Goal: Information Seeking & Learning: Learn about a topic

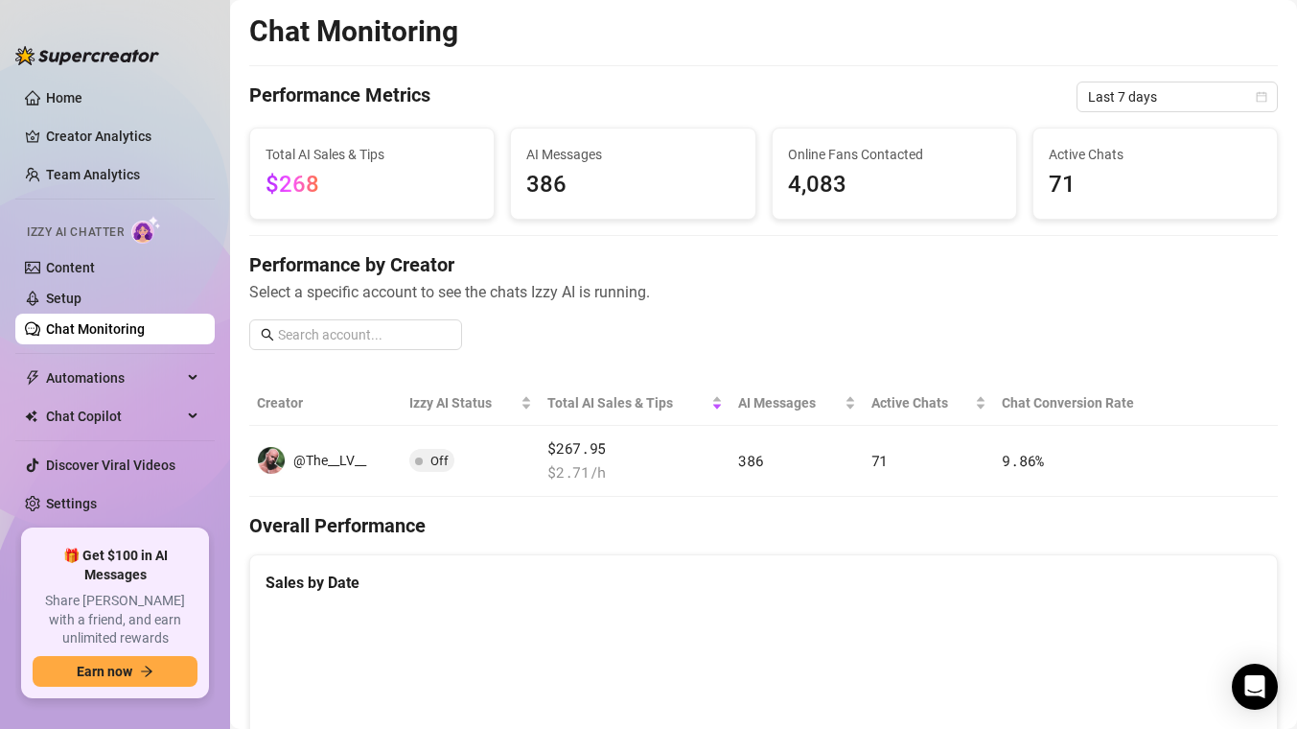
click at [133, 193] on ul "Home Creator Analytics Team Analytics Izzy AI Chatter Content Setup Chat Monito…" at bounding box center [114, 298] width 199 height 447
click at [128, 182] on link "Team Analytics" at bounding box center [93, 174] width 94 height 15
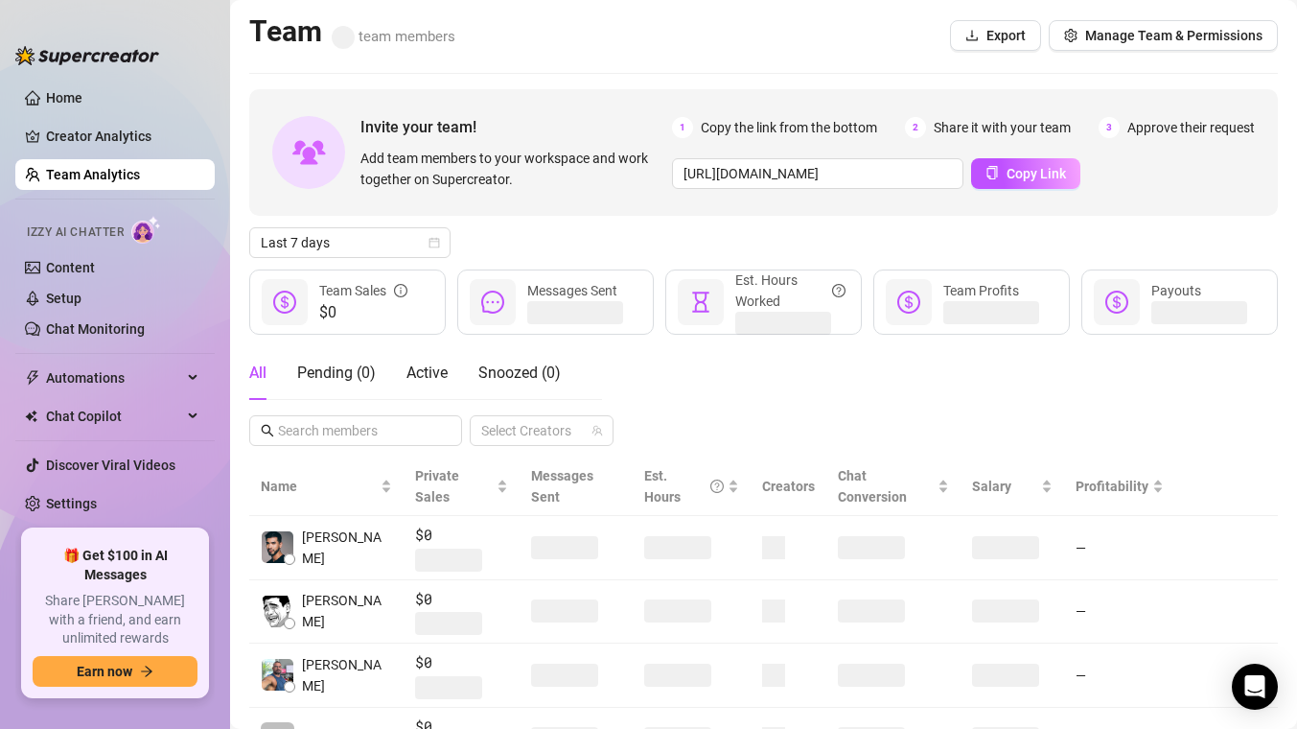
click at [123, 167] on link "Team Analytics" at bounding box center [93, 174] width 94 height 15
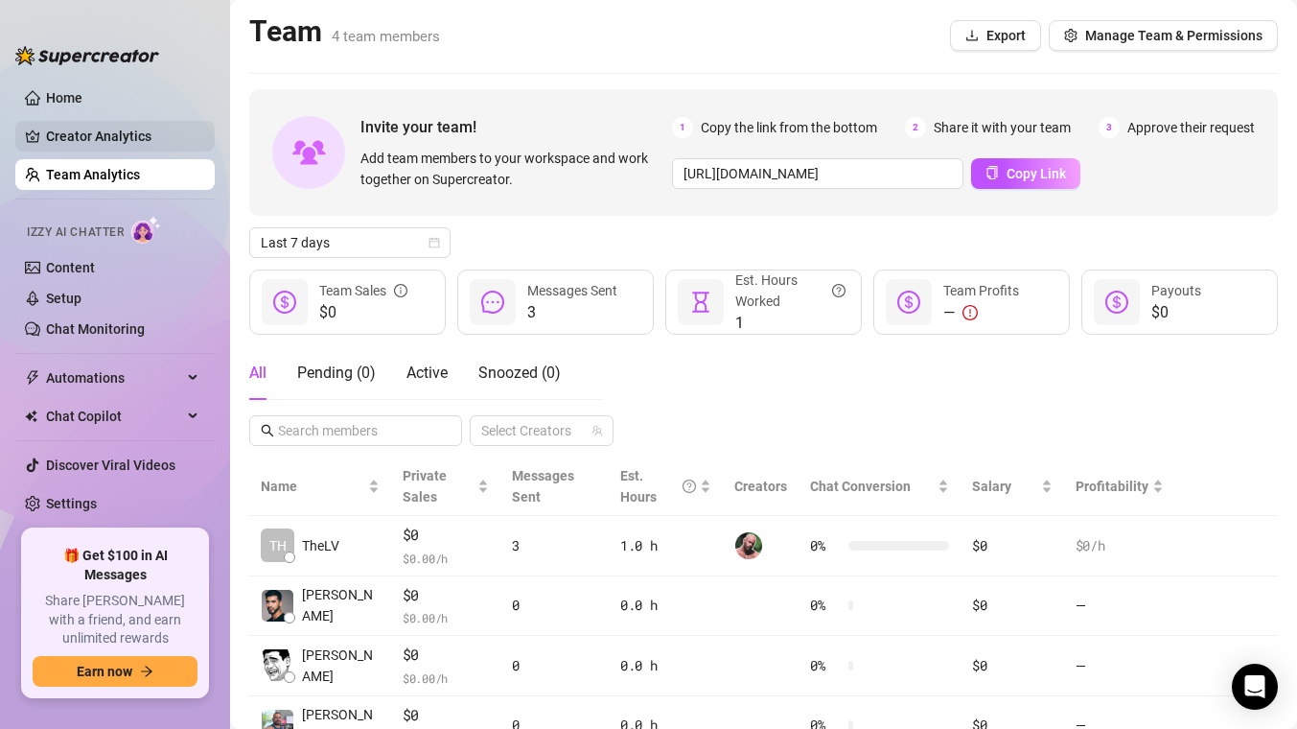
click at [122, 142] on link "Creator Analytics" at bounding box center [122, 136] width 153 height 31
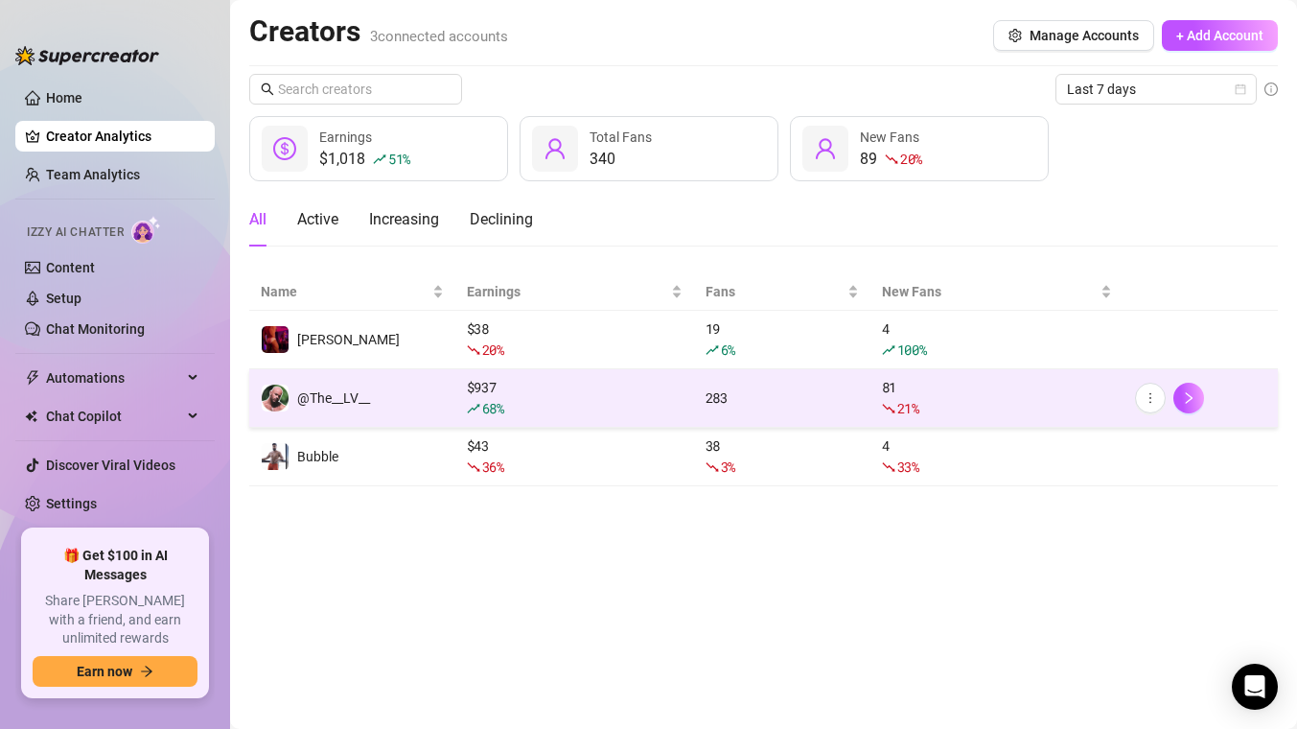
click at [455, 405] on td "$ 937 68 %" at bounding box center [574, 398] width 239 height 58
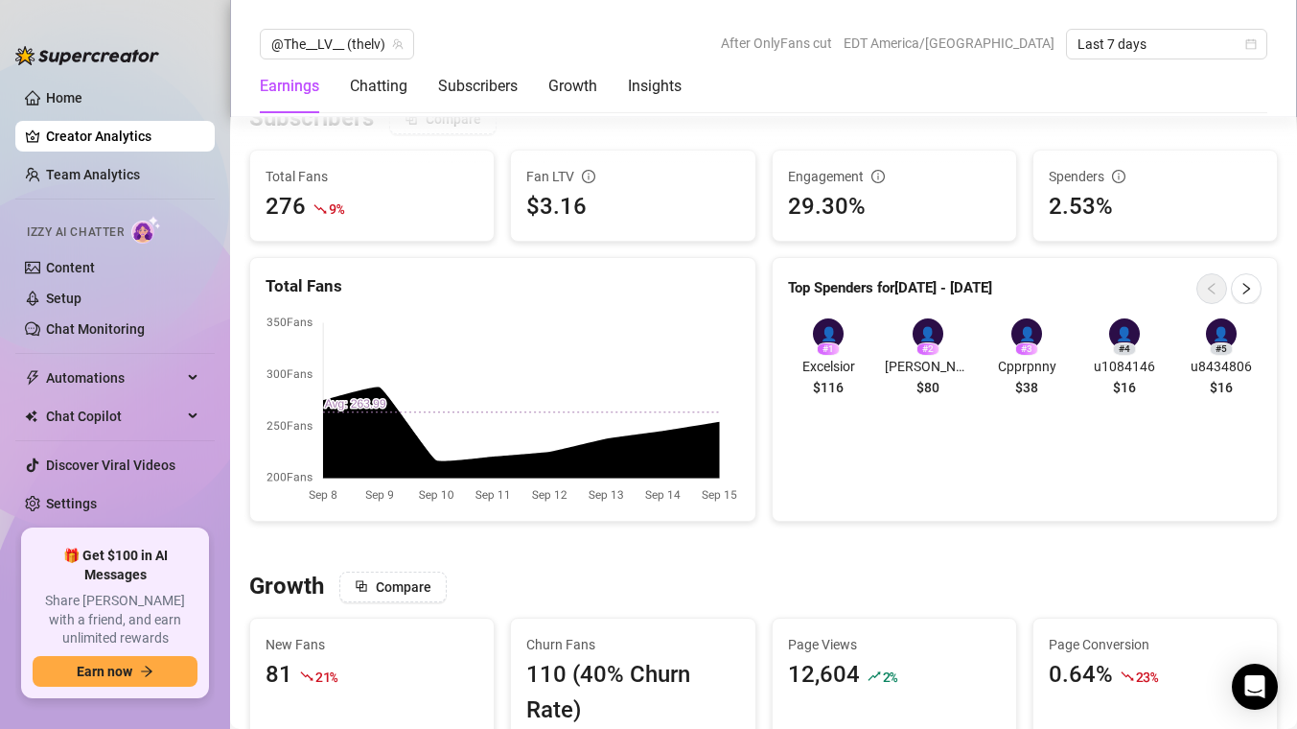
scroll to position [1515, 0]
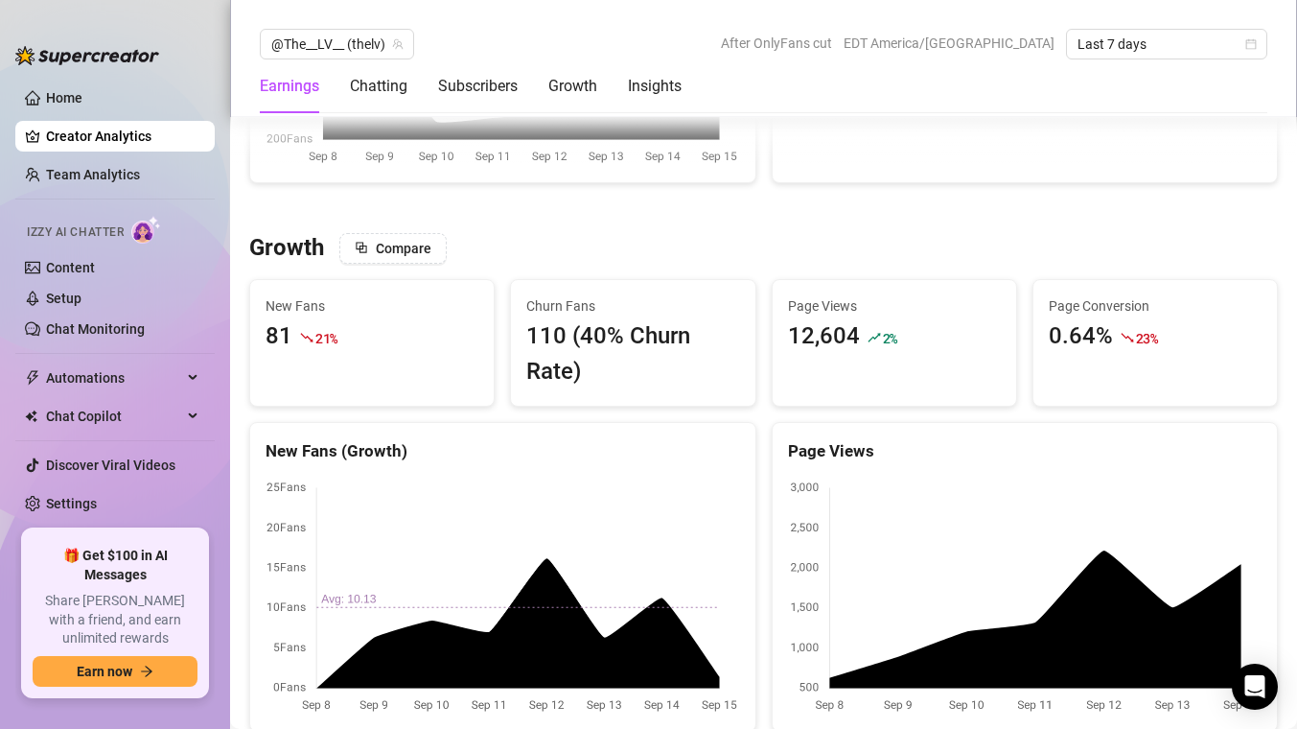
click at [1088, 26] on div "@The__LV__ (thelv) After OnlyFans cut EDT America/[GEOGRAPHIC_DATA] Last 7 days…" at bounding box center [763, 58] width 1067 height 117
click at [1094, 46] on span "Last 7 days" at bounding box center [1167, 44] width 178 height 29
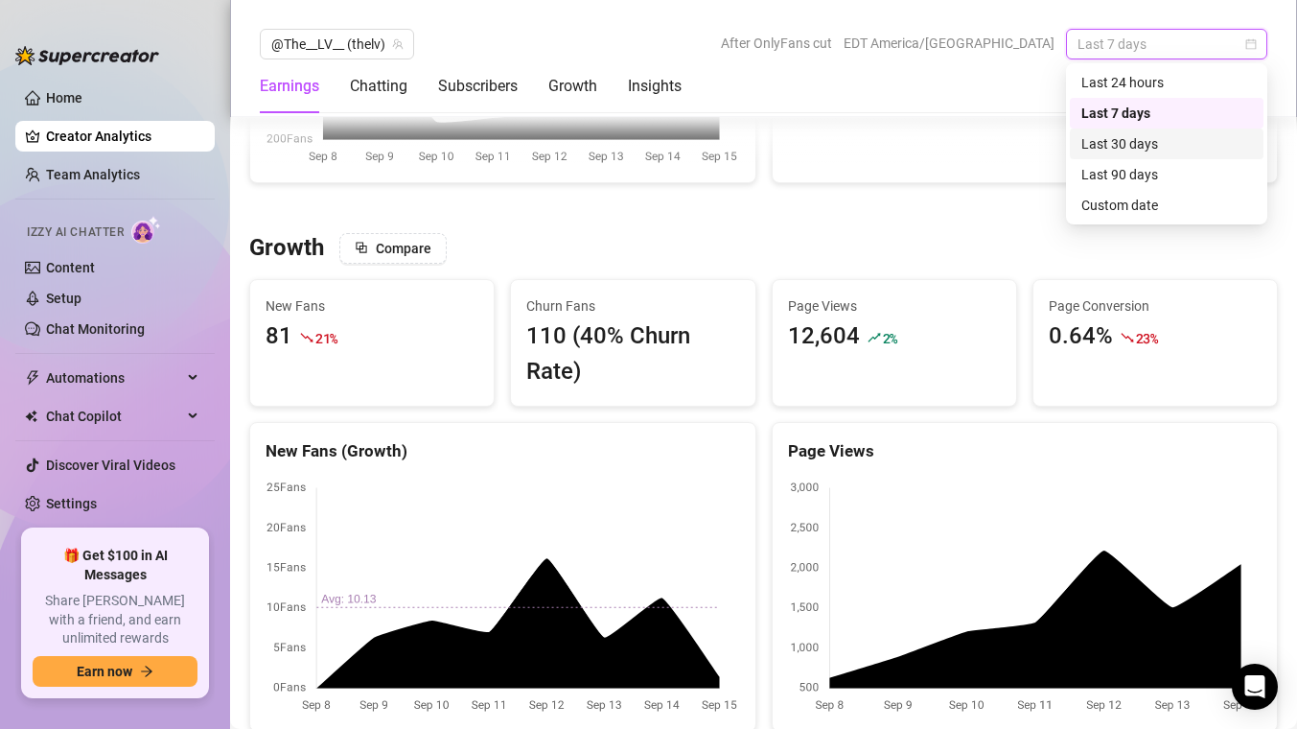
click at [1121, 158] on div "Last 30 days" at bounding box center [1167, 143] width 194 height 31
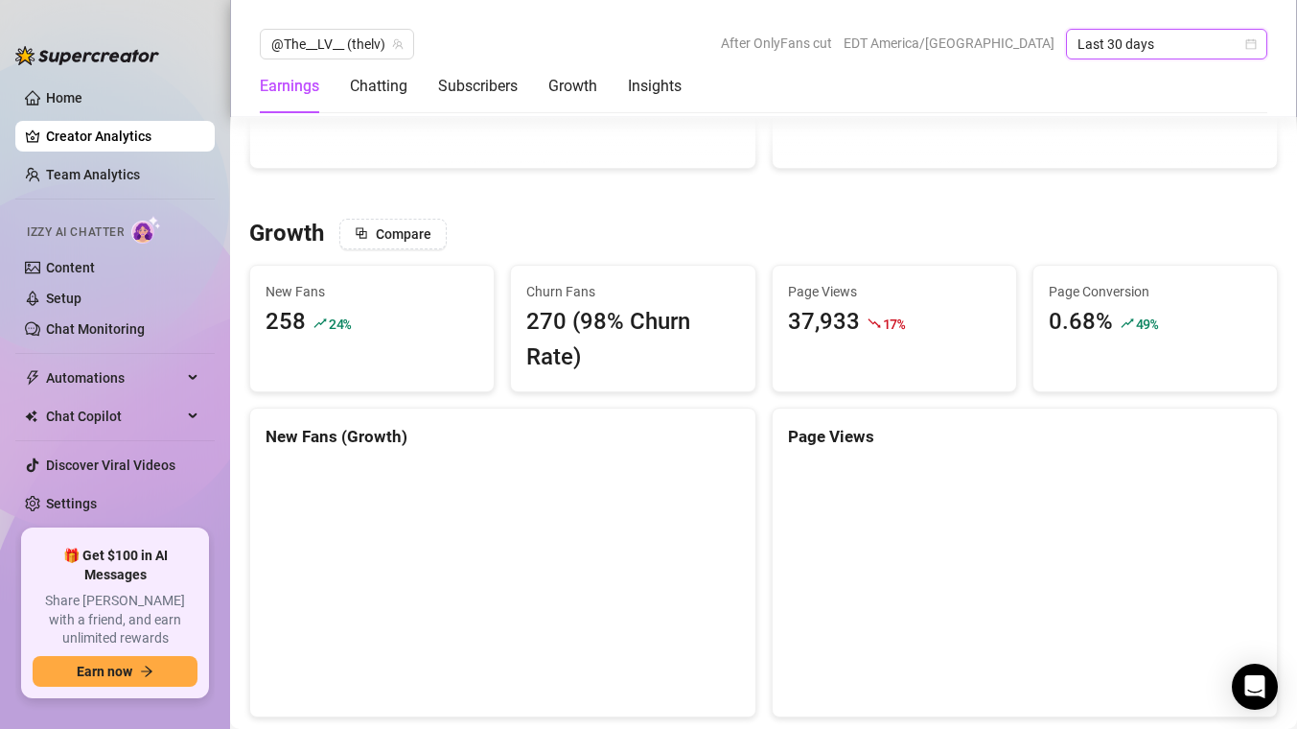
scroll to position [1416, 0]
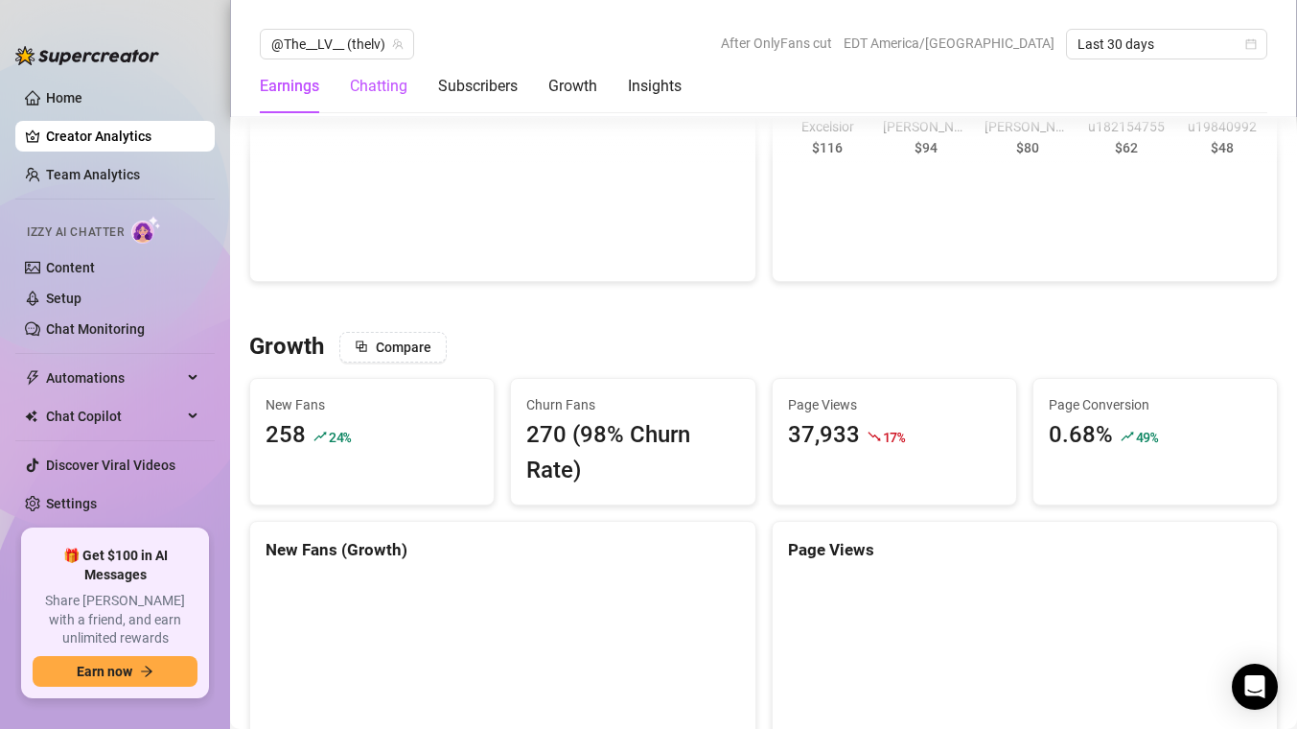
click at [376, 85] on div "Chatting" at bounding box center [379, 86] width 58 height 23
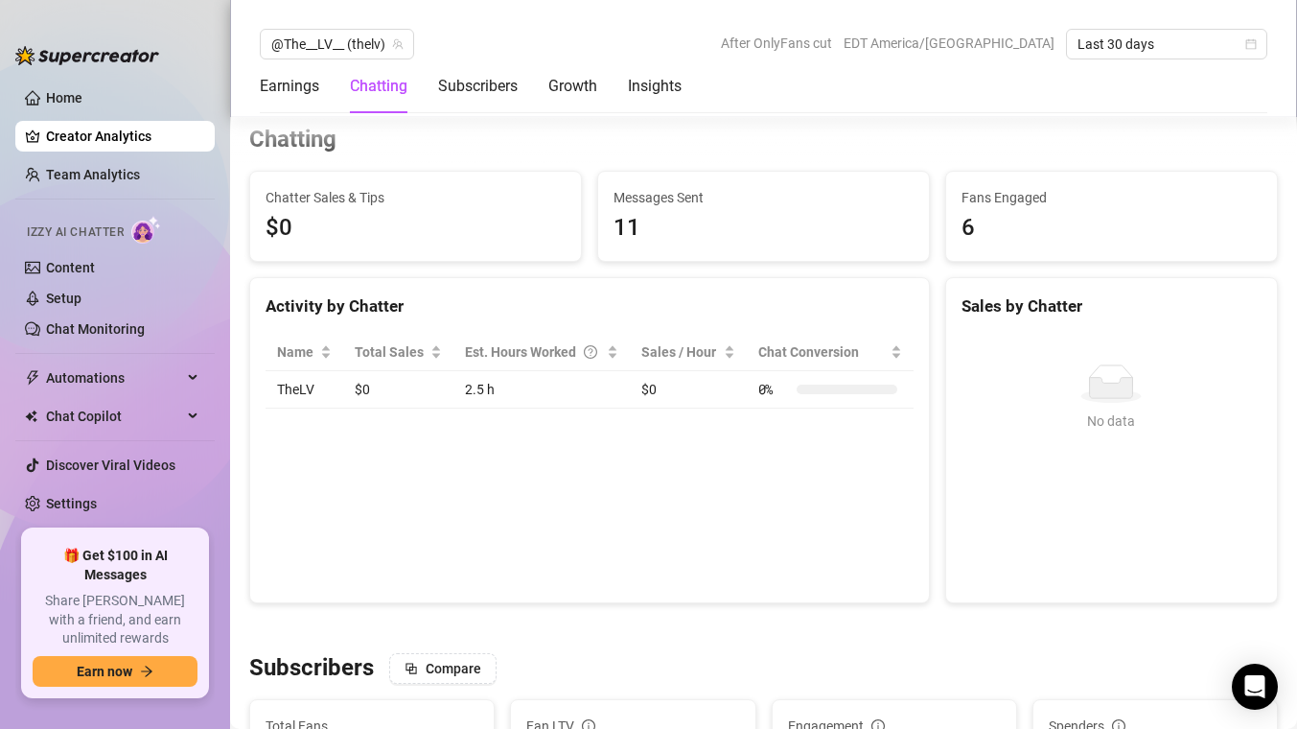
scroll to position [625, 0]
click at [425, 87] on div "Earnings Chatting Subscribers Growth Insights" at bounding box center [471, 86] width 422 height 54
click at [459, 88] on div "Subscribers" at bounding box center [478, 86] width 80 height 23
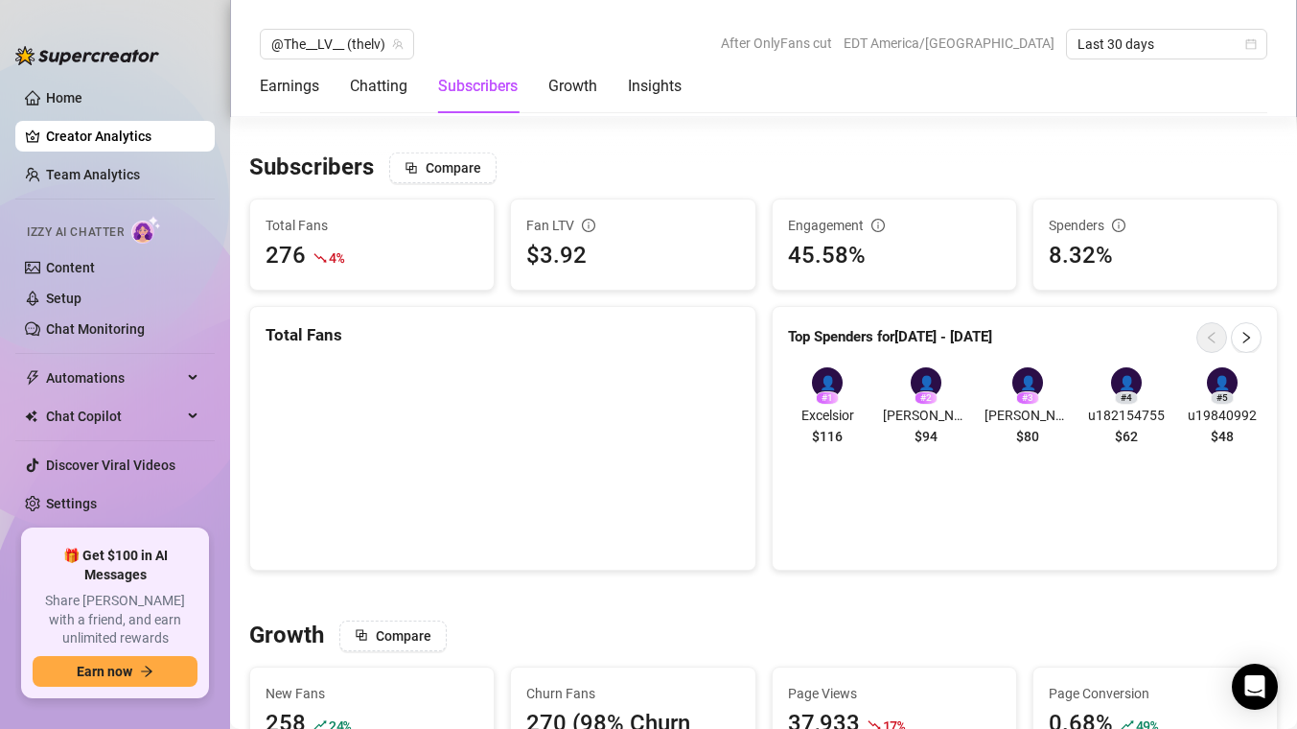
scroll to position [1153, 0]
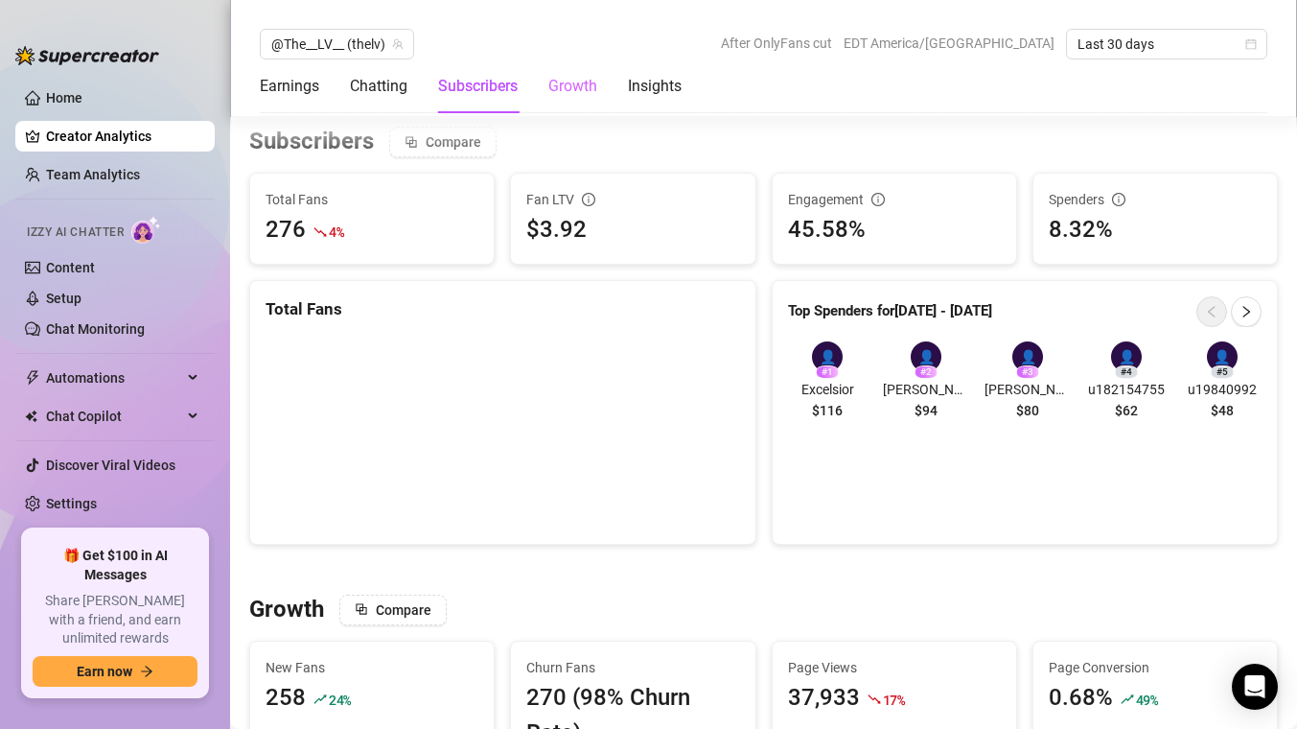
click at [569, 103] on div "Growth" at bounding box center [572, 86] width 49 height 54
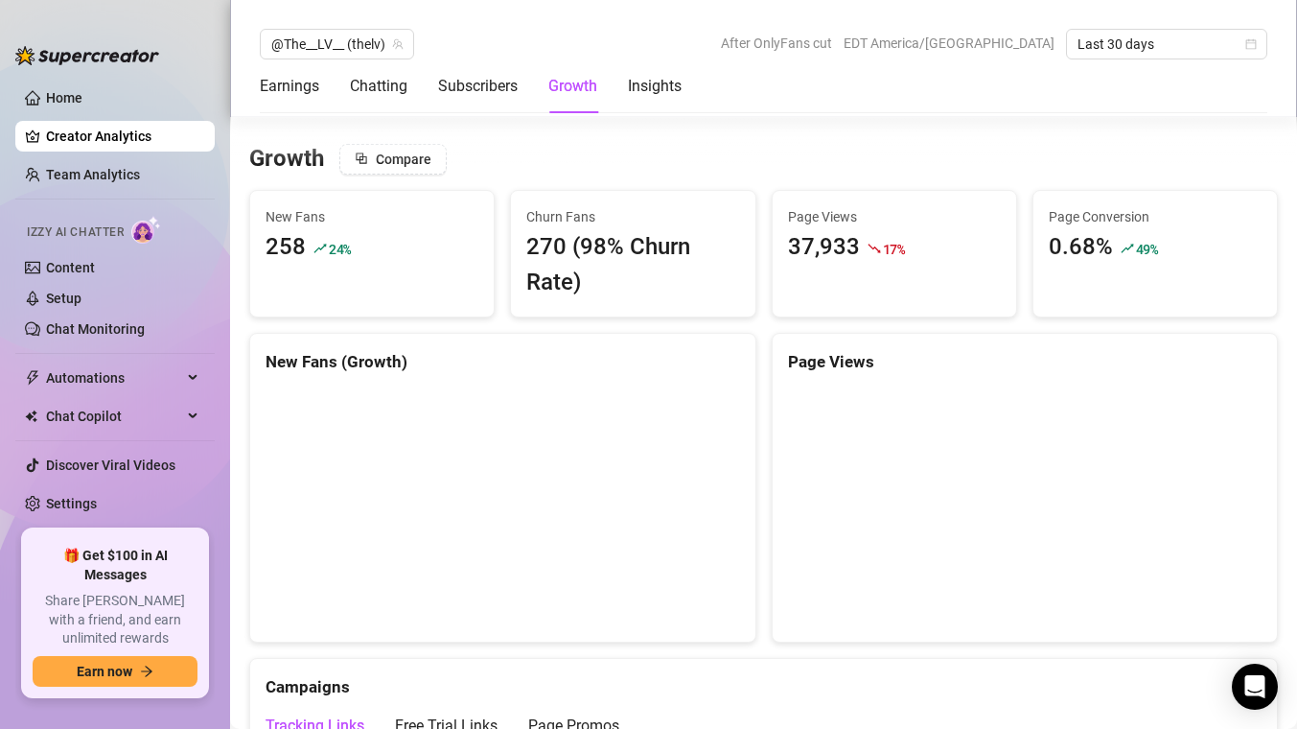
scroll to position [1621, 0]
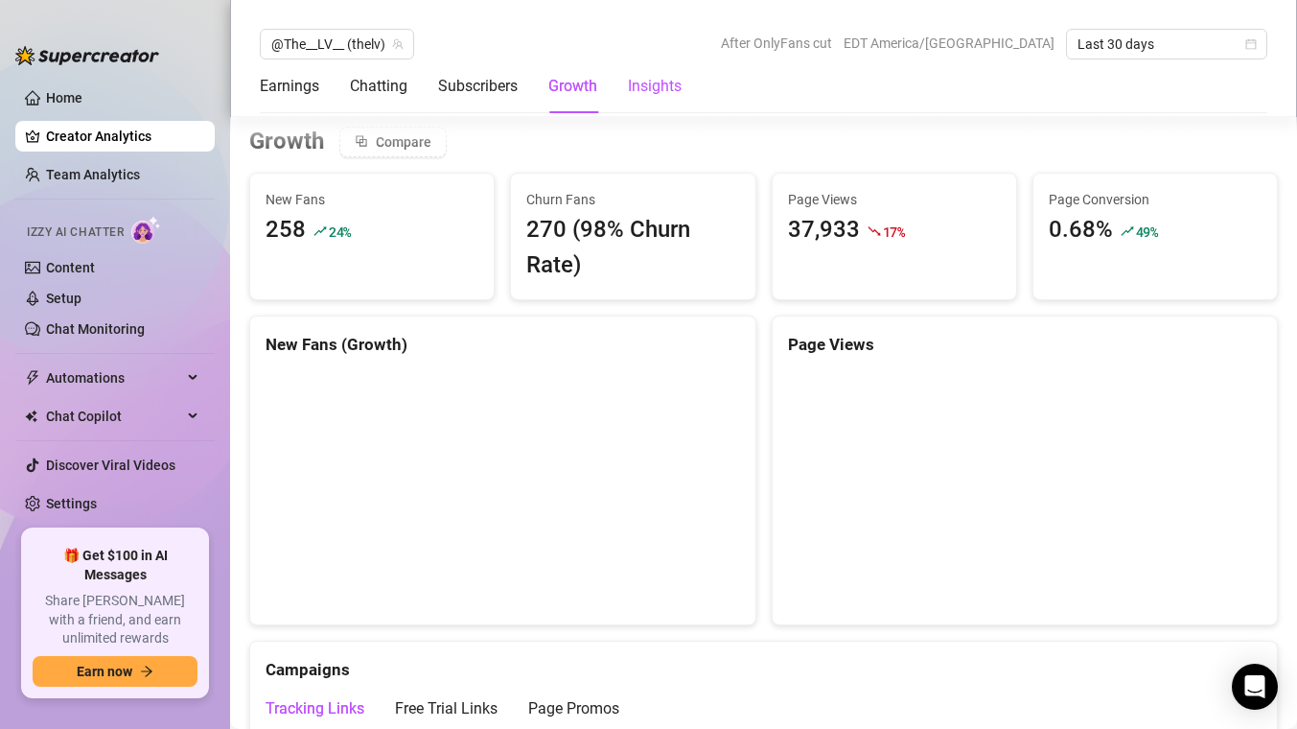
click at [633, 83] on div "Insights" at bounding box center [655, 86] width 54 height 23
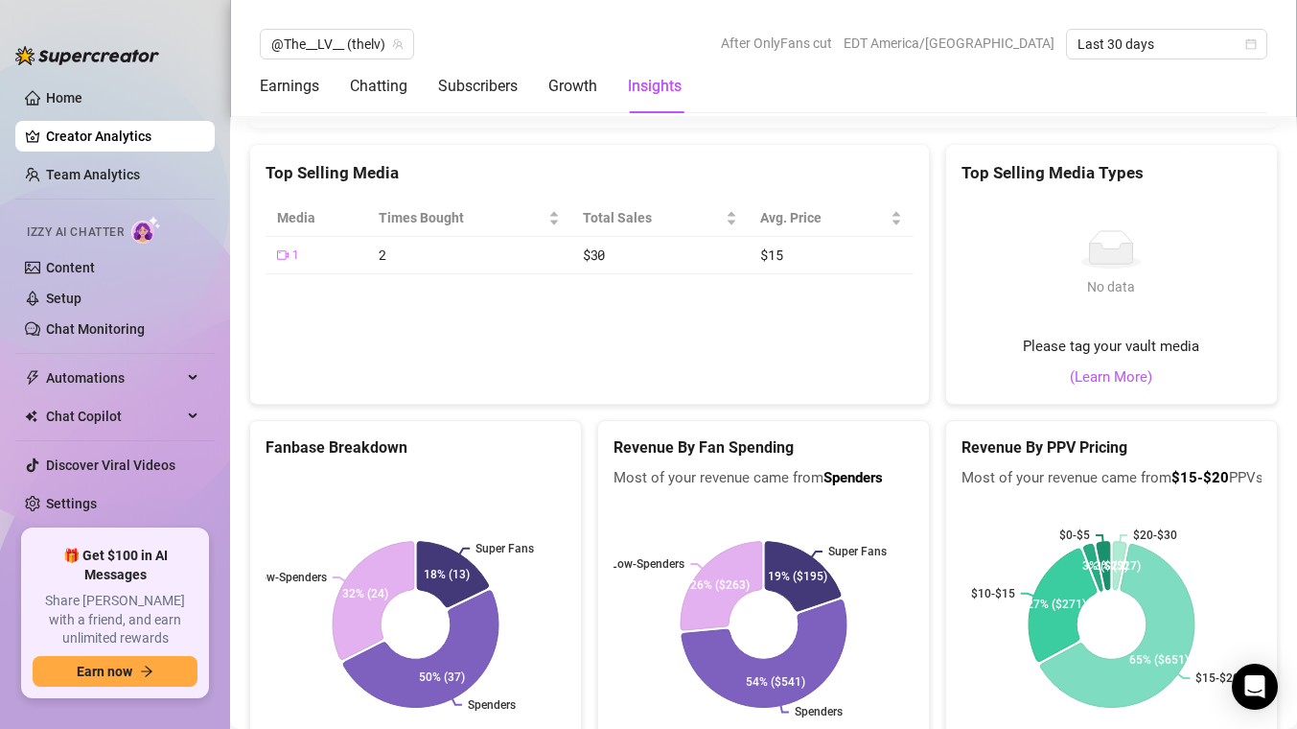
scroll to position [3724, 0]
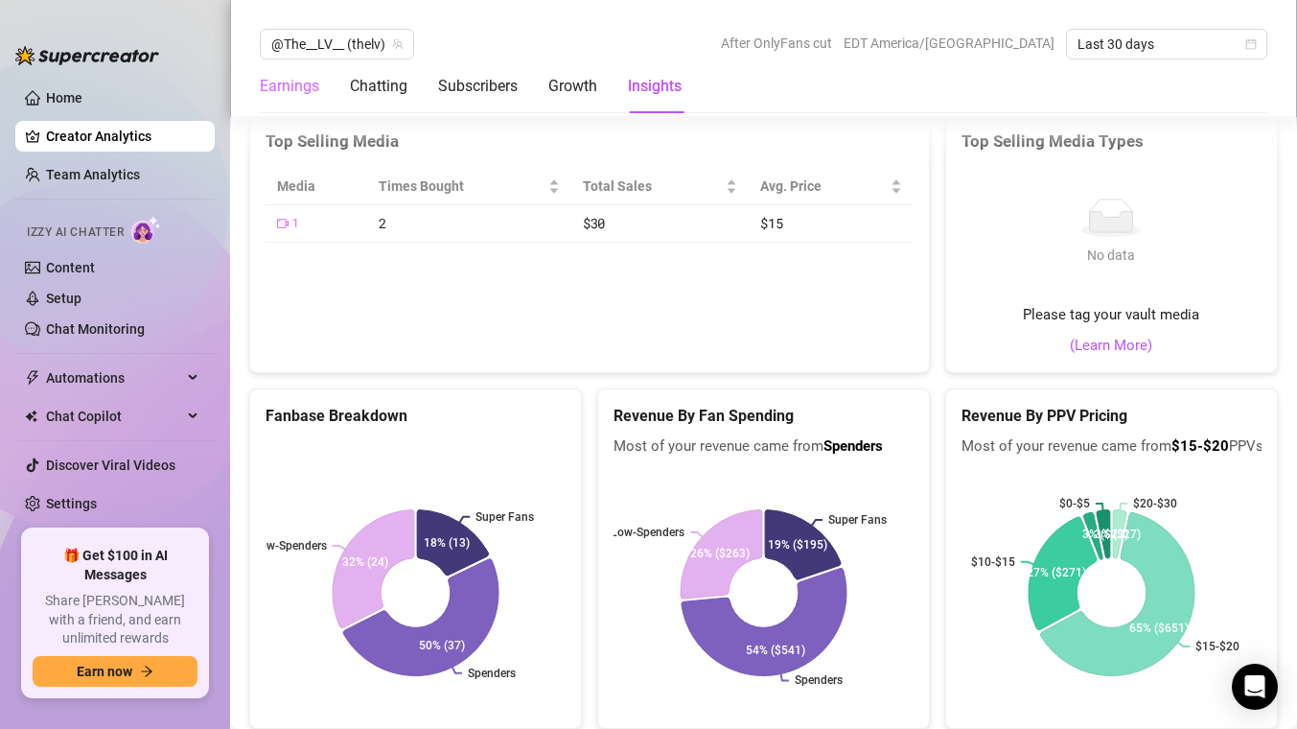
click at [294, 98] on div "Earnings" at bounding box center [289, 86] width 59 height 54
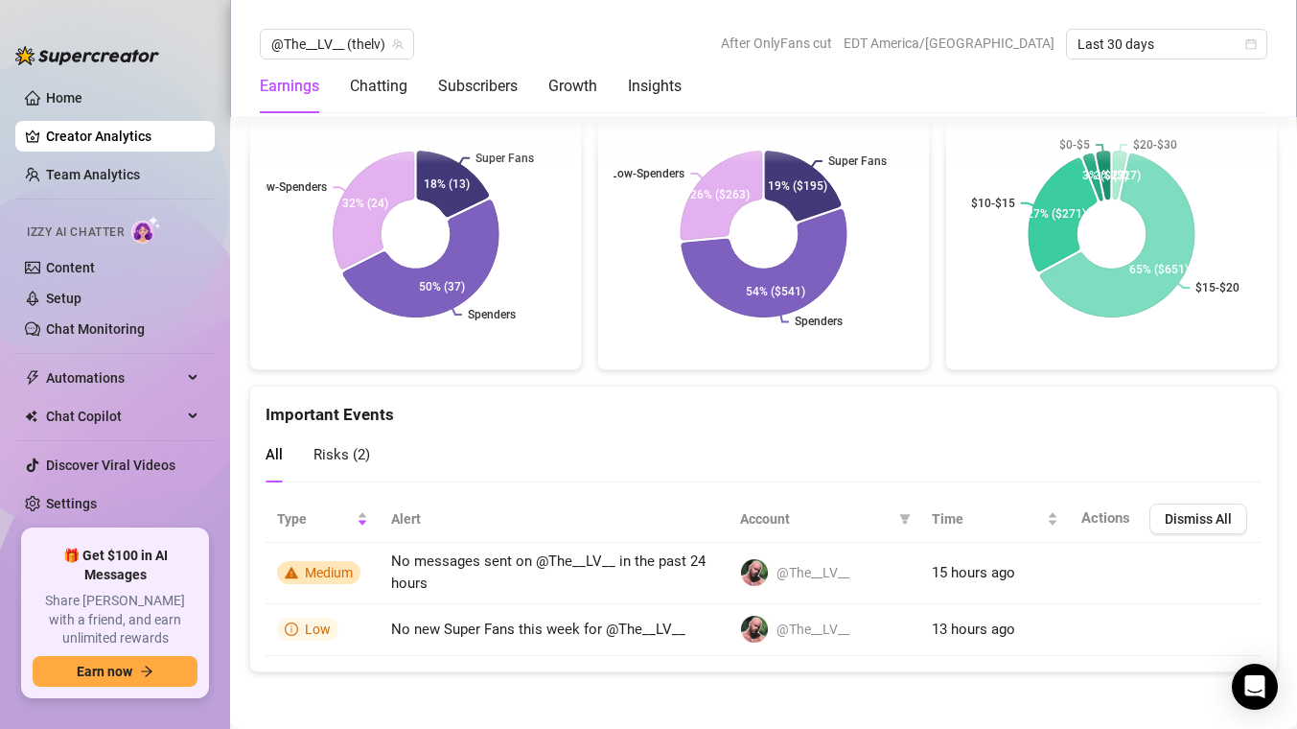
scroll to position [4083, 0]
click at [55, 306] on link "Setup" at bounding box center [63, 297] width 35 height 15
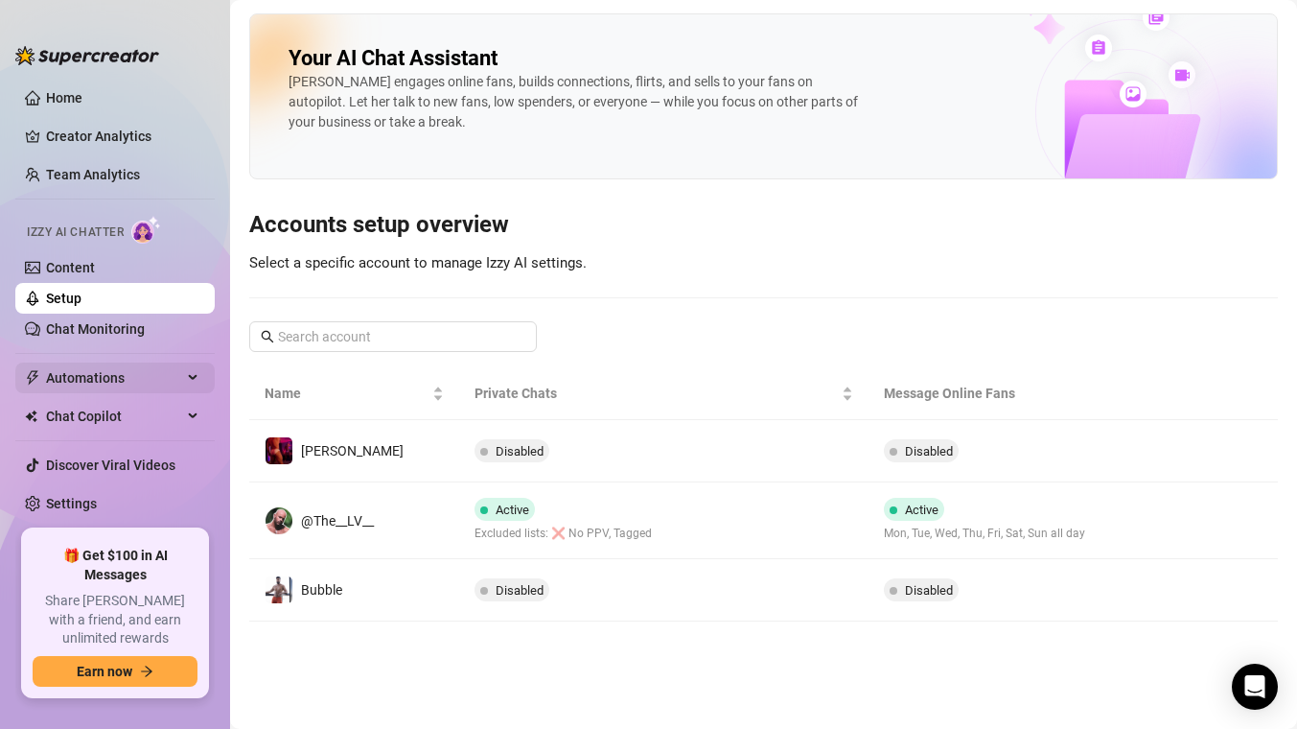
click at [76, 376] on span "Automations" at bounding box center [114, 377] width 136 height 31
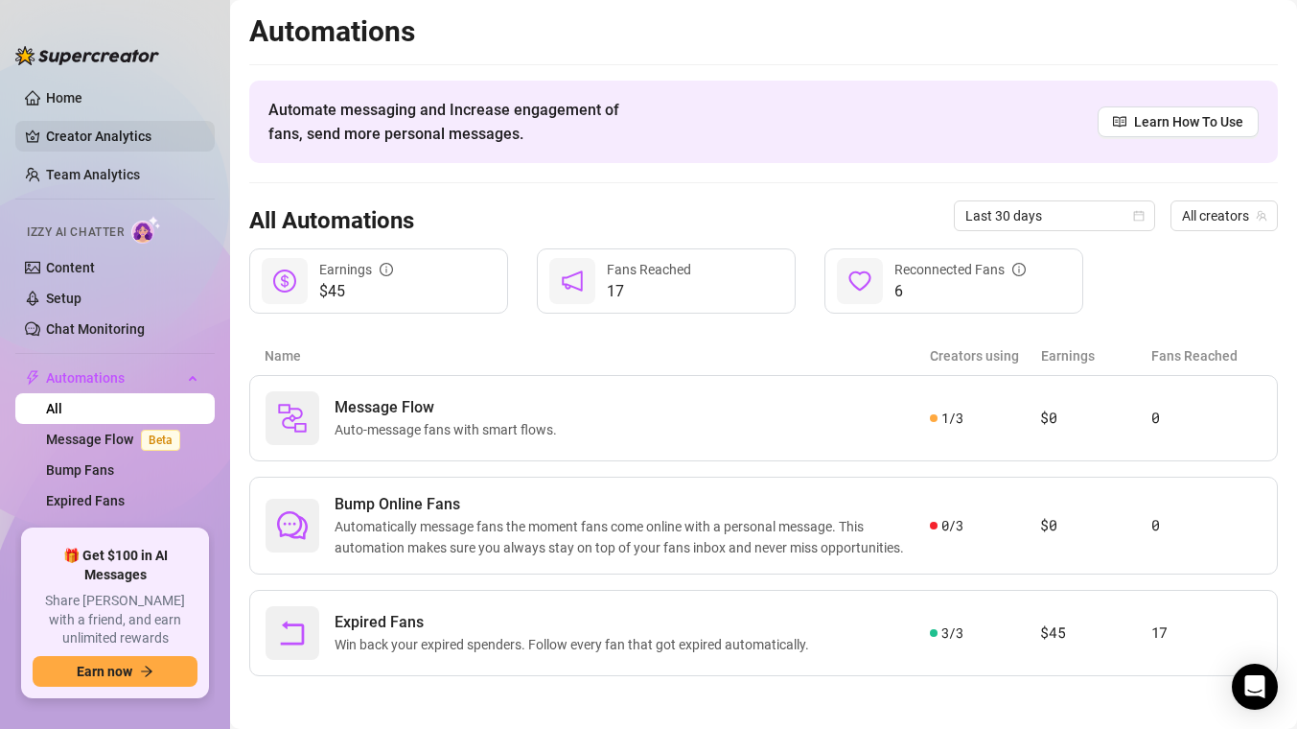
click at [86, 144] on link "Creator Analytics" at bounding box center [122, 136] width 153 height 31
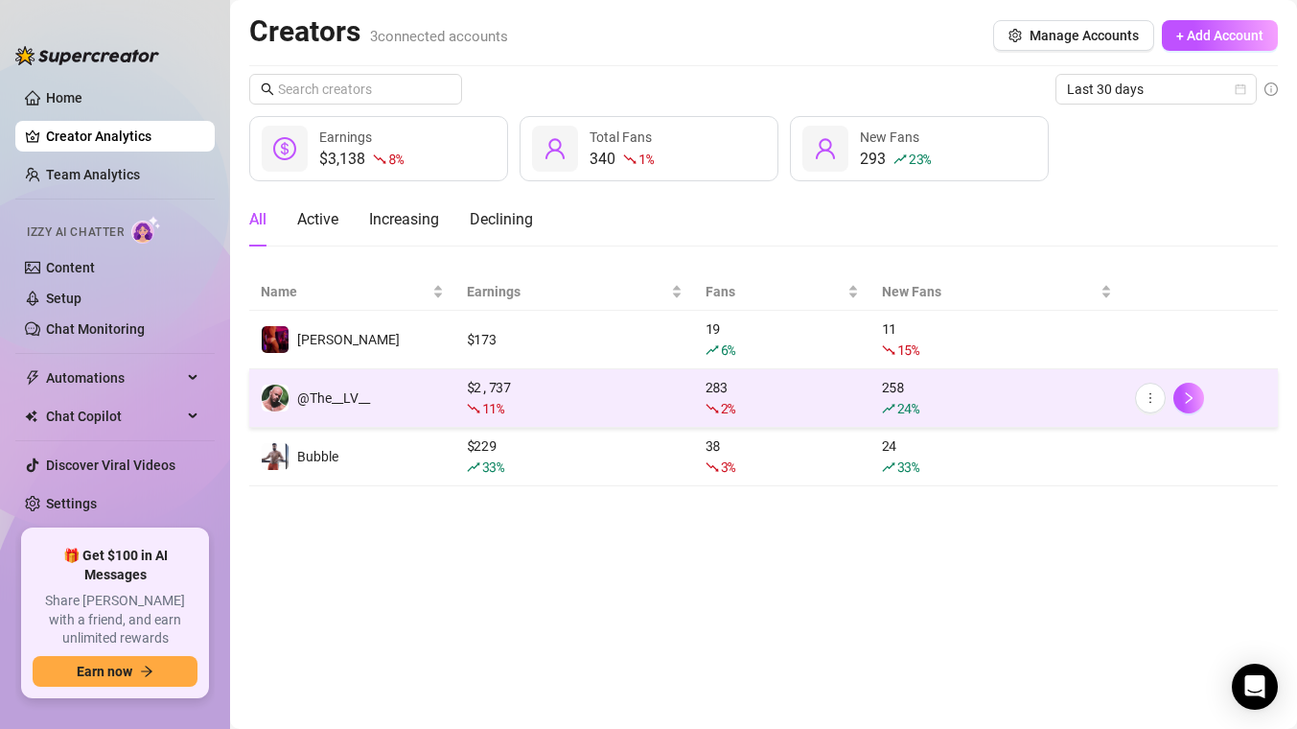
click at [518, 398] on div "11 %" at bounding box center [575, 408] width 216 height 21
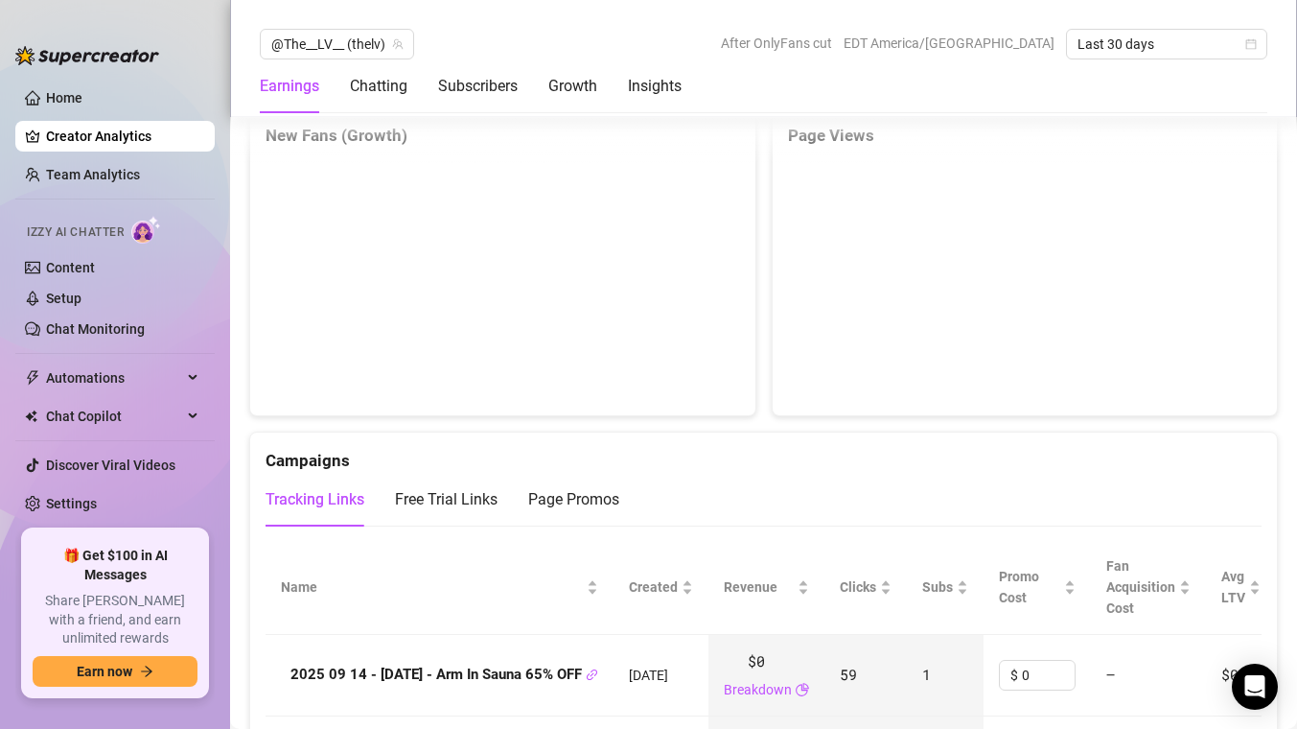
scroll to position [1874, 0]
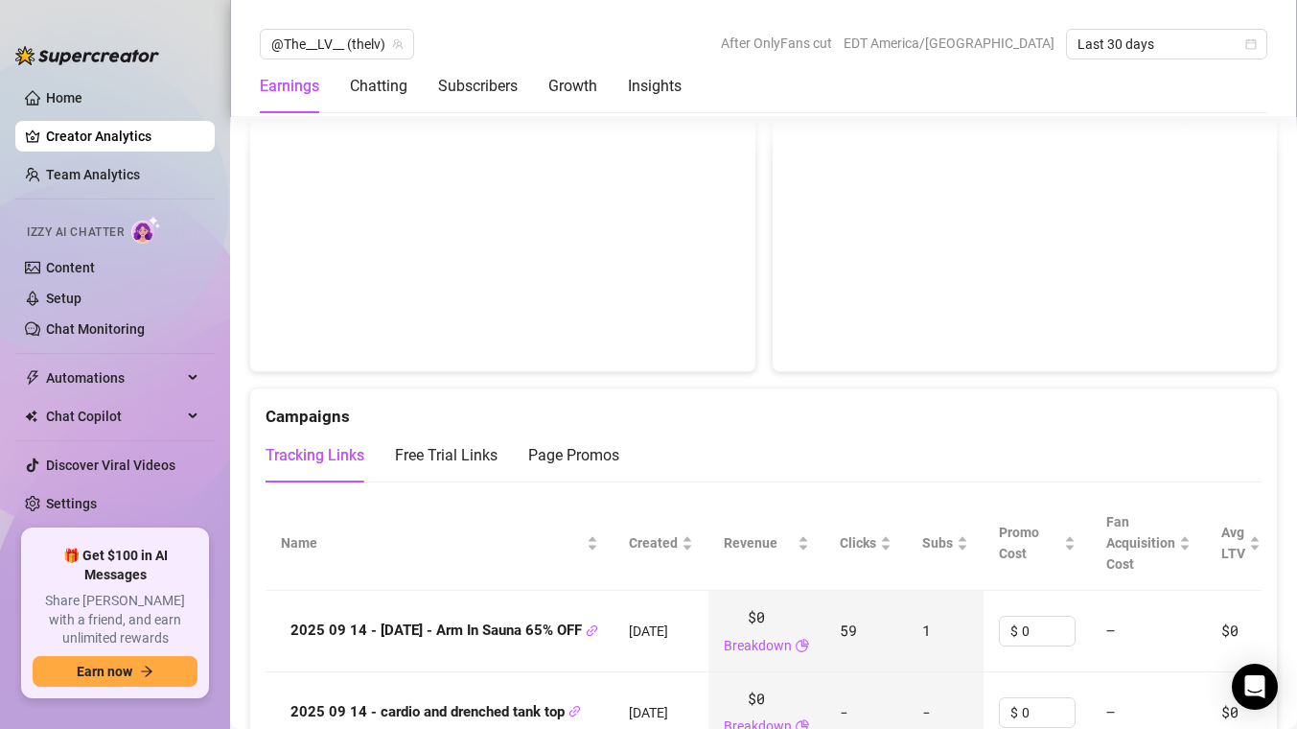
click at [347, 92] on div "Earnings Chatting Subscribers Growth Insights" at bounding box center [471, 86] width 422 height 54
click at [362, 90] on div "Chatting" at bounding box center [379, 86] width 58 height 23
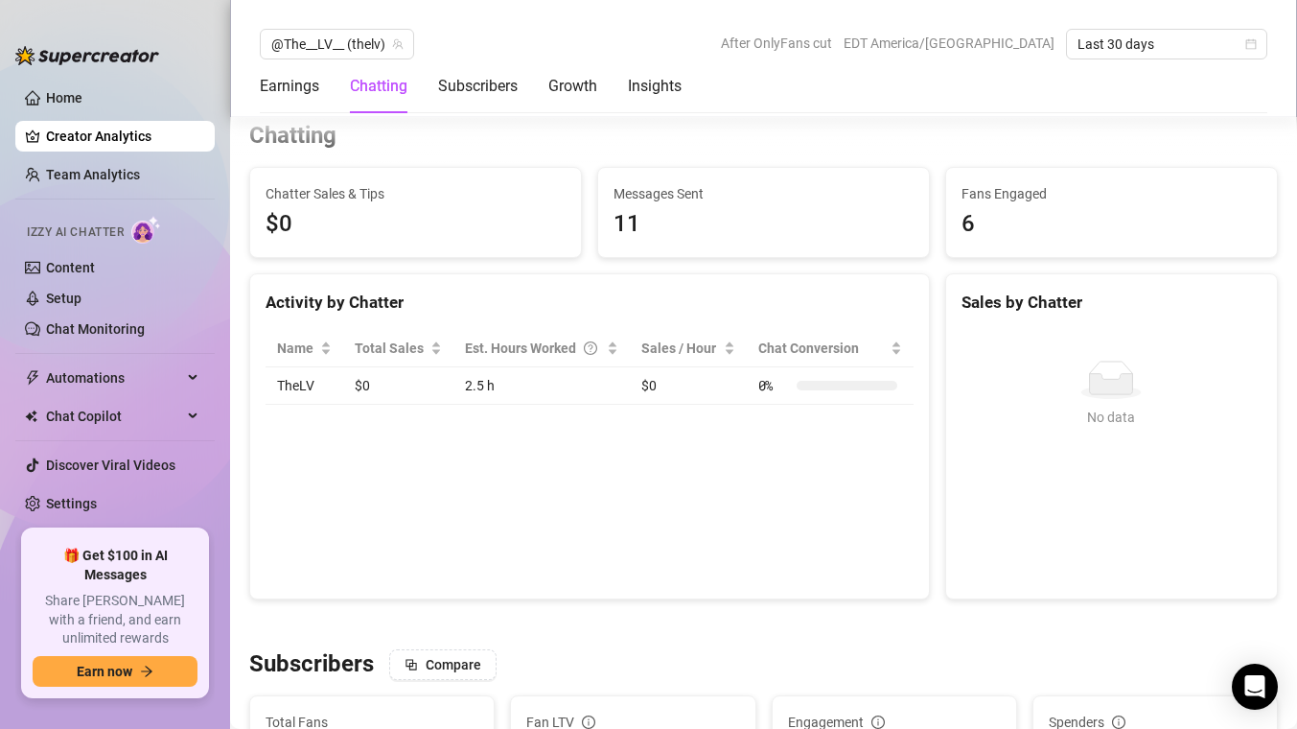
scroll to position [625, 0]
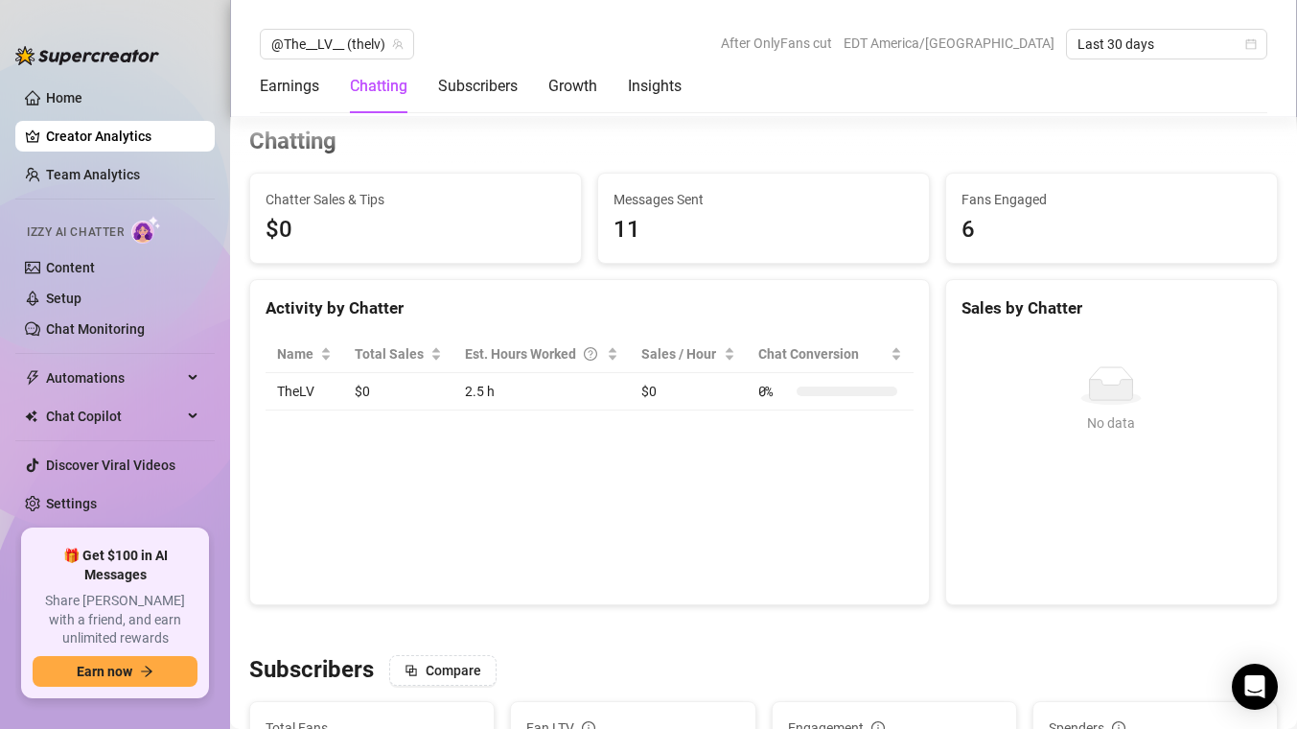
click at [420, 90] on div "Earnings Chatting Subscribers Growth Insights" at bounding box center [471, 86] width 422 height 54
click at [465, 94] on div "Subscribers" at bounding box center [478, 86] width 80 height 23
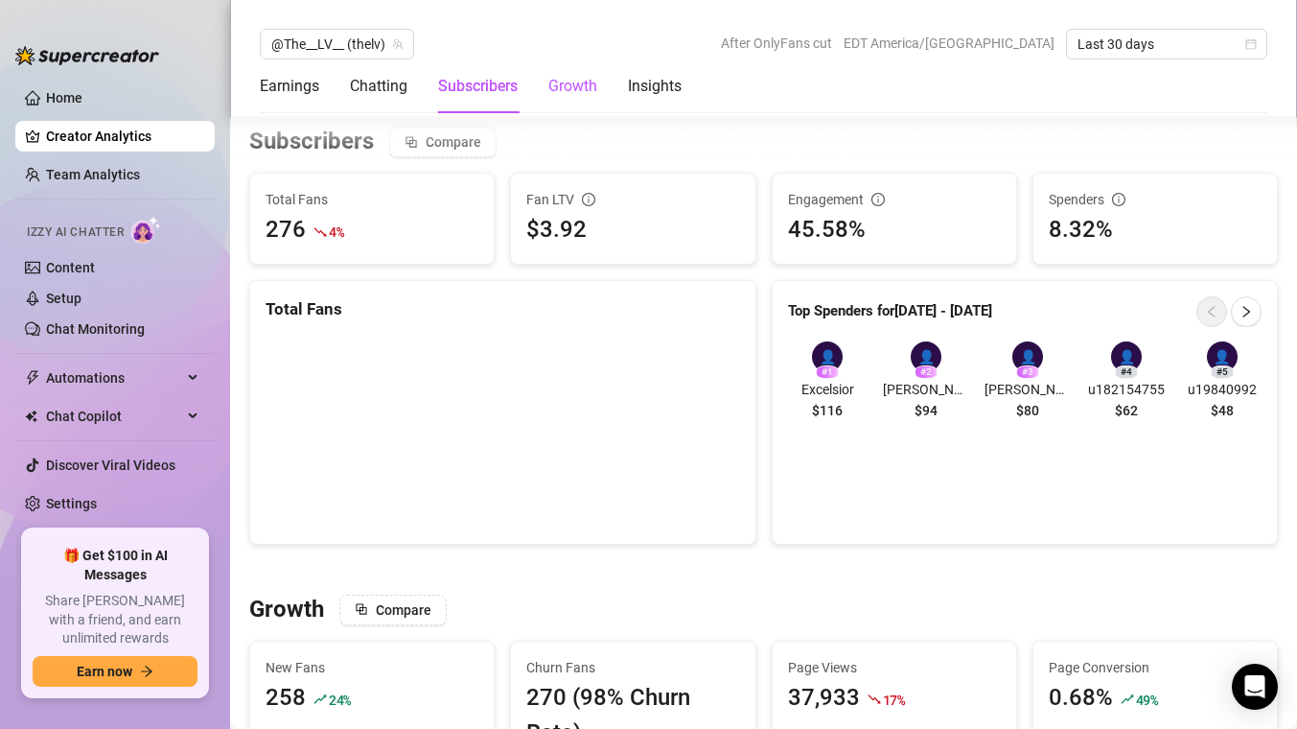
click at [576, 84] on div "Growth" at bounding box center [572, 86] width 49 height 23
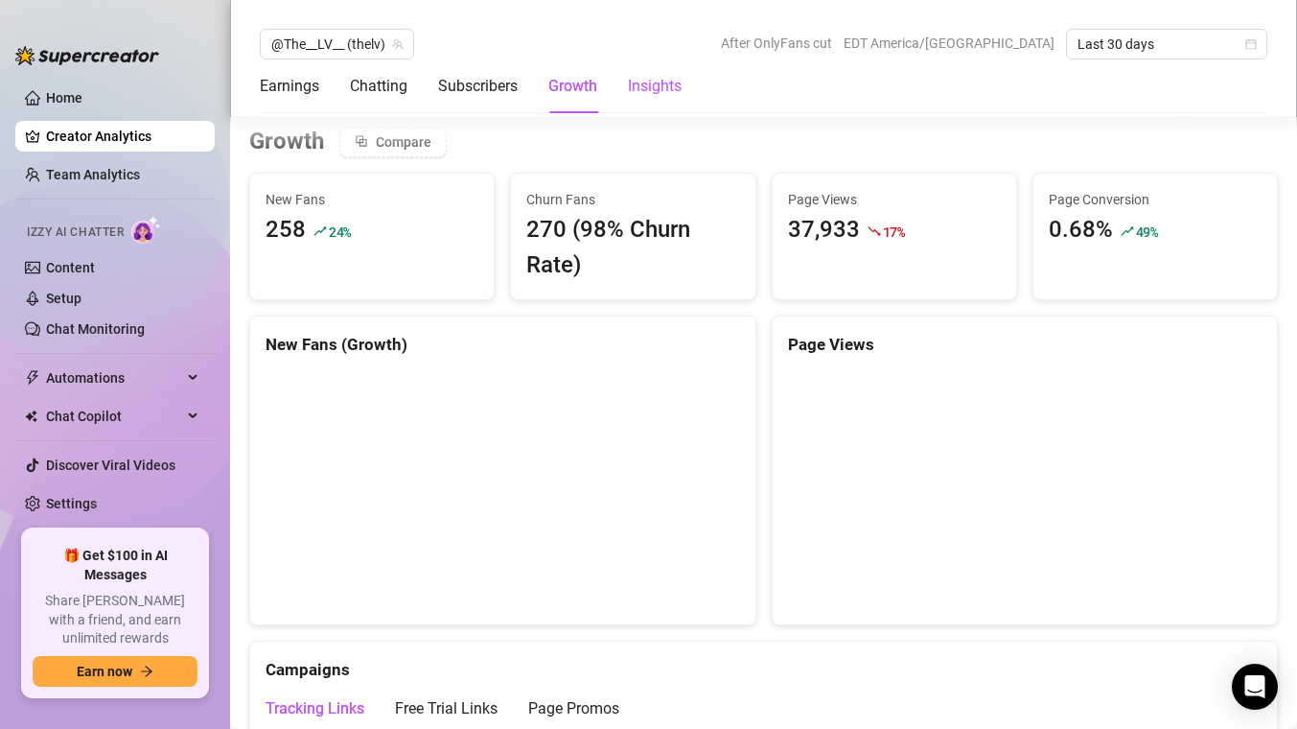
click at [647, 76] on div "Insights" at bounding box center [655, 86] width 54 height 23
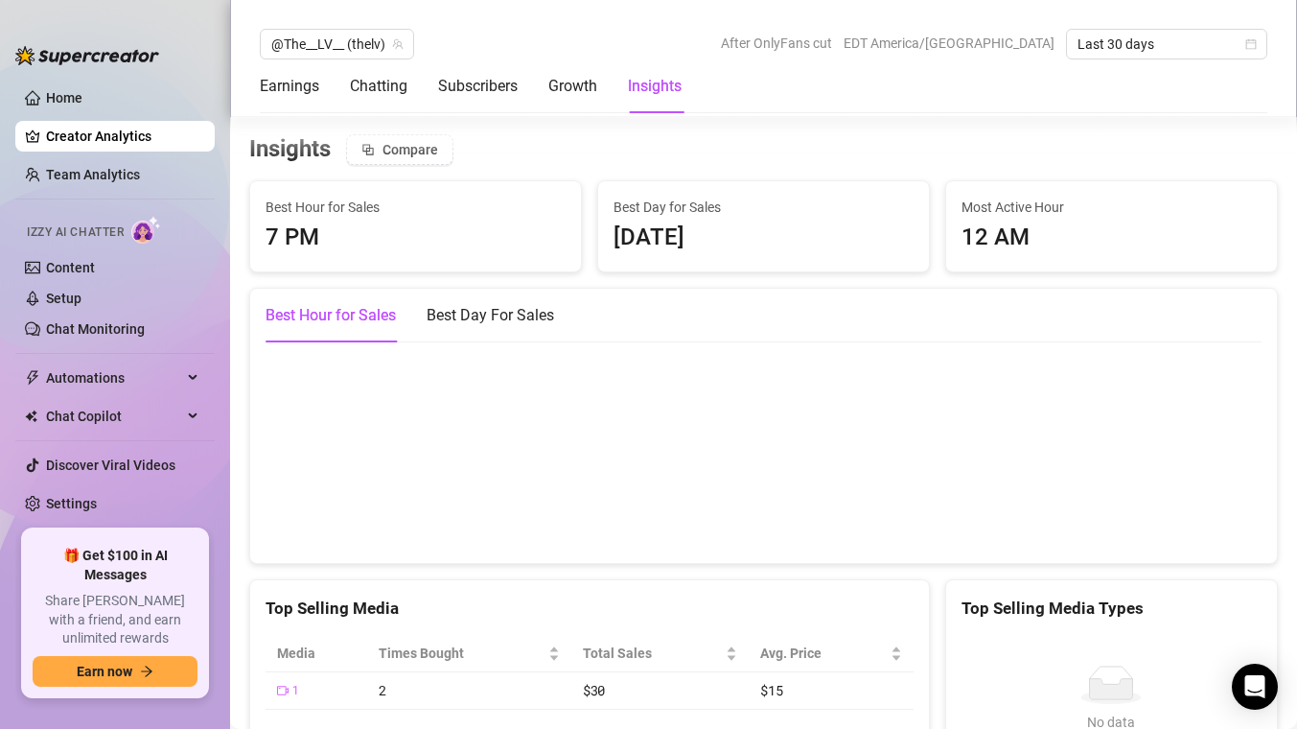
scroll to position [3265, 0]
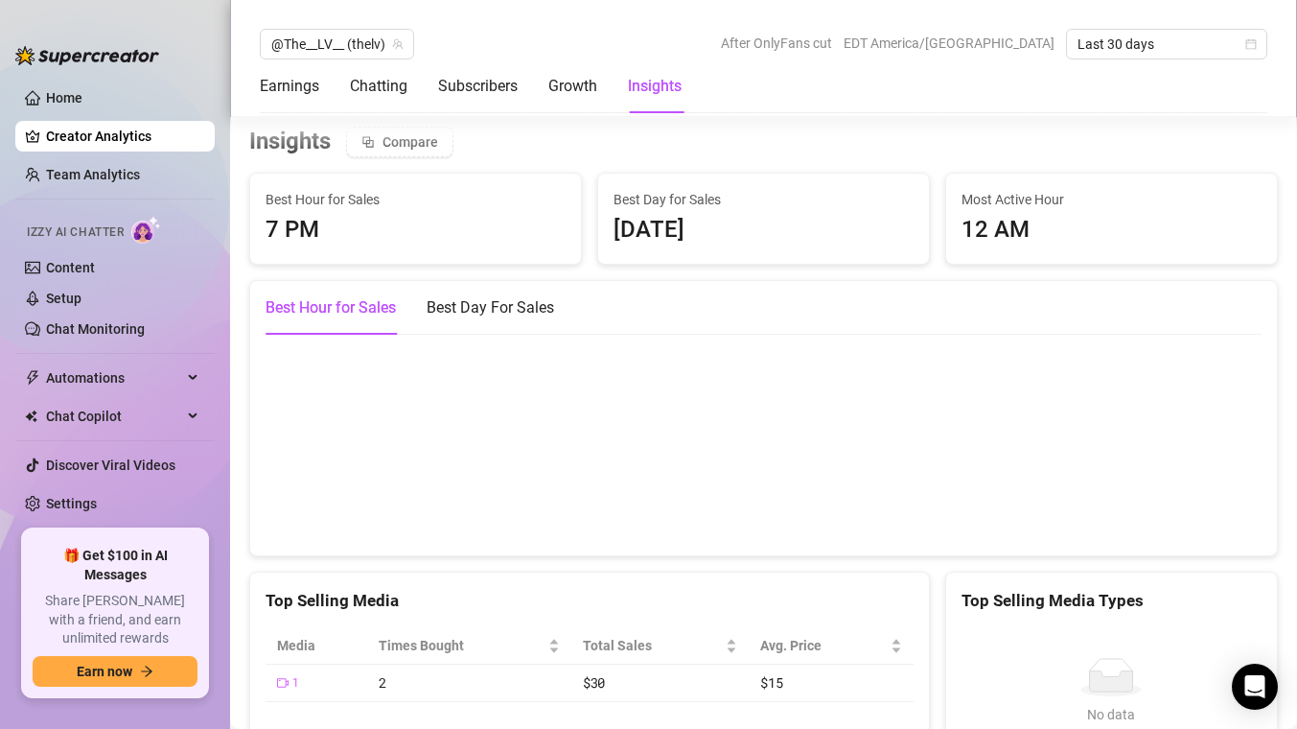
click at [131, 198] on li at bounding box center [114, 198] width 199 height 1
click at [128, 191] on ul "Home Creator Analytics Team Analytics Izzy AI Chatter Content Setup Chat Monito…" at bounding box center [114, 298] width 199 height 447
click at [125, 182] on link "Team Analytics" at bounding box center [93, 174] width 94 height 15
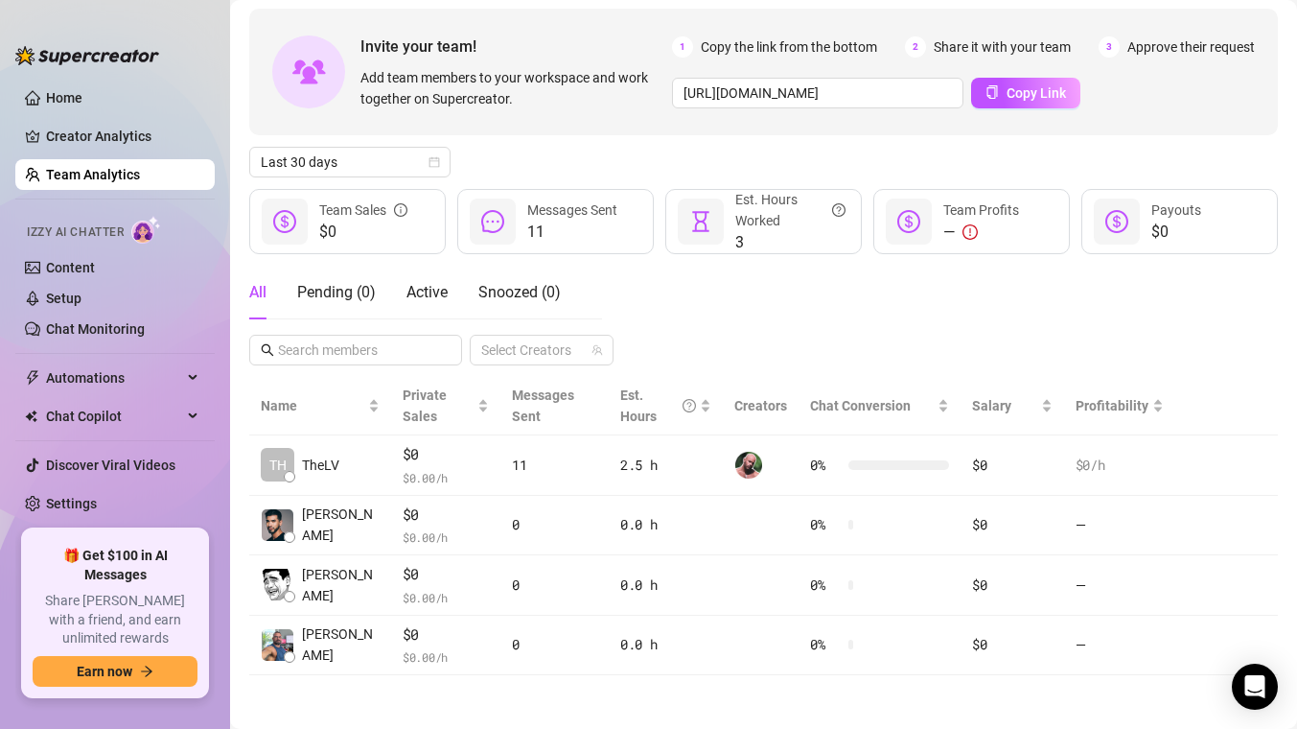
scroll to position [84, 0]
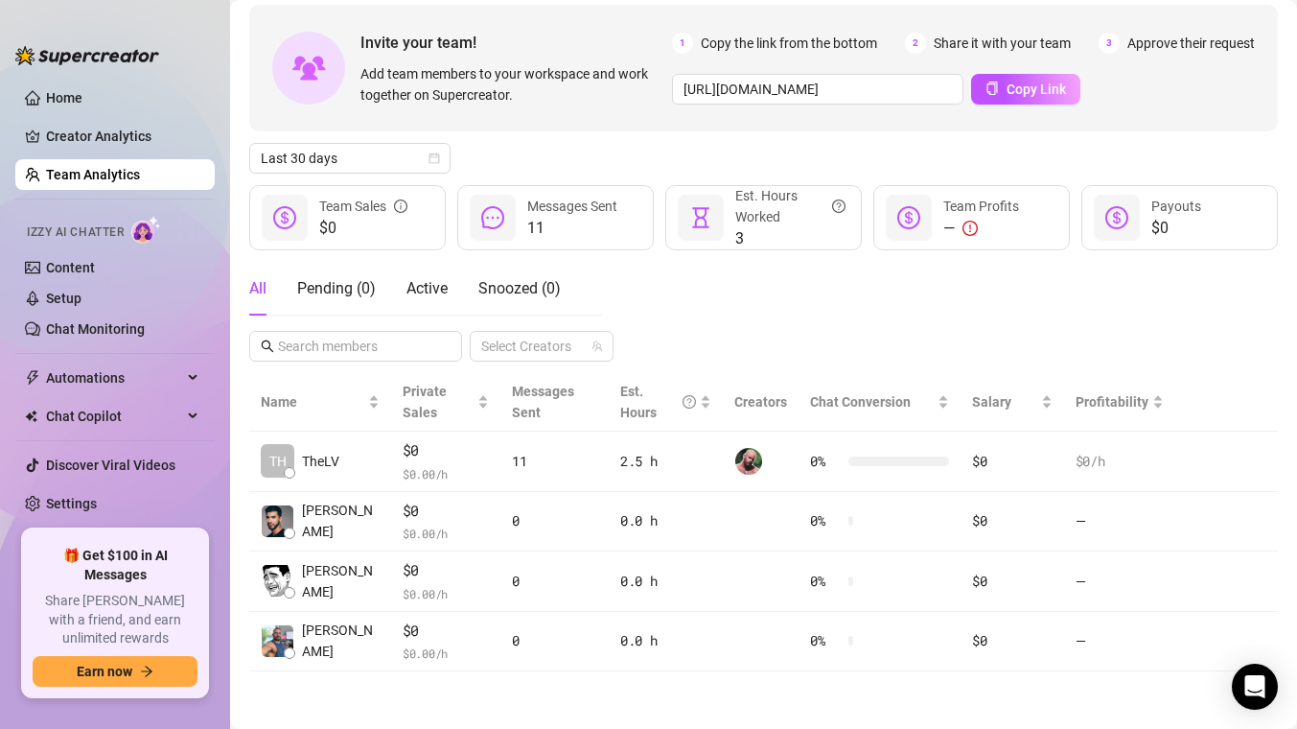
click at [88, 249] on div "Izzy AI Chatter" at bounding box center [113, 229] width 203 height 43
click at [88, 260] on link "Content" at bounding box center [70, 267] width 49 height 15
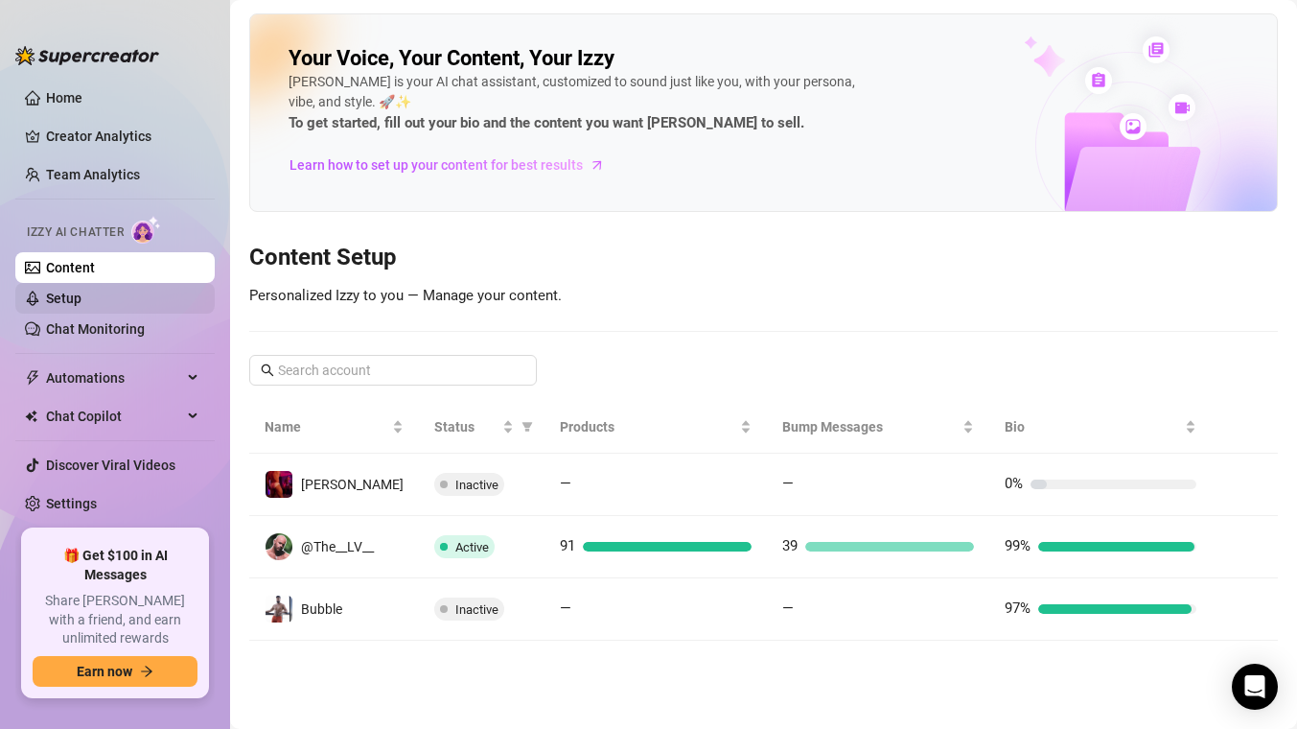
click at [81, 295] on link "Setup" at bounding box center [63, 297] width 35 height 15
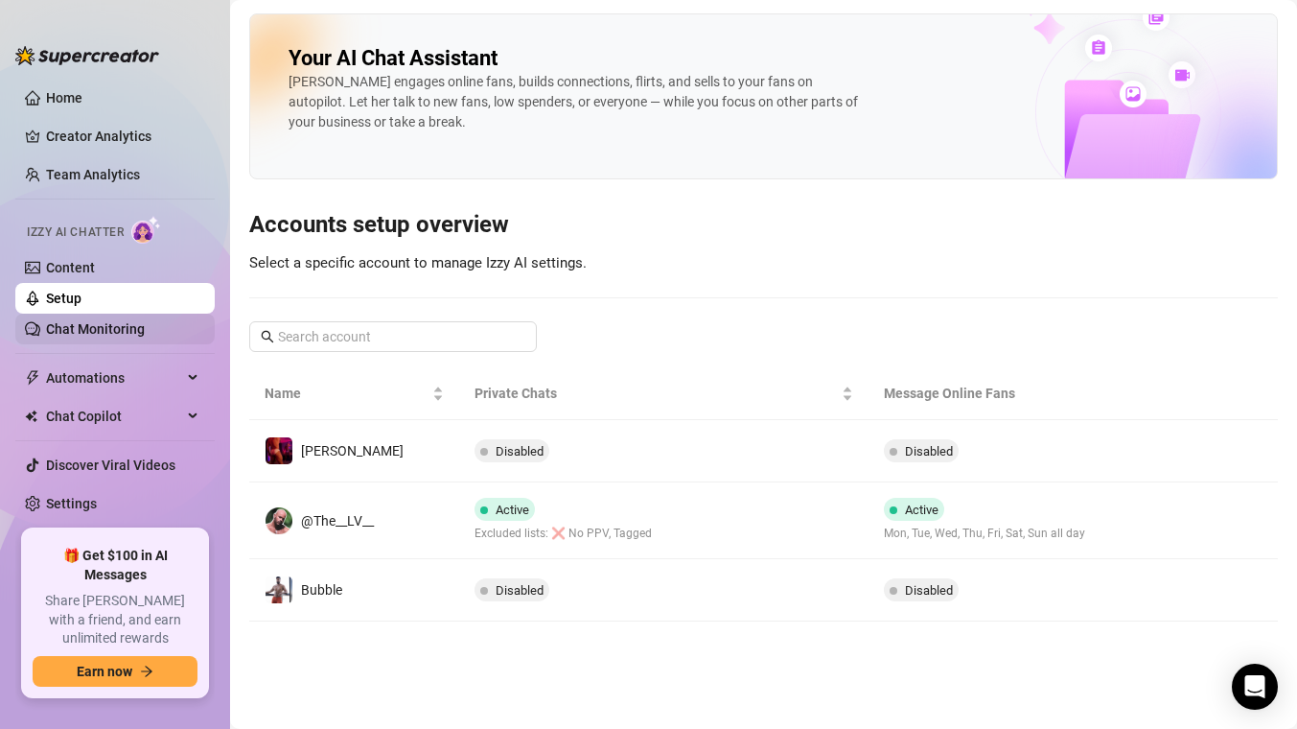
click at [82, 321] on link "Chat Monitoring" at bounding box center [95, 328] width 99 height 15
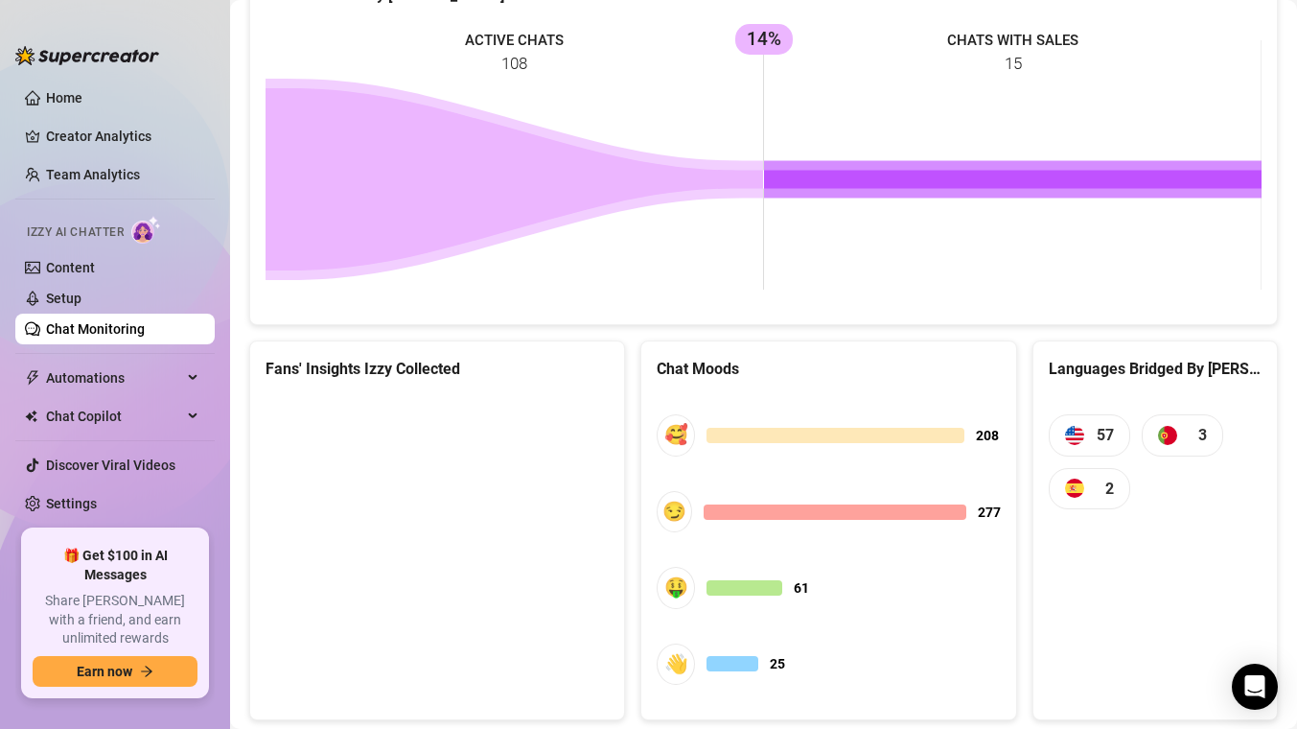
scroll to position [915, 0]
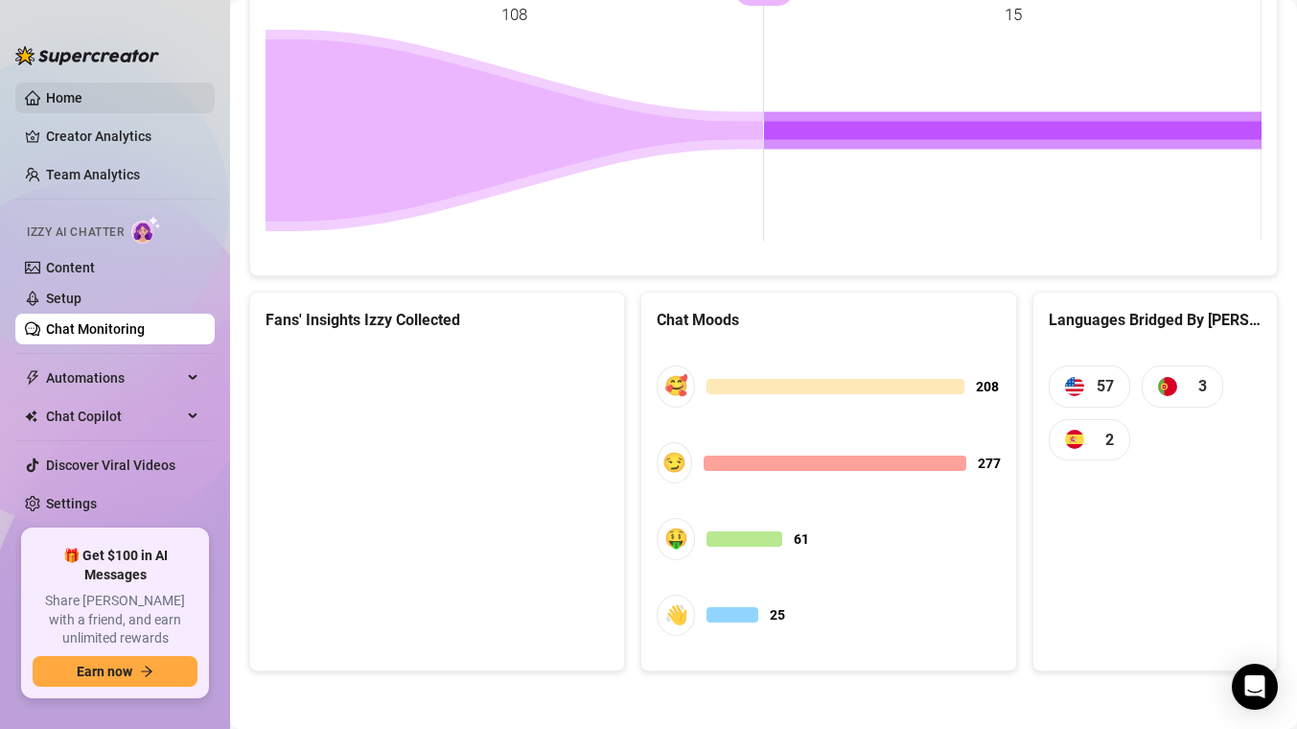
click at [47, 105] on link "Home" at bounding box center [64, 97] width 36 height 15
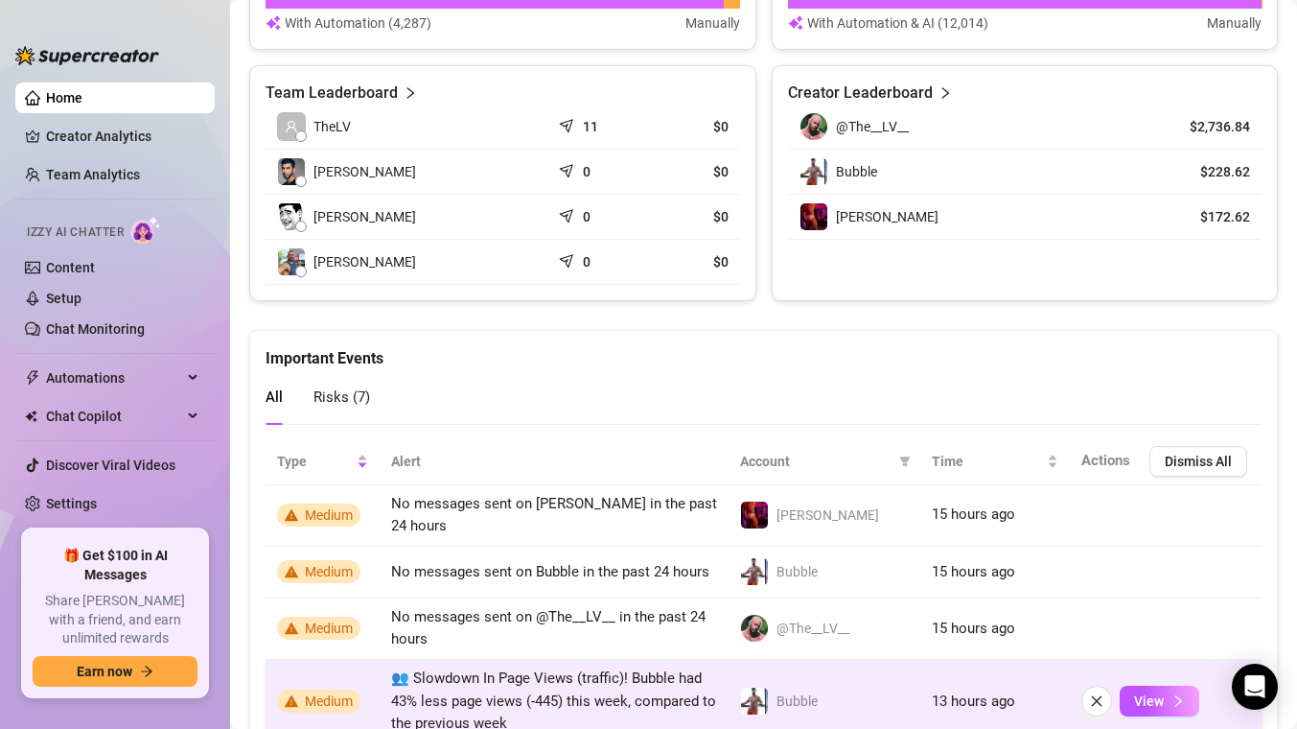
scroll to position [938, 0]
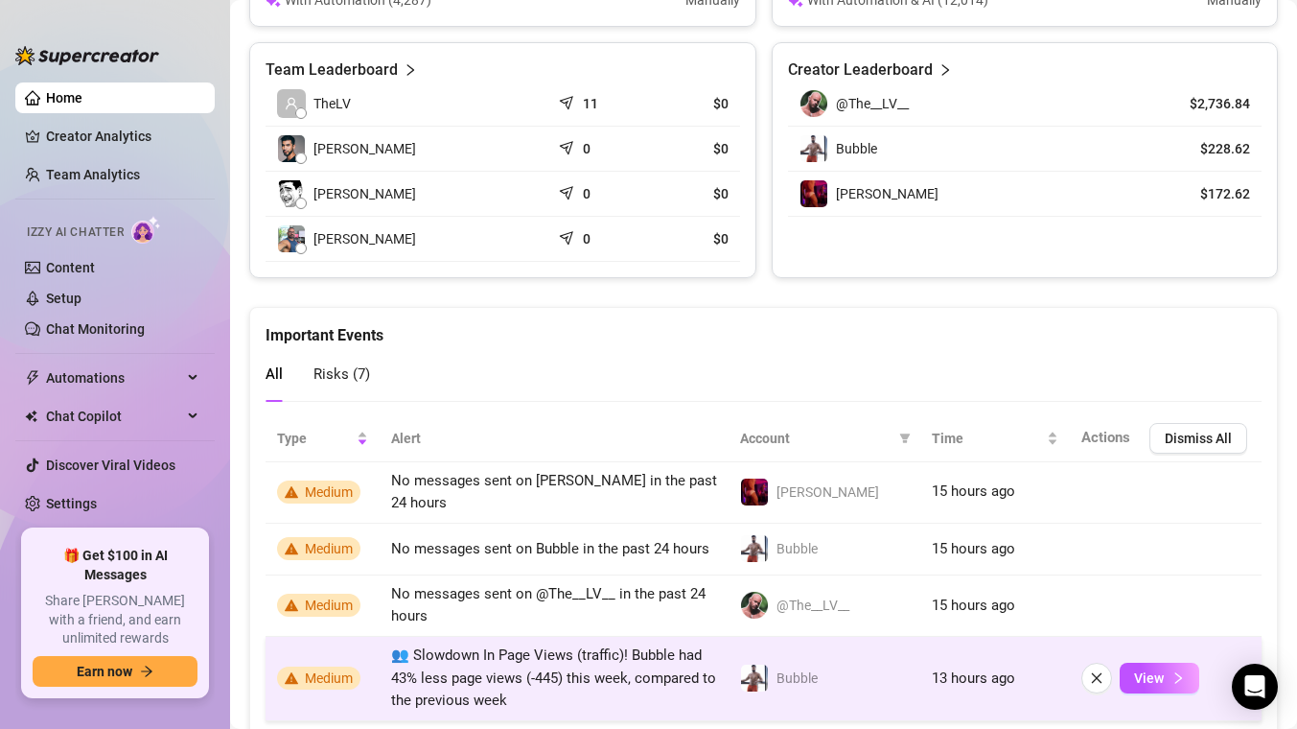
click at [402, 684] on span "👥 Slowdown In Page Views (traffic)! Bubble had 43% less page views (-445) this …" at bounding box center [553, 677] width 325 height 62
click at [917, 662] on td "Bubble" at bounding box center [825, 679] width 192 height 84
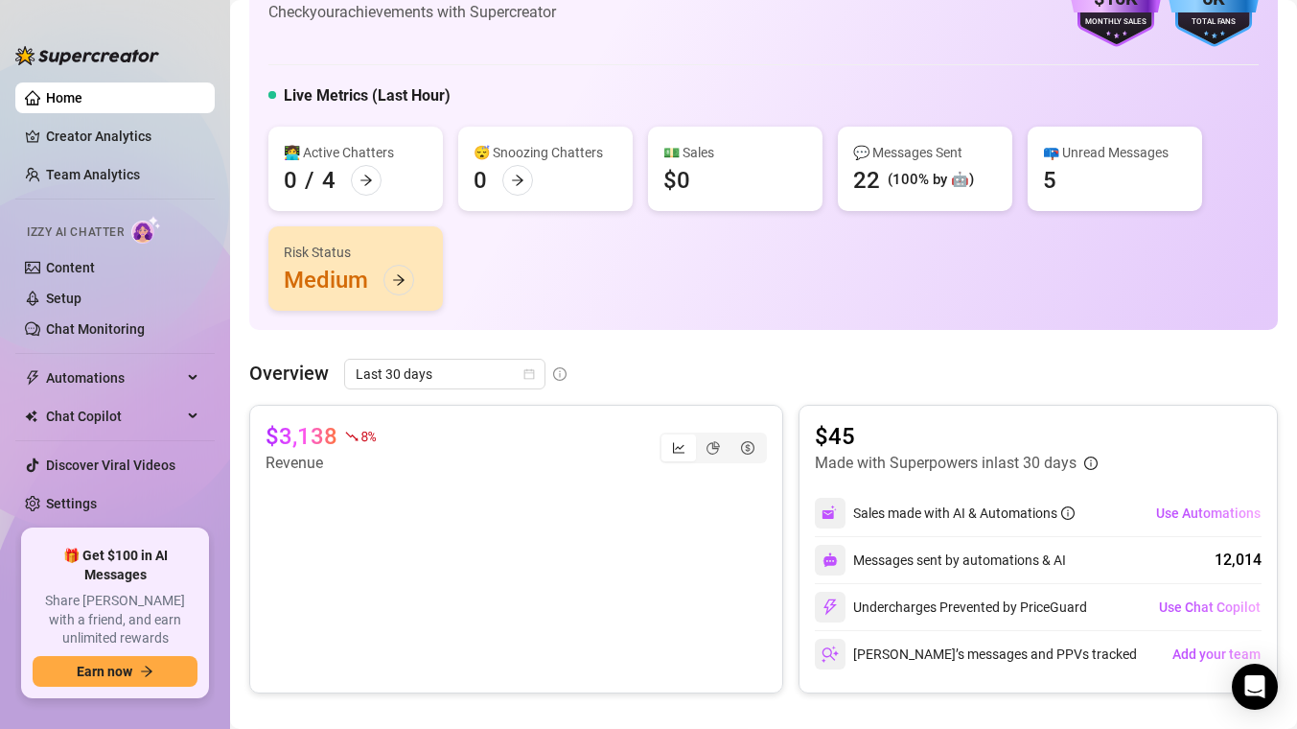
scroll to position [0, 0]
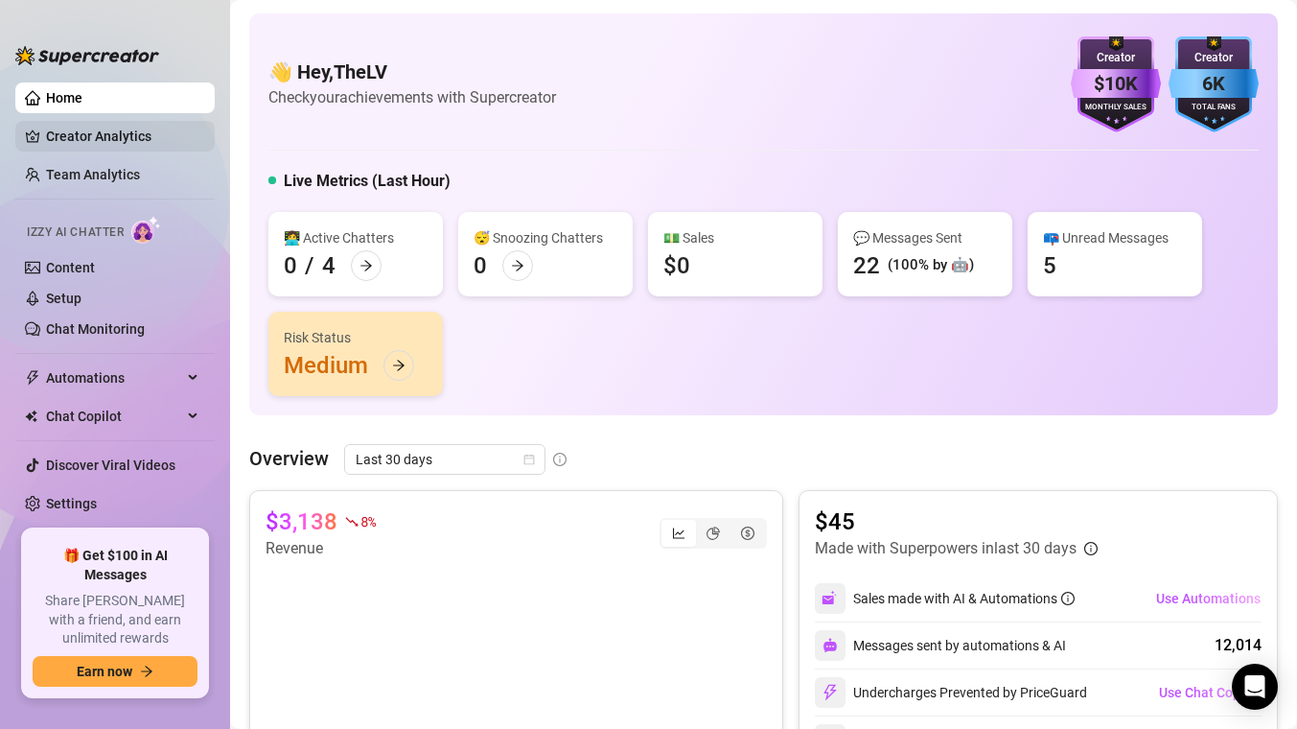
click at [116, 145] on link "Creator Analytics" at bounding box center [122, 136] width 153 height 31
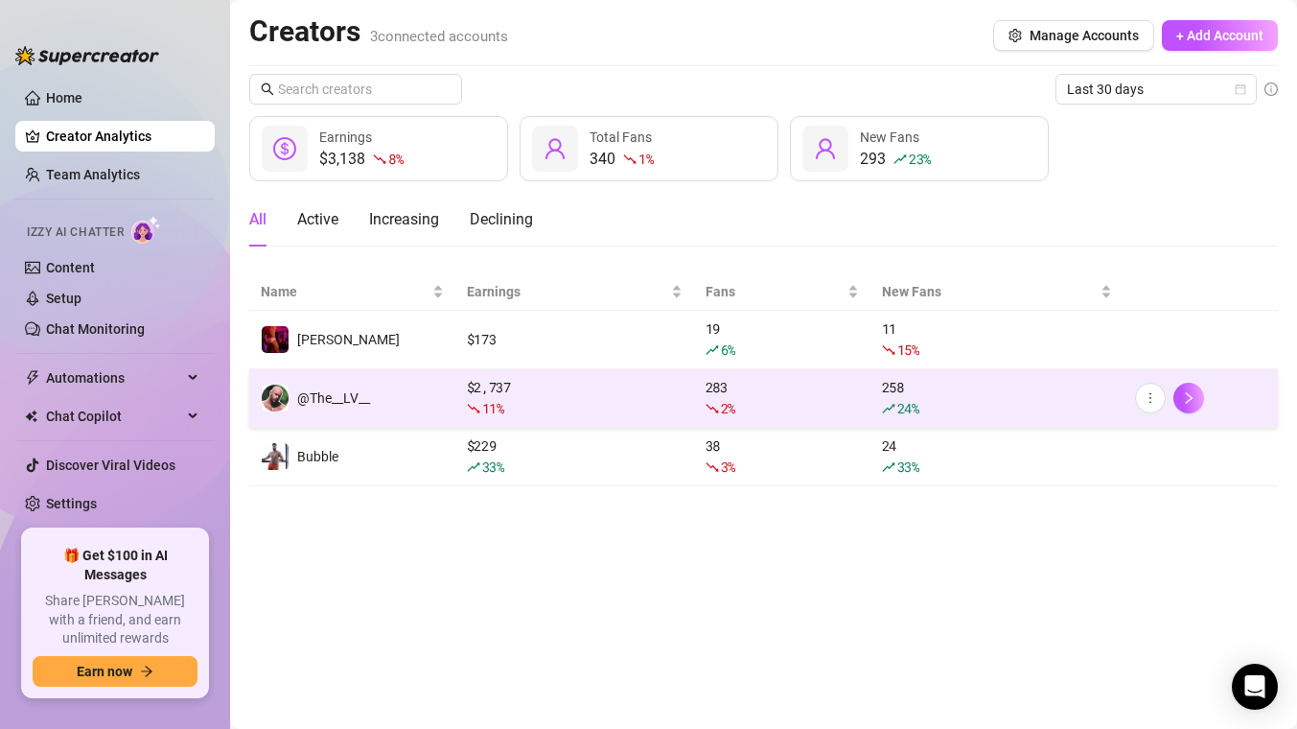
click at [488, 400] on span "11 %" at bounding box center [493, 408] width 22 height 18
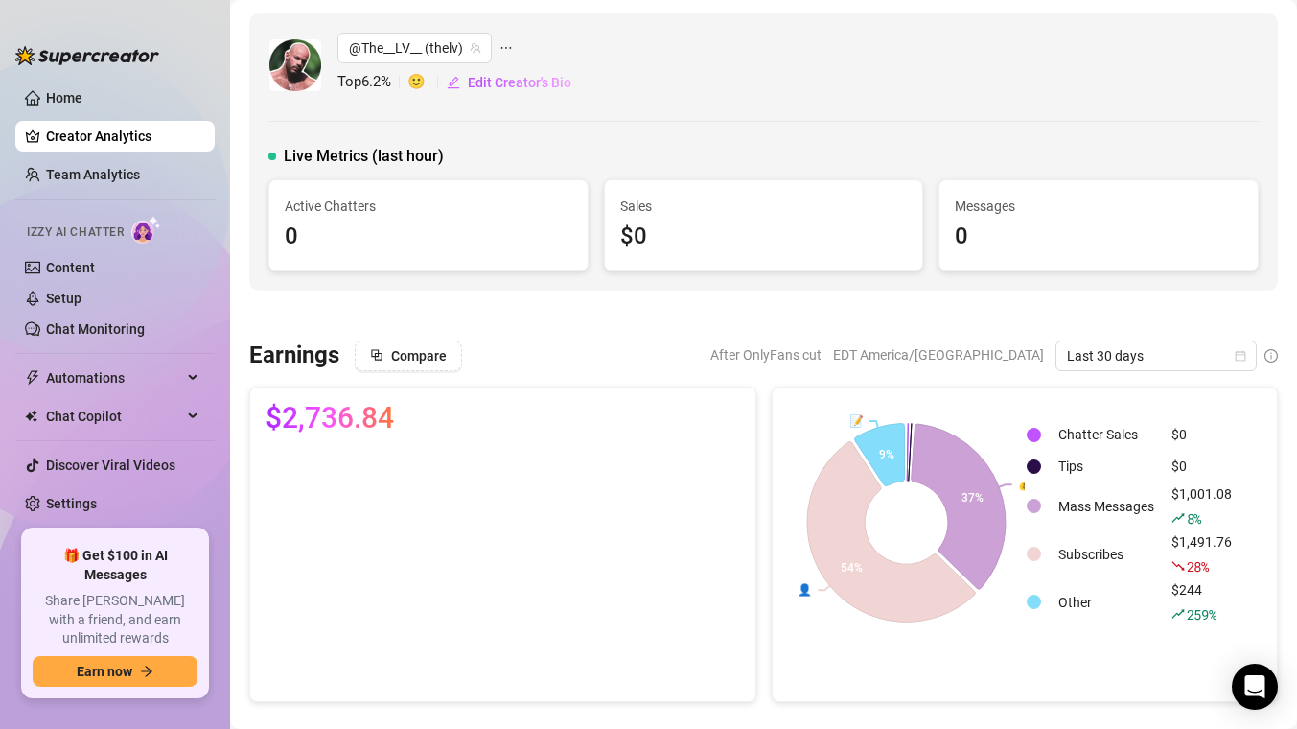
click at [357, 403] on span "$2,736.84" at bounding box center [330, 418] width 128 height 31
click at [357, 412] on span "$2,736.84" at bounding box center [330, 418] width 128 height 31
click at [366, 428] on span "$2,736.84" at bounding box center [330, 418] width 128 height 31
click at [393, 372] on div "Earnings Compare After OnlyFans cut EDT America/[GEOGRAPHIC_DATA] Last 30 days …" at bounding box center [764, 520] width 1044 height 361
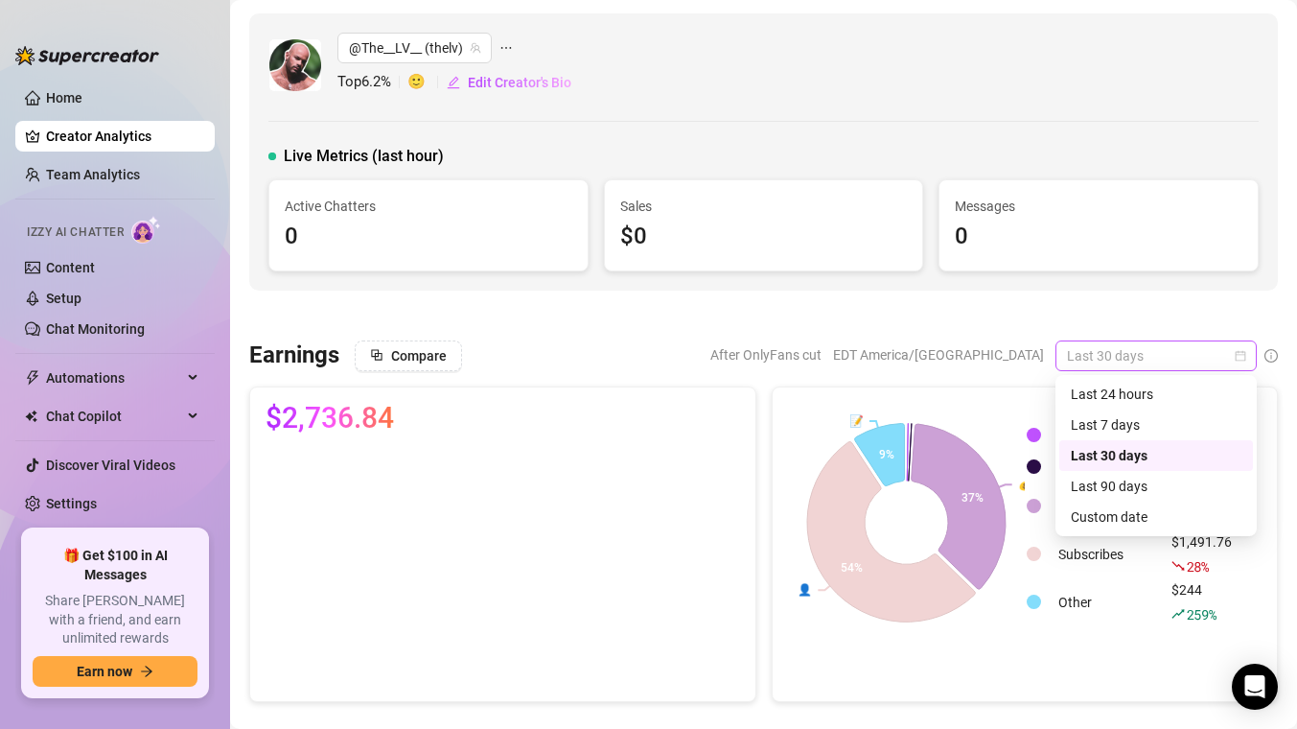
click at [1114, 358] on span "Last 30 days" at bounding box center [1156, 355] width 178 height 29
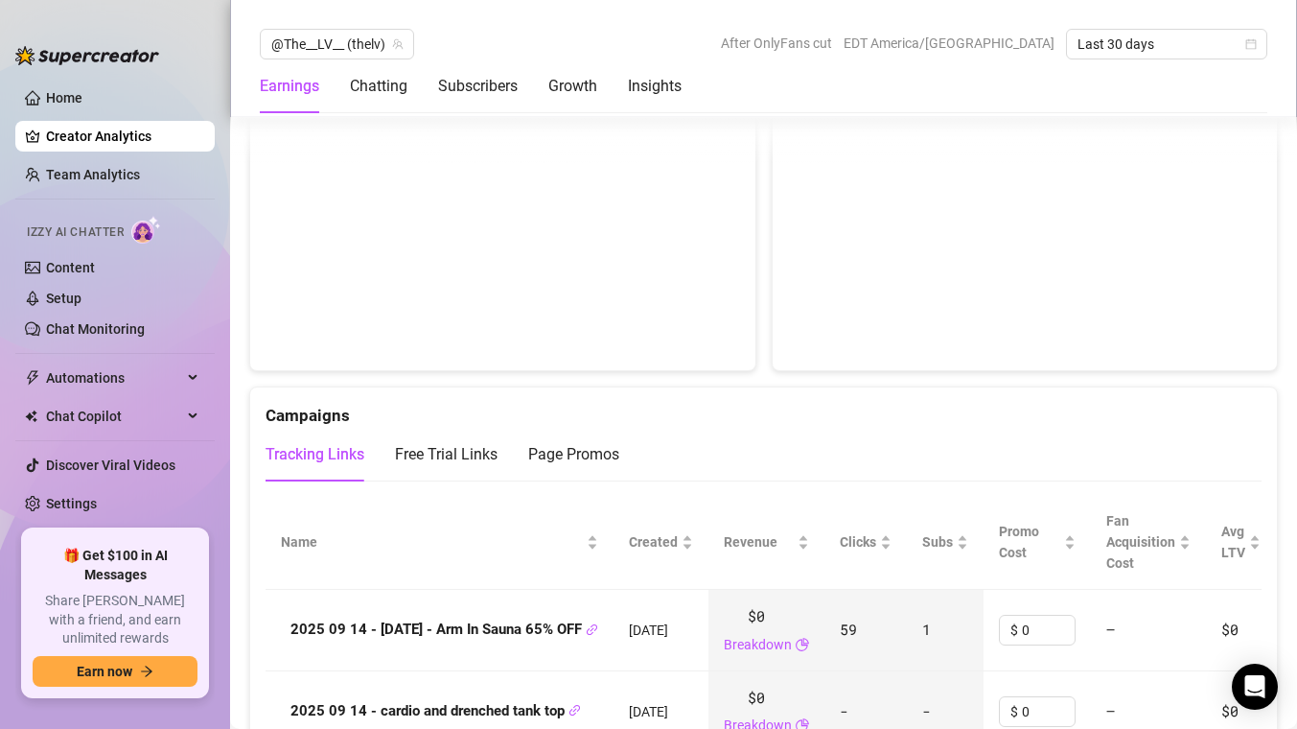
scroll to position [1879, 0]
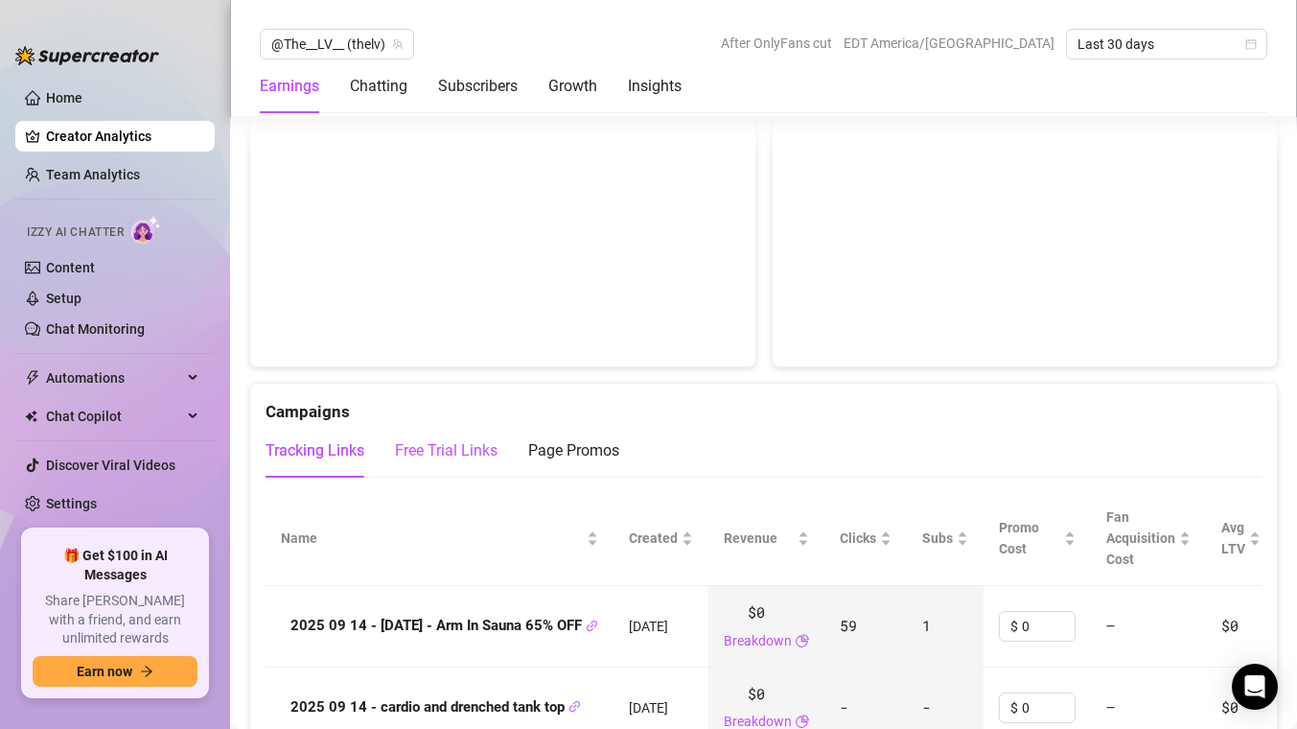
click at [426, 451] on div "Free Trial Links" at bounding box center [446, 450] width 103 height 23
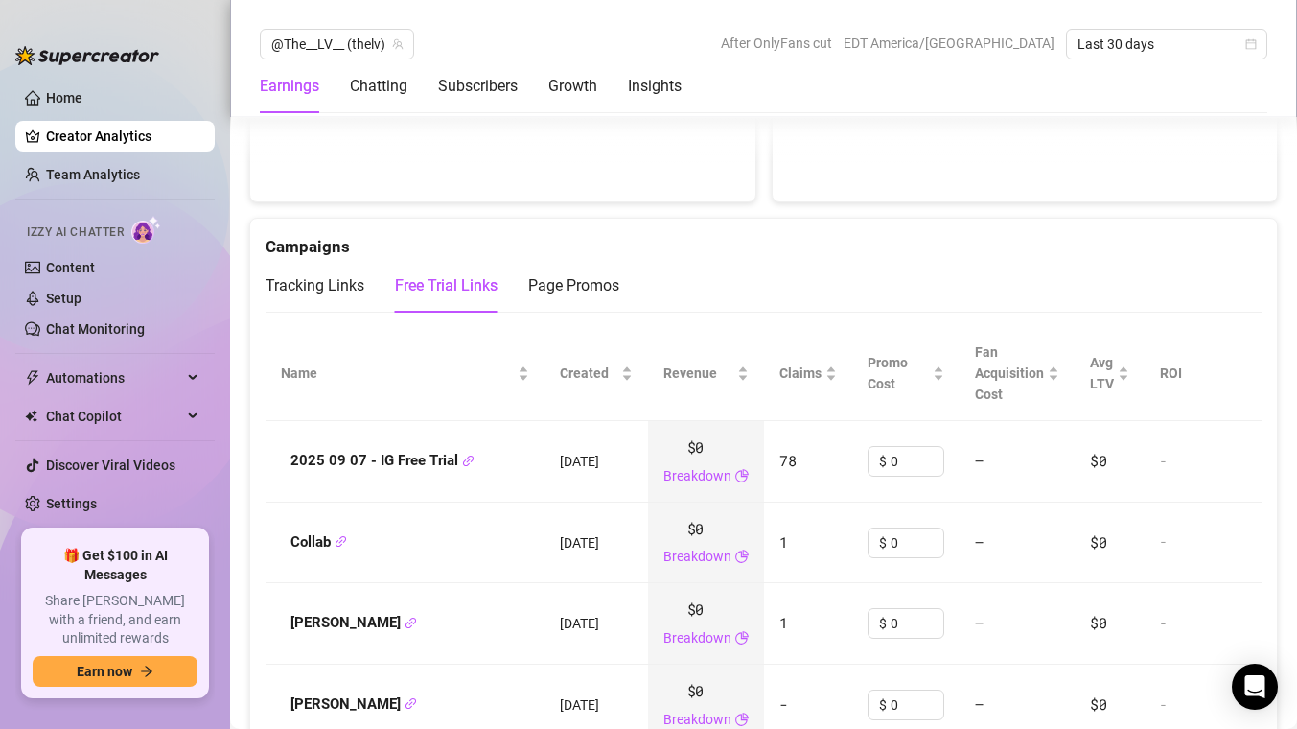
scroll to position [2048, 0]
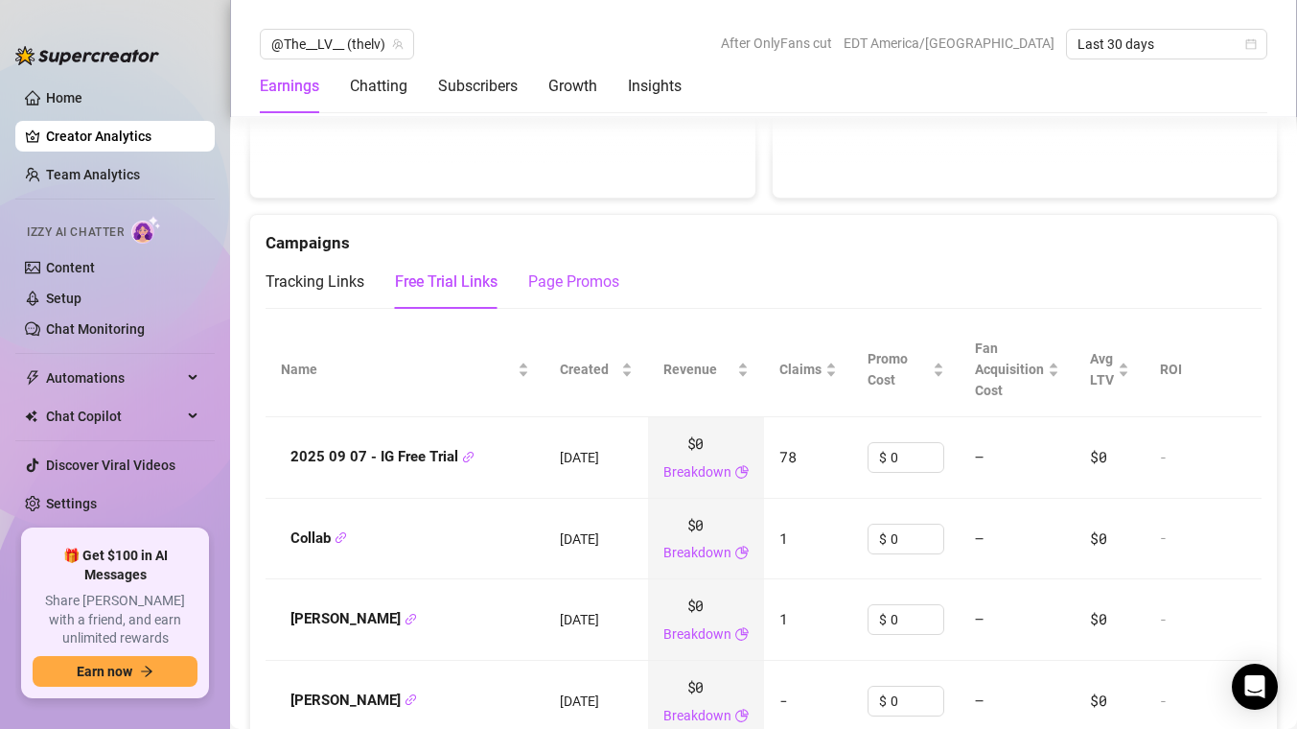
click at [533, 289] on div "Page Promos" at bounding box center [573, 281] width 91 height 23
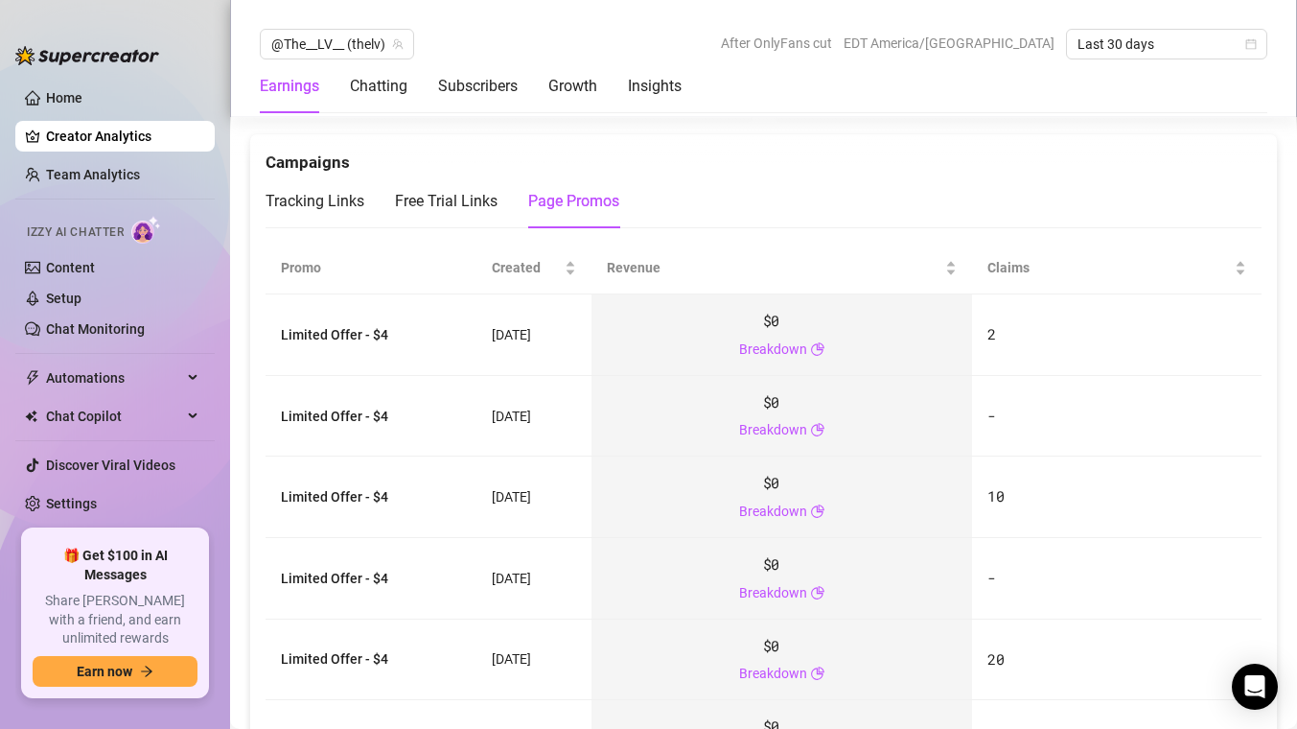
scroll to position [2123, 0]
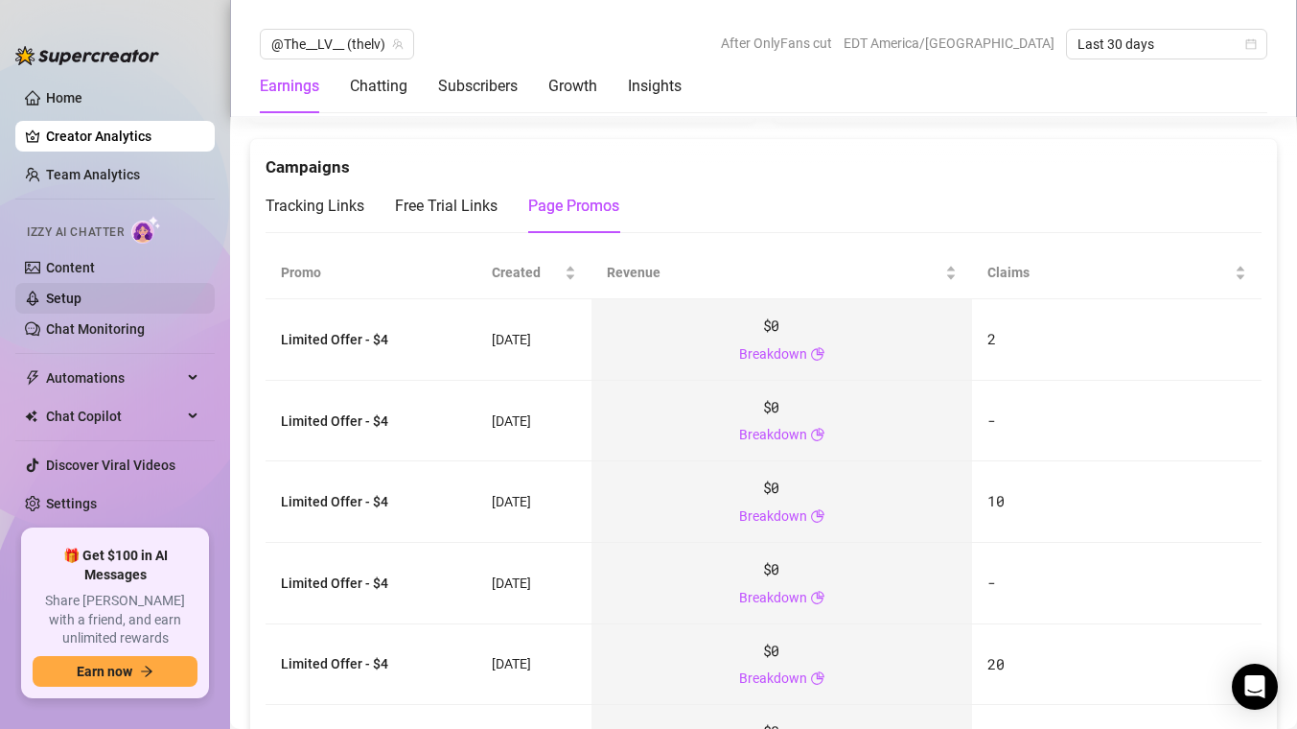
click at [54, 302] on link "Setup" at bounding box center [63, 297] width 35 height 15
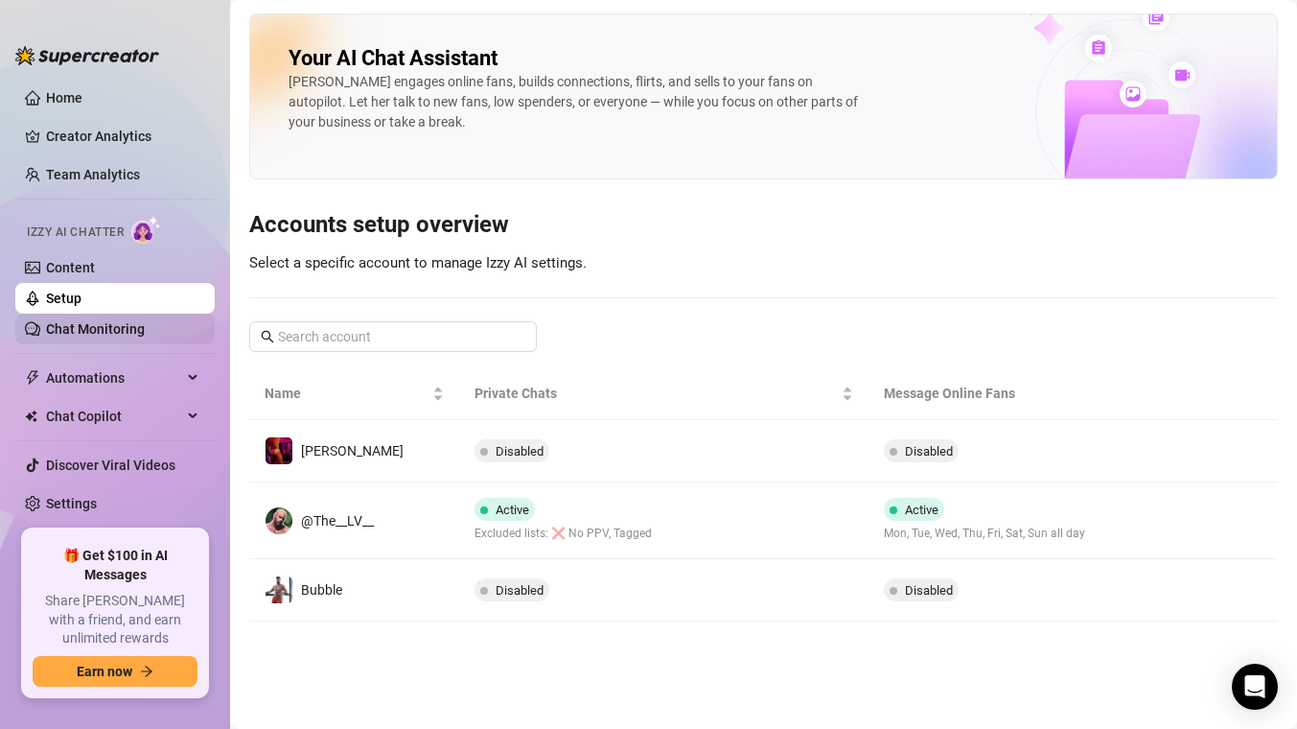
click at [46, 336] on link "Chat Monitoring" at bounding box center [95, 328] width 99 height 15
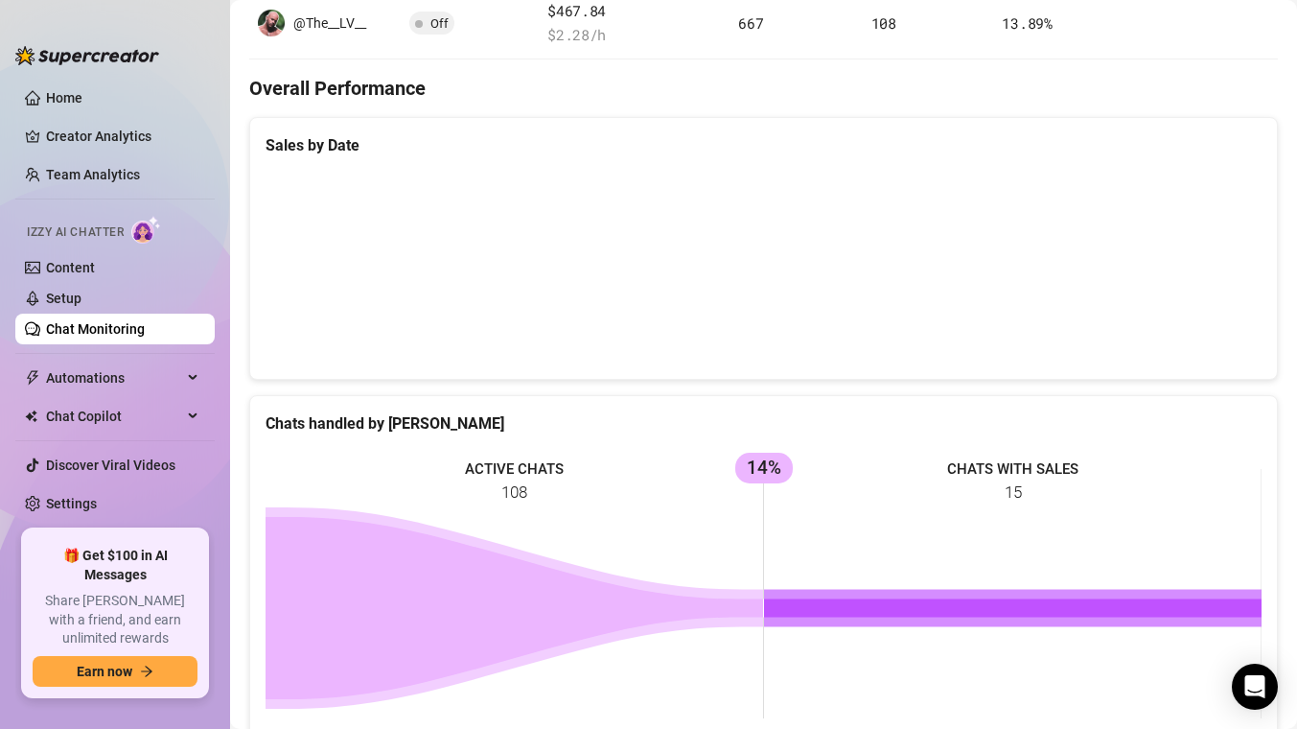
scroll to position [498, 0]
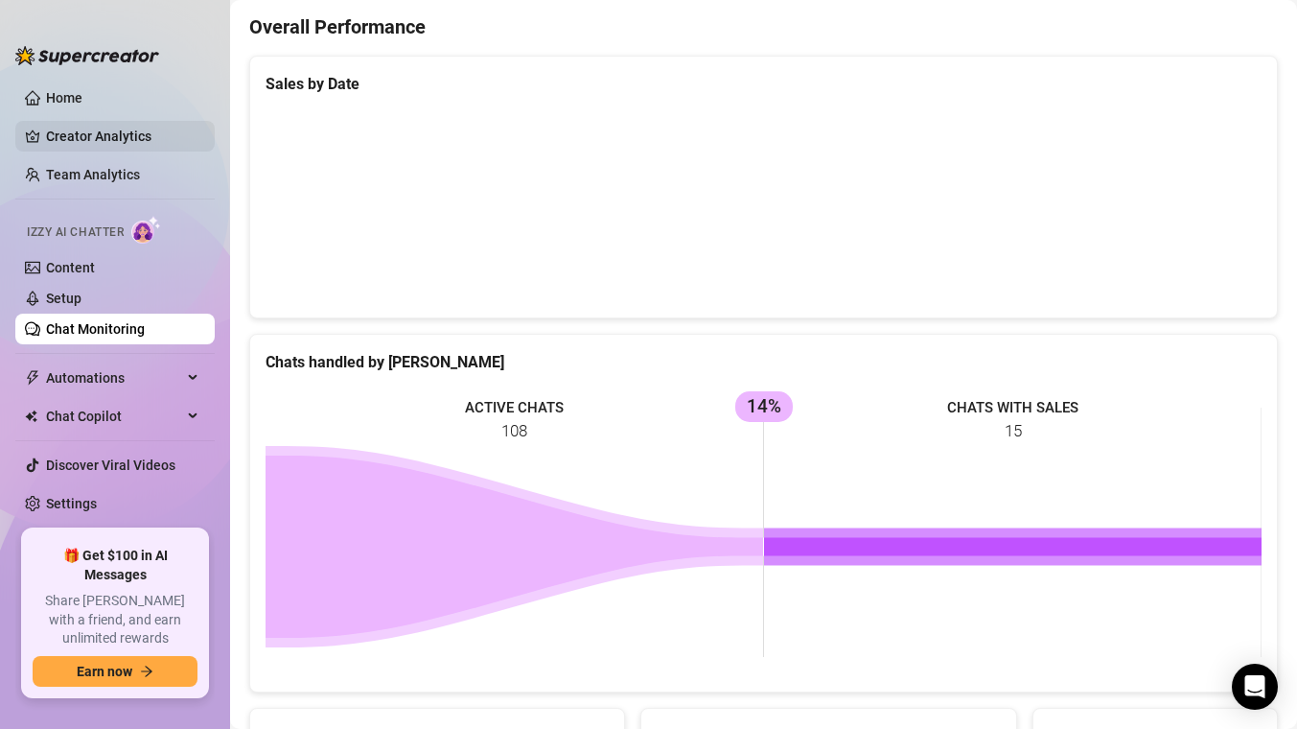
click at [67, 141] on link "Creator Analytics" at bounding box center [122, 136] width 153 height 31
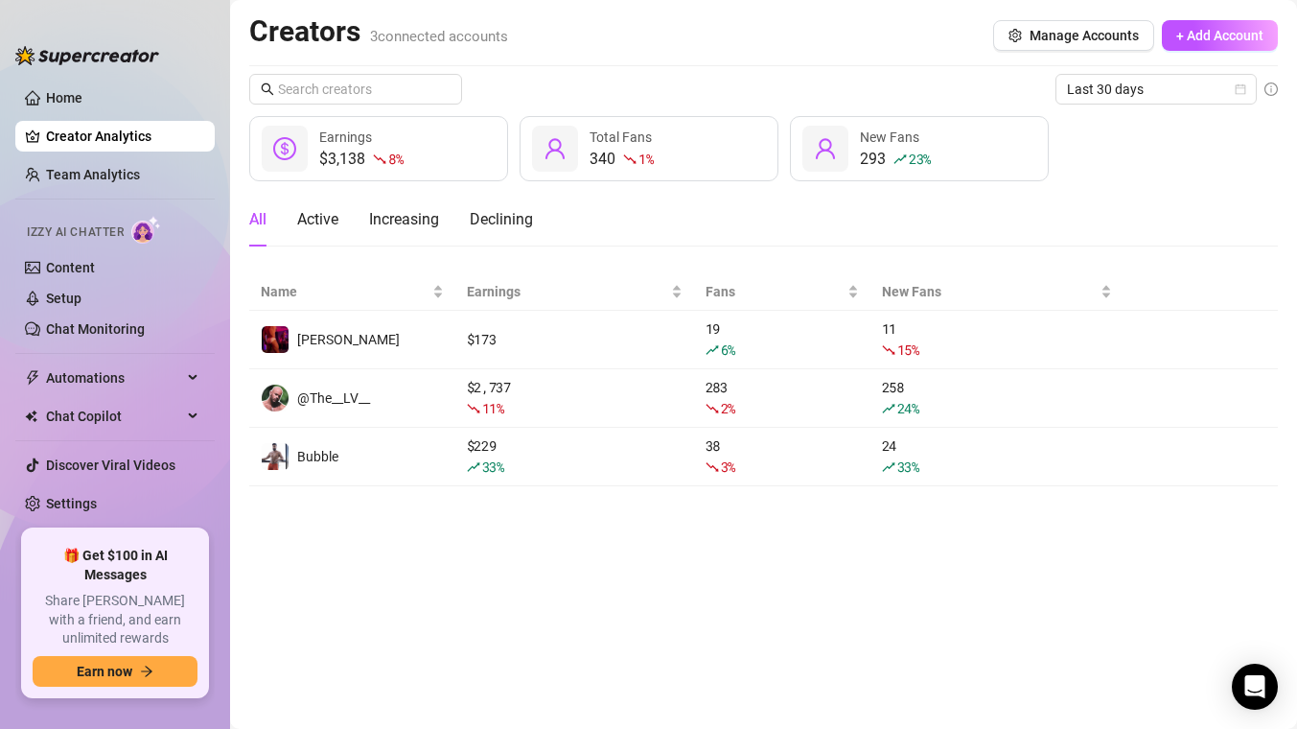
click at [69, 141] on link "Creator Analytics" at bounding box center [122, 136] width 153 height 31
click at [315, 213] on div "Active" at bounding box center [317, 219] width 41 height 23
click at [362, 219] on div "All Active Increasing Declining" at bounding box center [391, 220] width 284 height 54
click at [379, 219] on div "Increasing" at bounding box center [404, 219] width 70 height 23
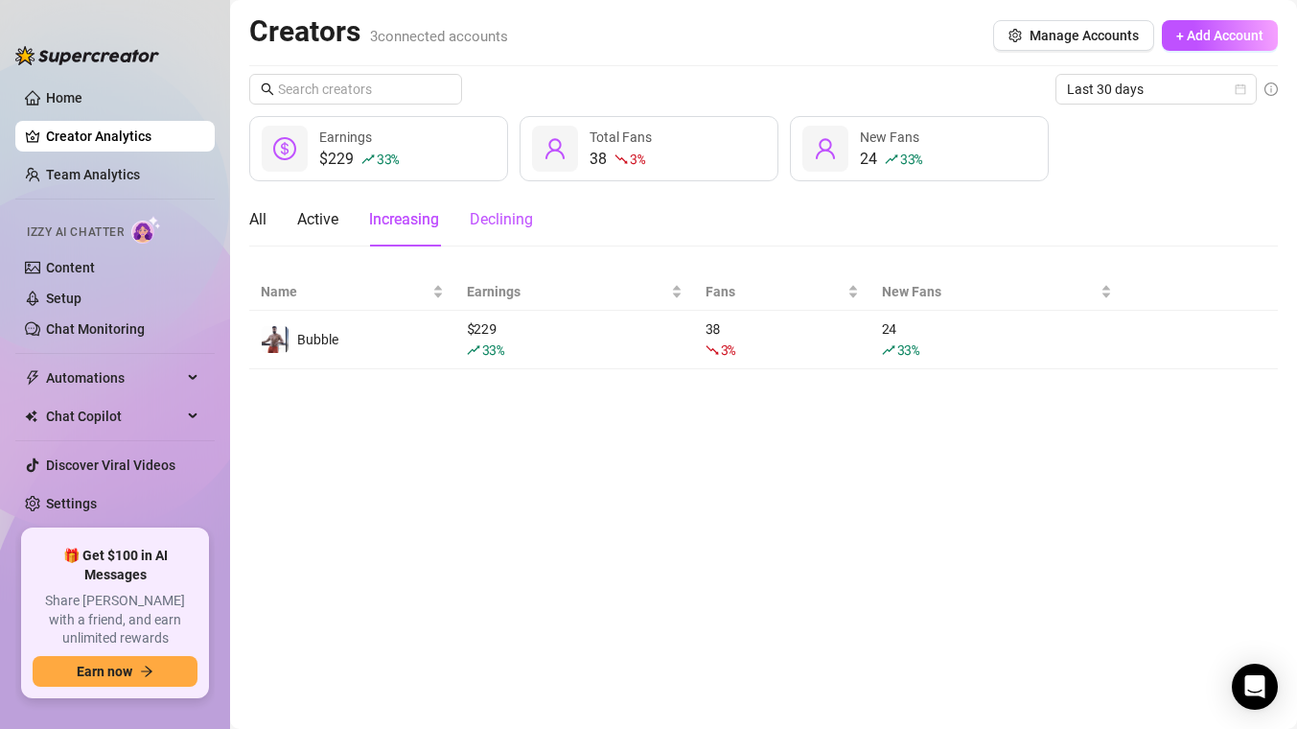
click at [475, 221] on div "Declining" at bounding box center [501, 219] width 63 height 23
click at [417, 216] on div "Increasing" at bounding box center [404, 219] width 70 height 23
click at [495, 230] on div "Declining" at bounding box center [501, 219] width 63 height 23
click at [91, 136] on link "Creator Analytics" at bounding box center [122, 136] width 153 height 31
click at [334, 152] on div "$2,737 11 %" at bounding box center [364, 159] width 91 height 23
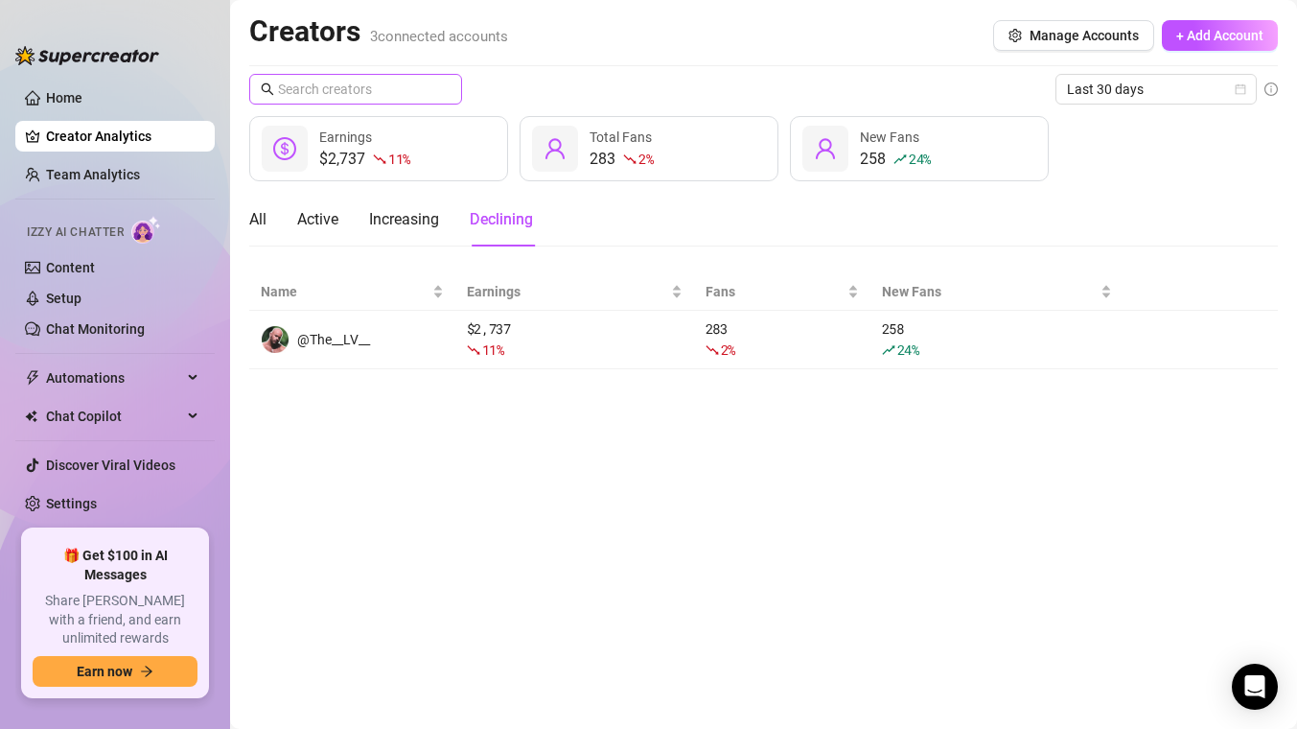
click at [424, 103] on span at bounding box center [355, 89] width 213 height 31
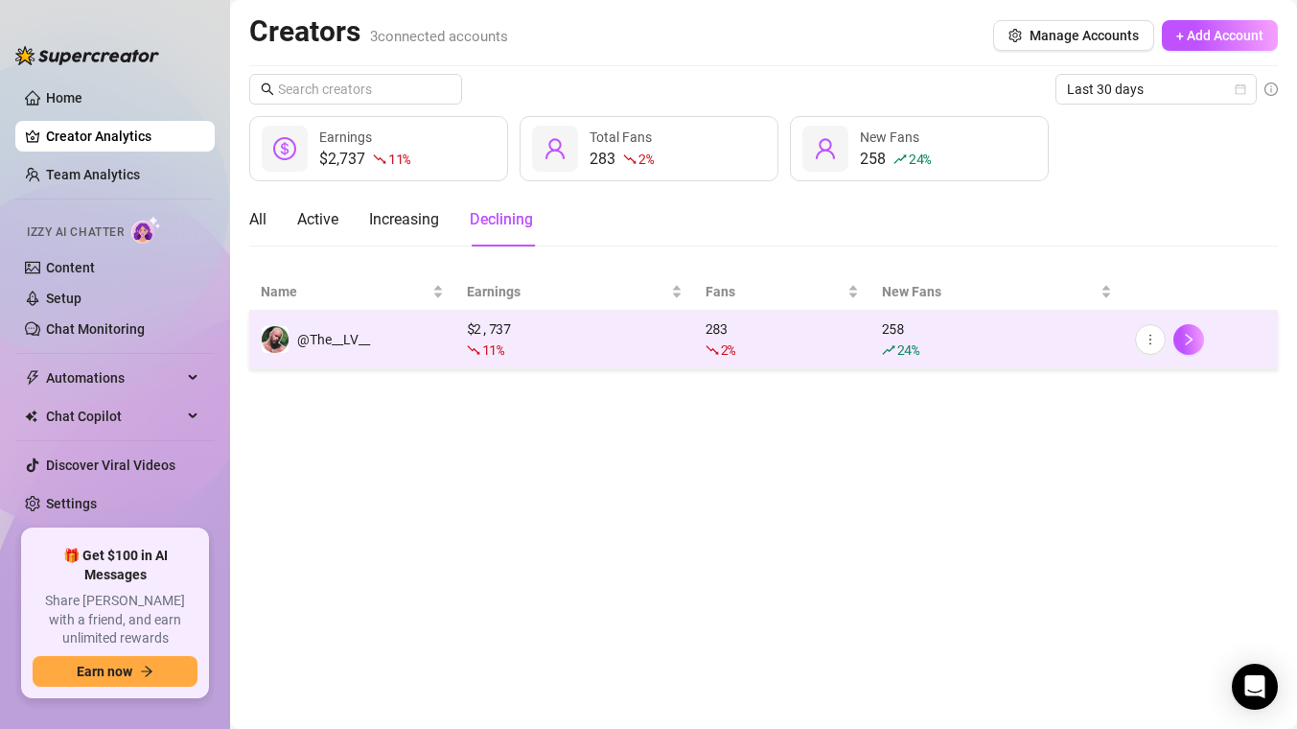
click at [498, 334] on div "$ 2,737 11 %" at bounding box center [575, 339] width 216 height 42
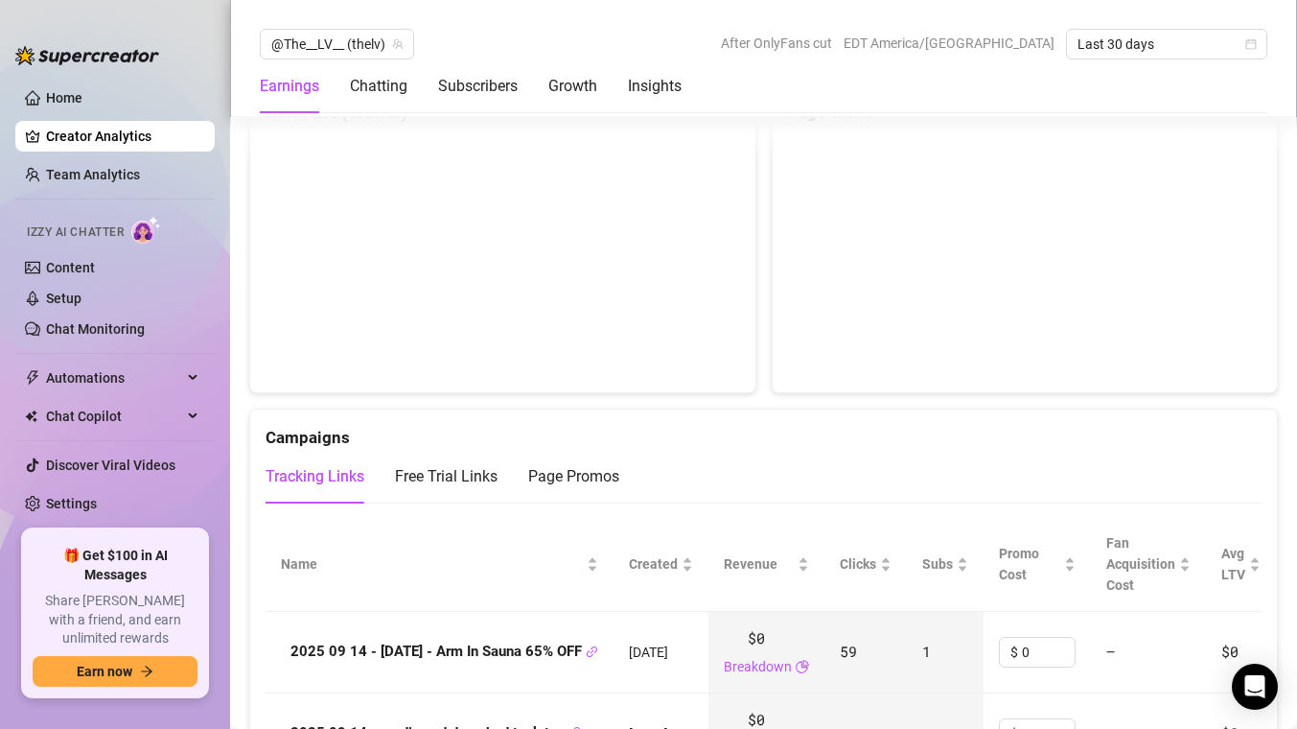
scroll to position [1907, 0]
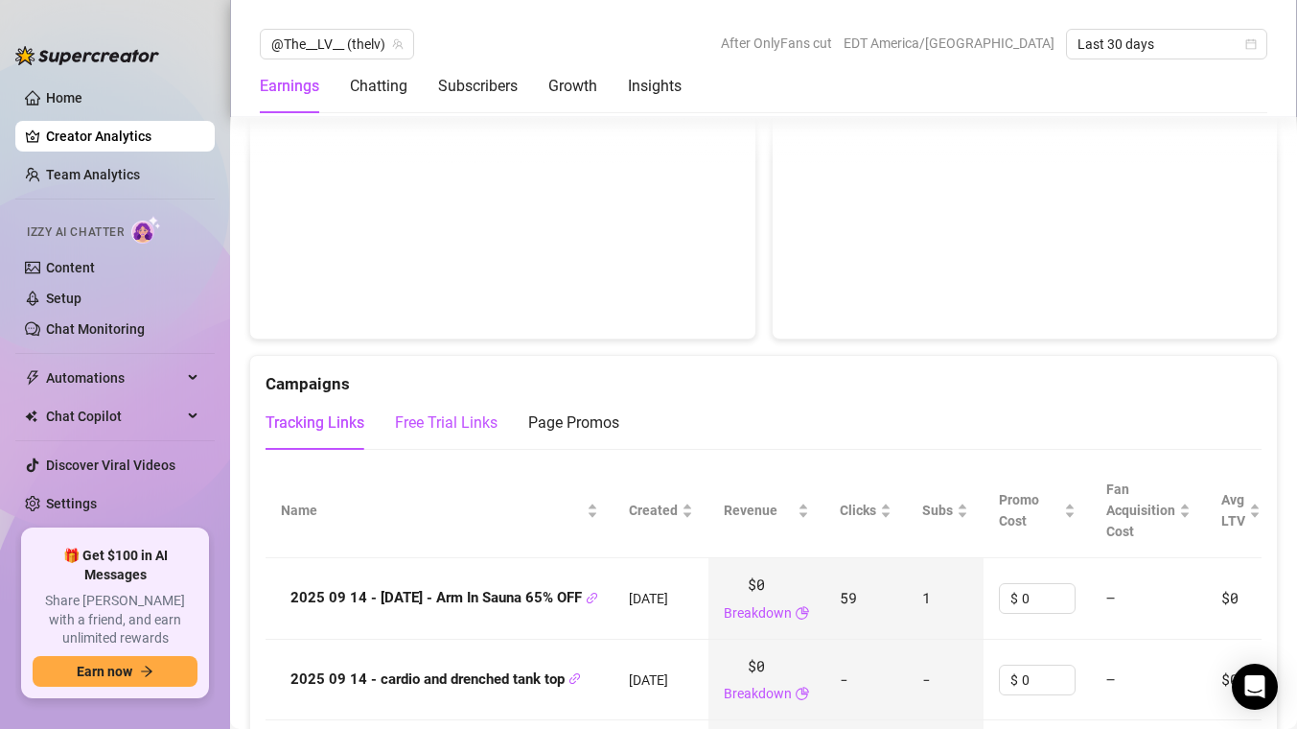
click at [462, 430] on div "Free Trial Links" at bounding box center [446, 422] width 103 height 23
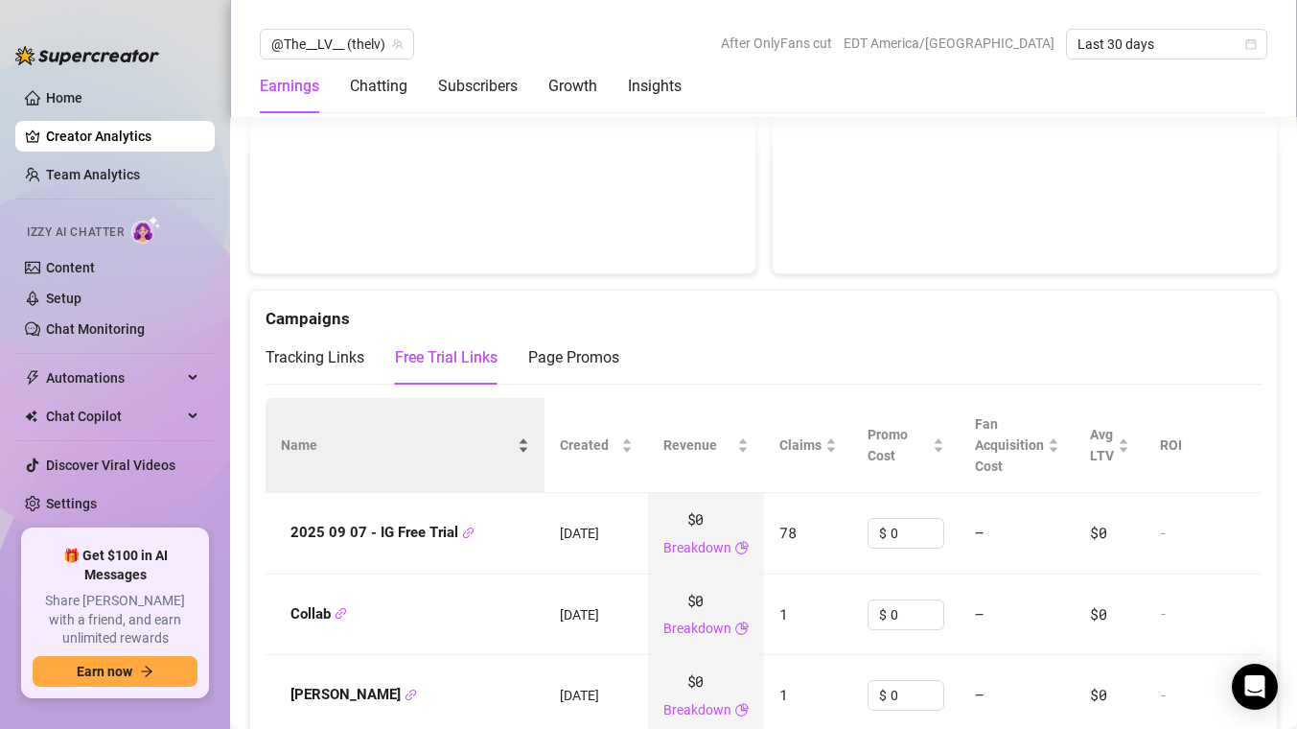
scroll to position [1981, 0]
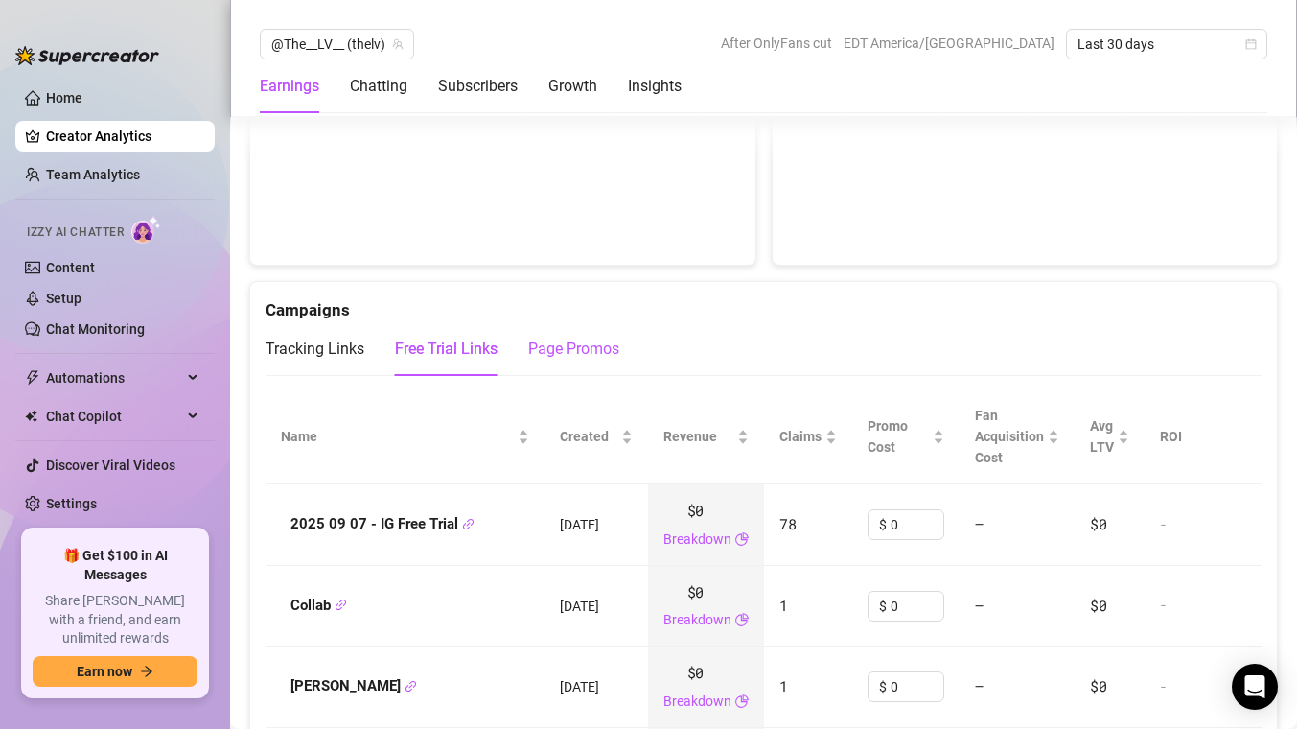
click at [541, 356] on div "Page Promos" at bounding box center [573, 348] width 91 height 23
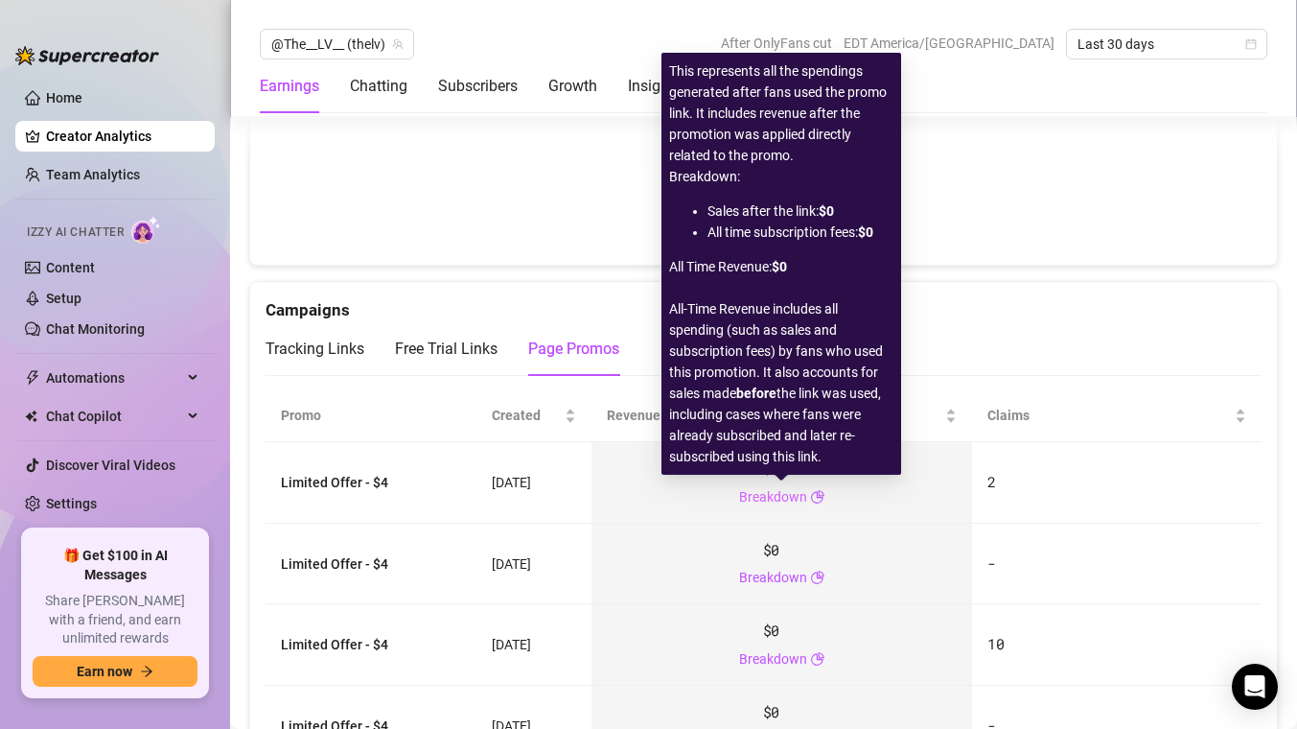
click at [757, 500] on link "Breakdown" at bounding box center [773, 496] width 68 height 21
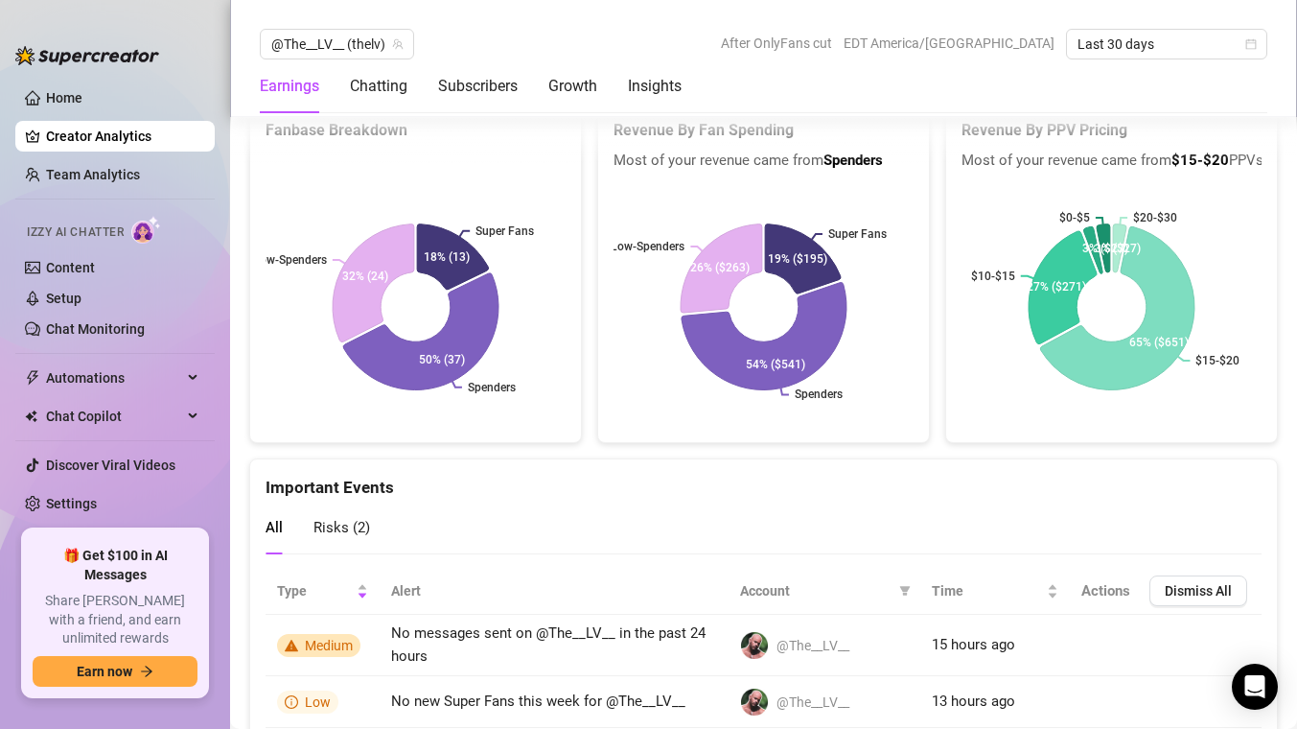
scroll to position [4067, 0]
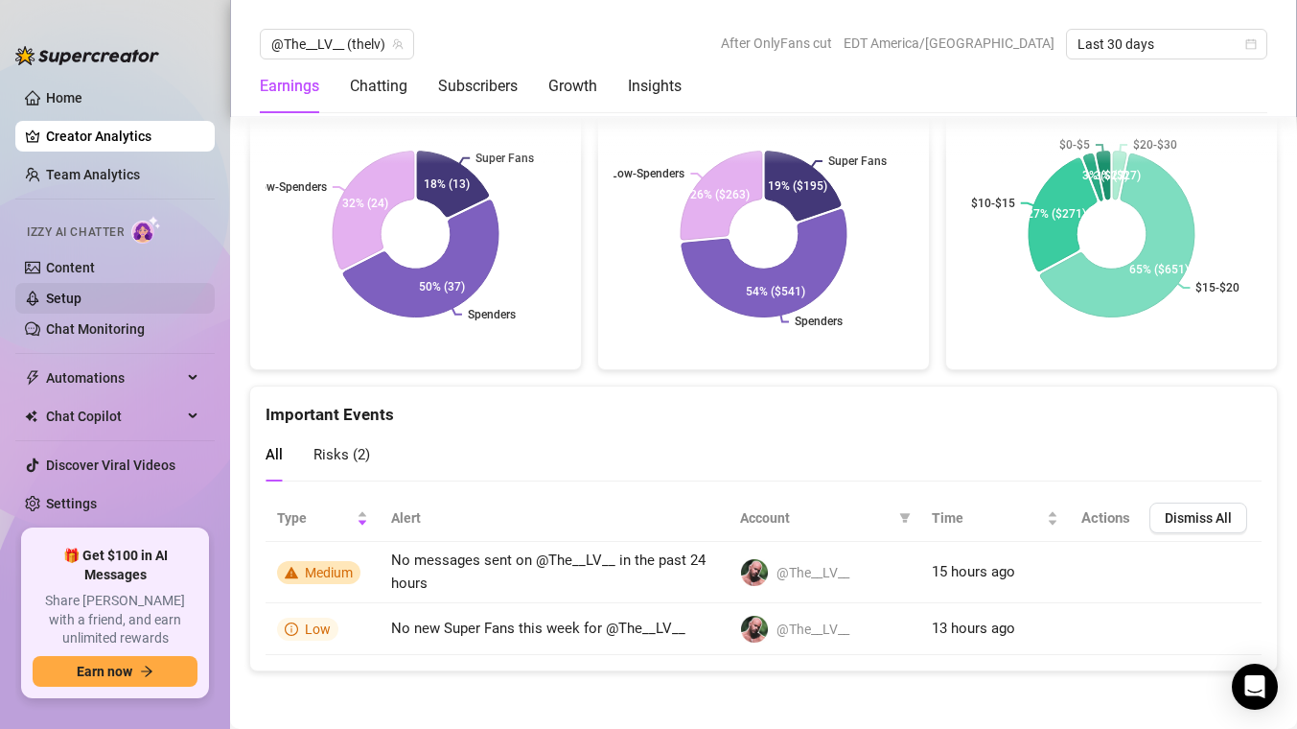
click at [81, 303] on link "Setup" at bounding box center [63, 297] width 35 height 15
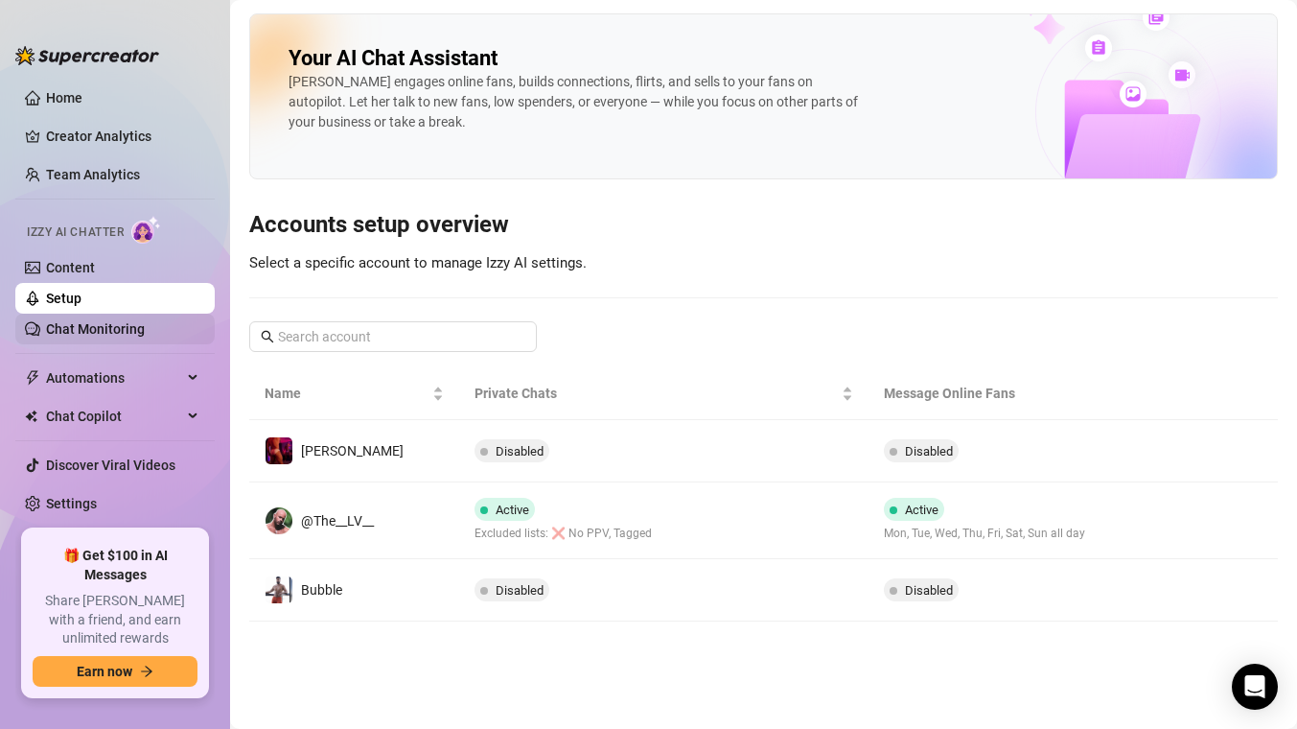
click at [110, 329] on link "Chat Monitoring" at bounding box center [95, 328] width 99 height 15
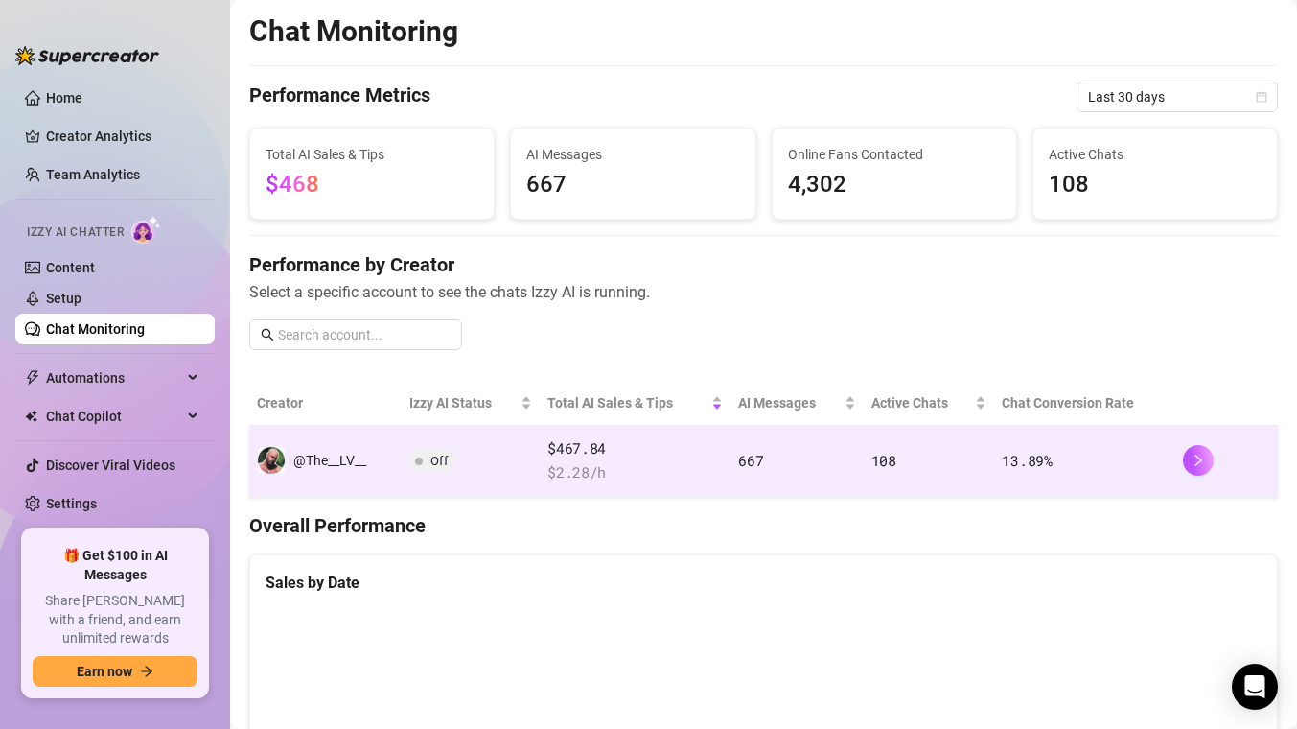
click at [448, 466] on span "Off" at bounding box center [439, 460] width 18 height 14
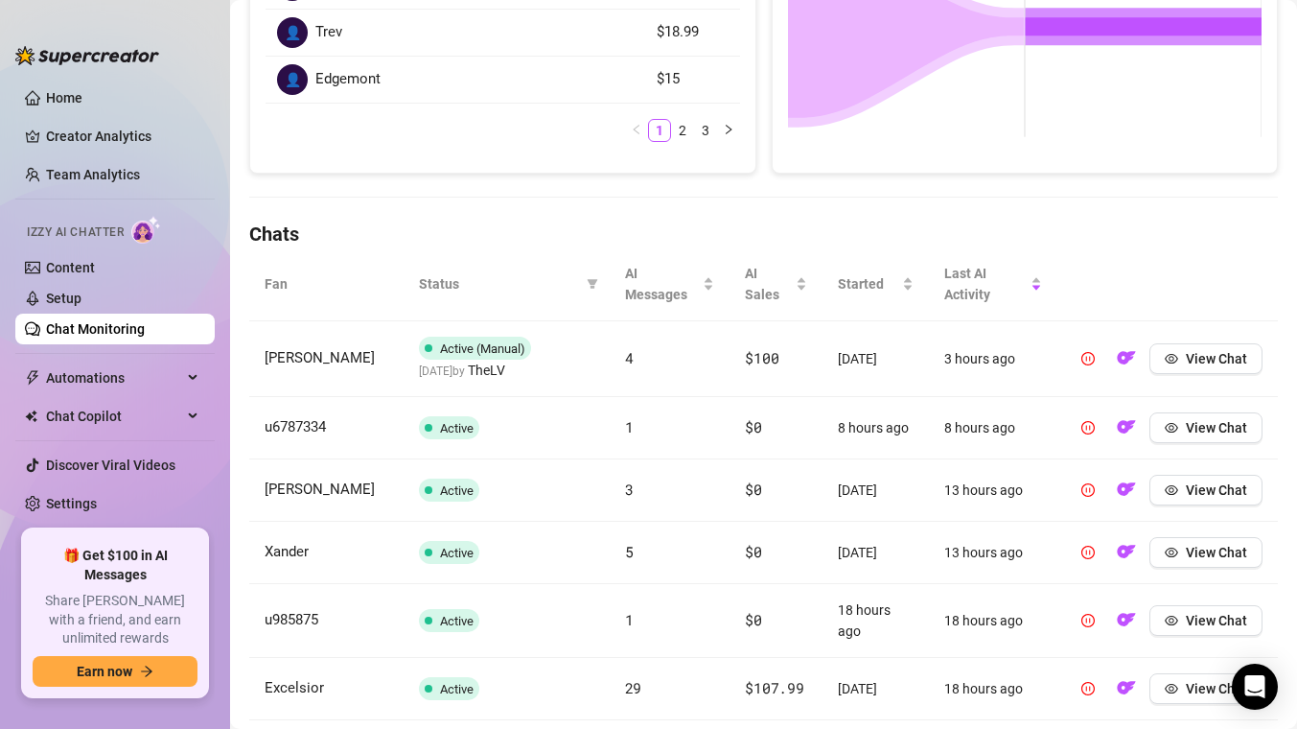
scroll to position [404, 0]
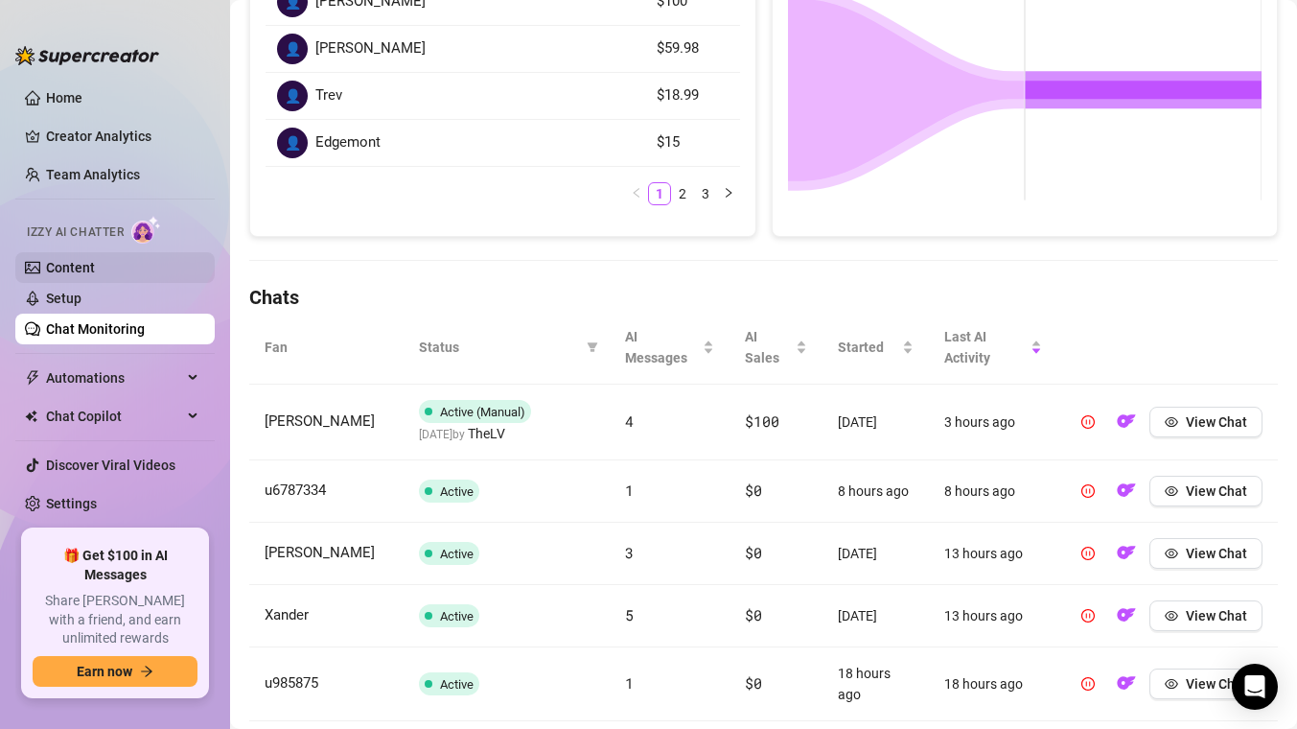
click at [91, 269] on link "Content" at bounding box center [70, 267] width 49 height 15
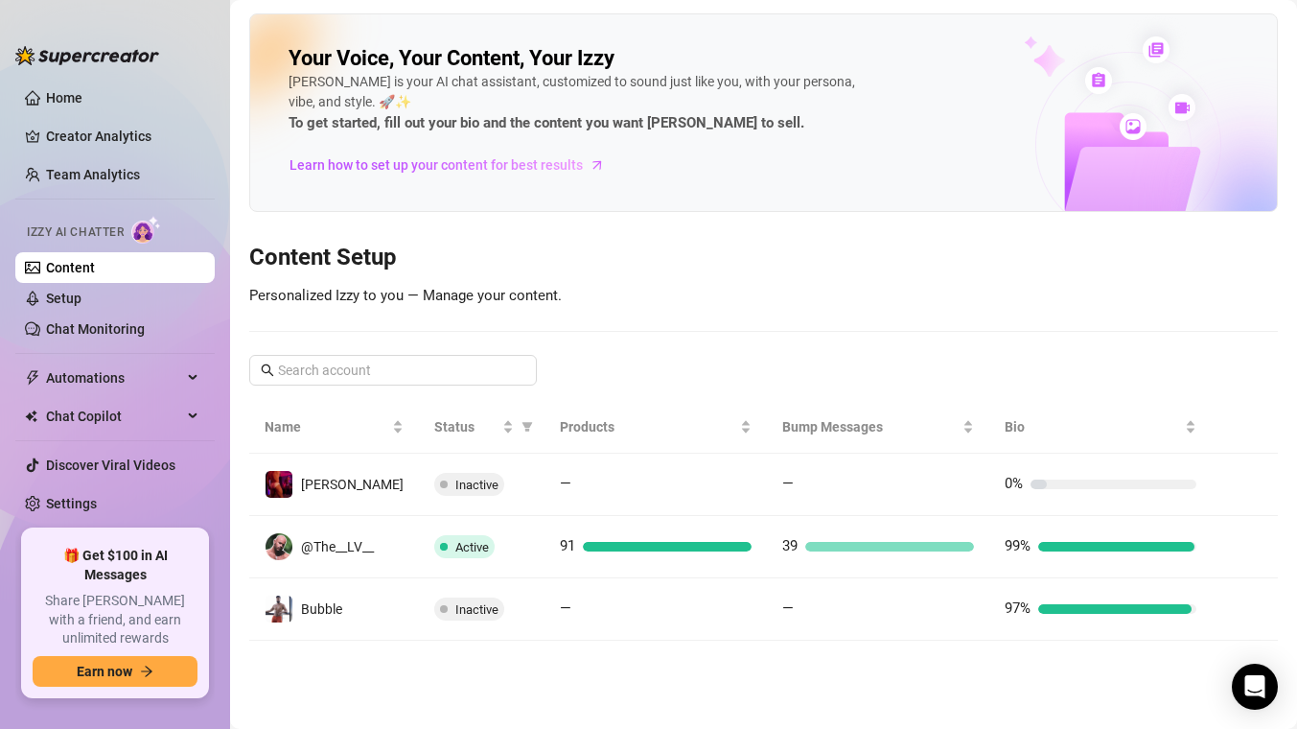
click at [149, 234] on img at bounding box center [146, 230] width 30 height 28
click at [81, 295] on link "Setup" at bounding box center [63, 297] width 35 height 15
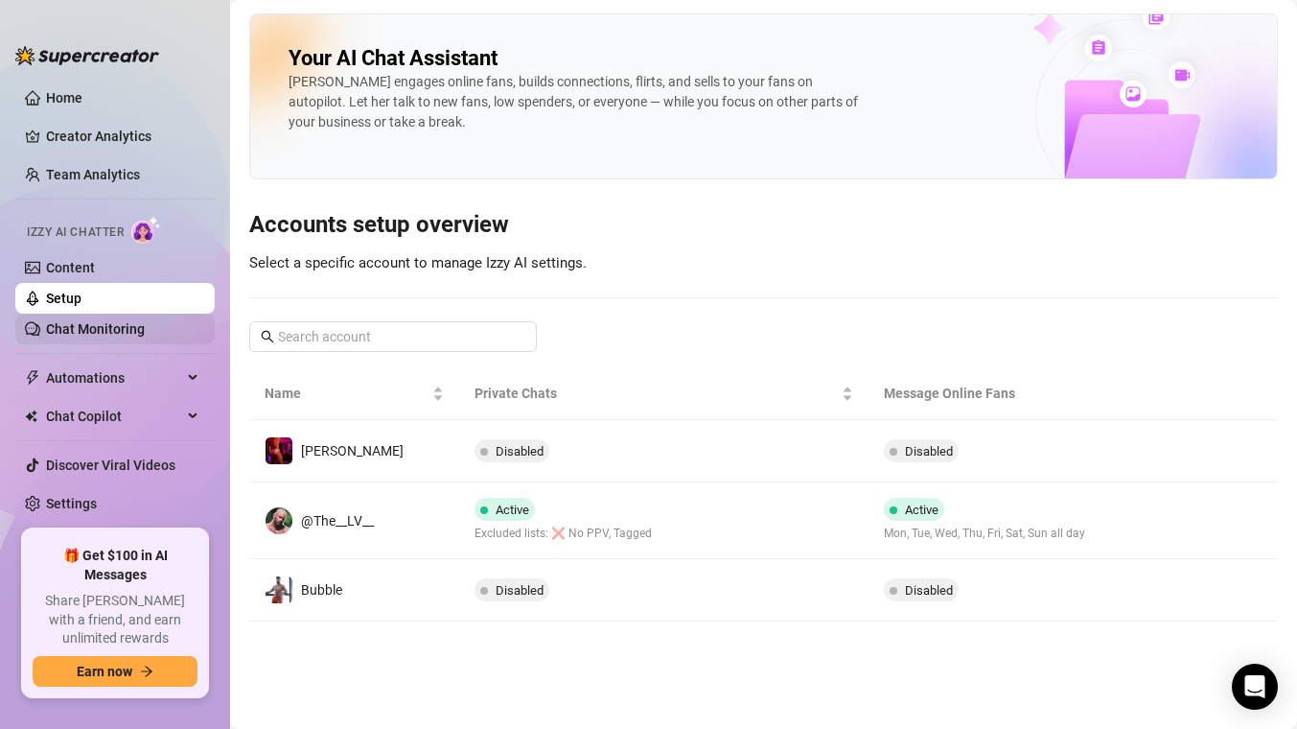
click at [118, 326] on link "Chat Monitoring" at bounding box center [95, 328] width 99 height 15
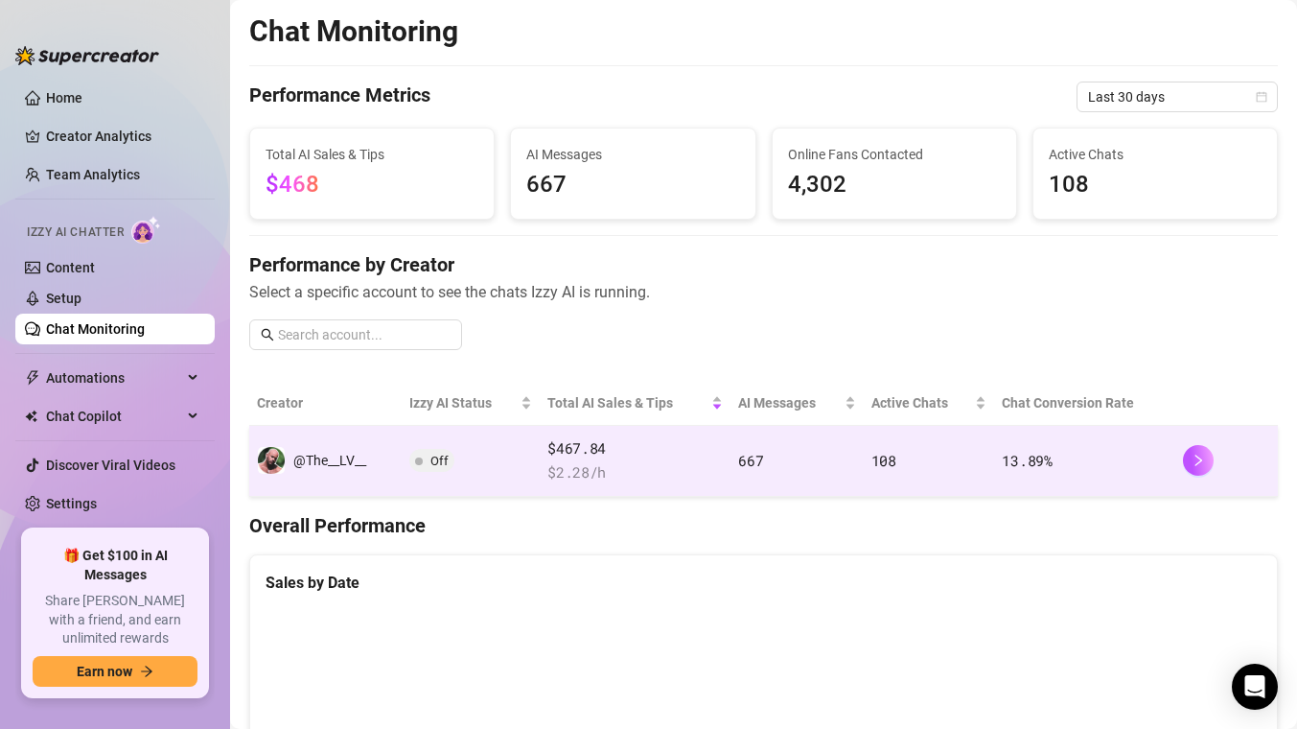
click at [436, 466] on span "Off" at bounding box center [439, 460] width 18 height 14
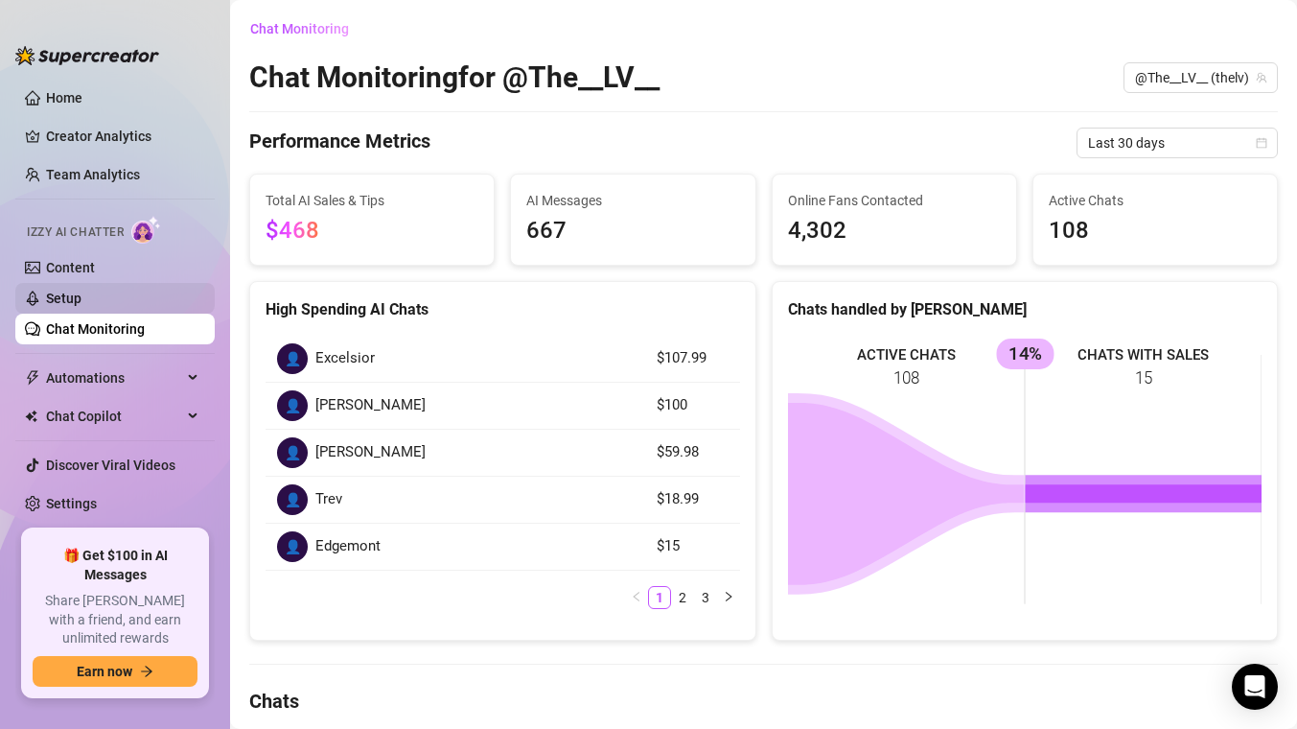
click at [81, 306] on link "Setup" at bounding box center [63, 297] width 35 height 15
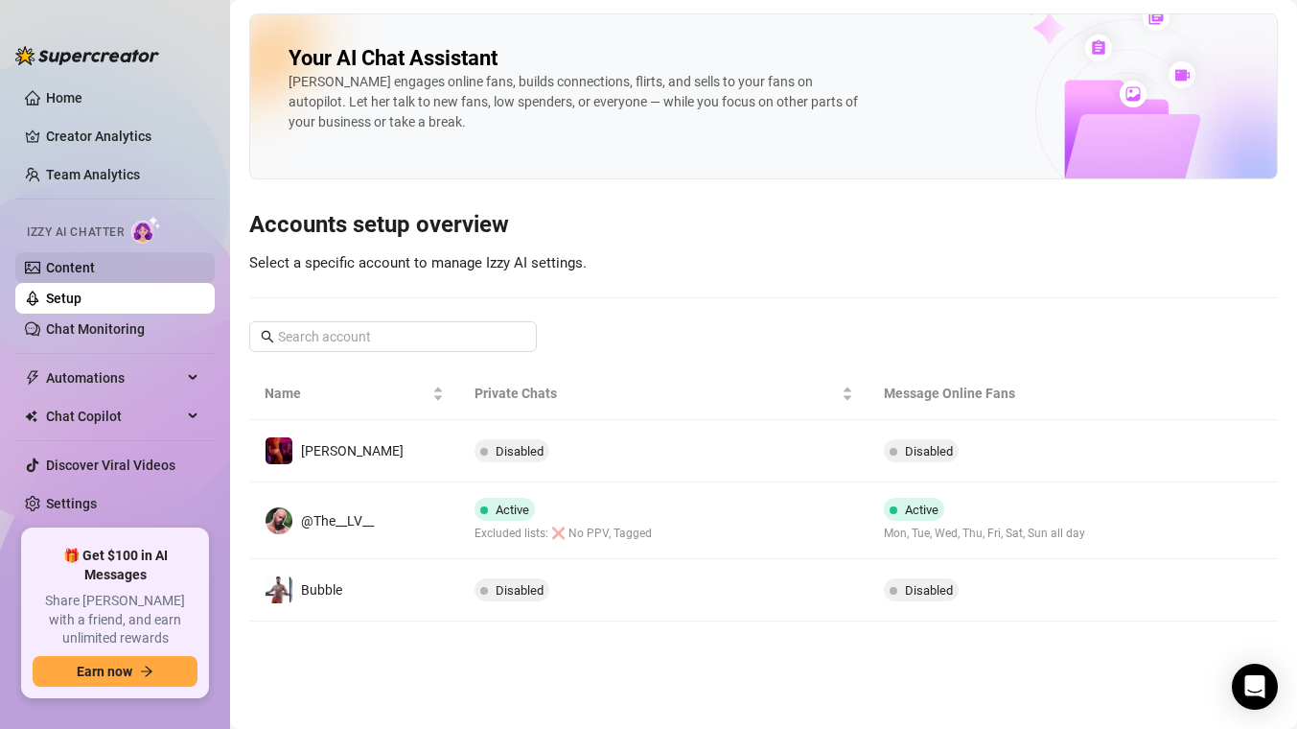
click at [95, 275] on link "Content" at bounding box center [70, 267] width 49 height 15
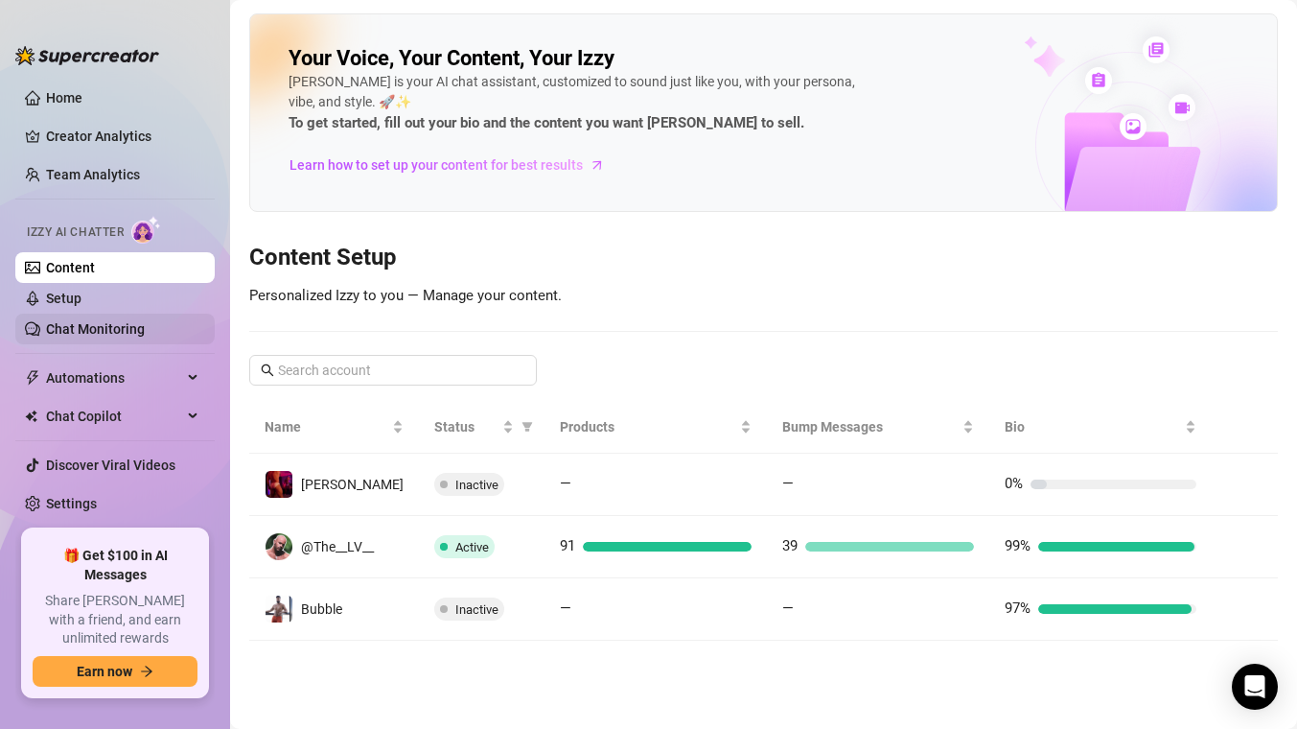
click at [129, 322] on link "Chat Monitoring" at bounding box center [95, 328] width 99 height 15
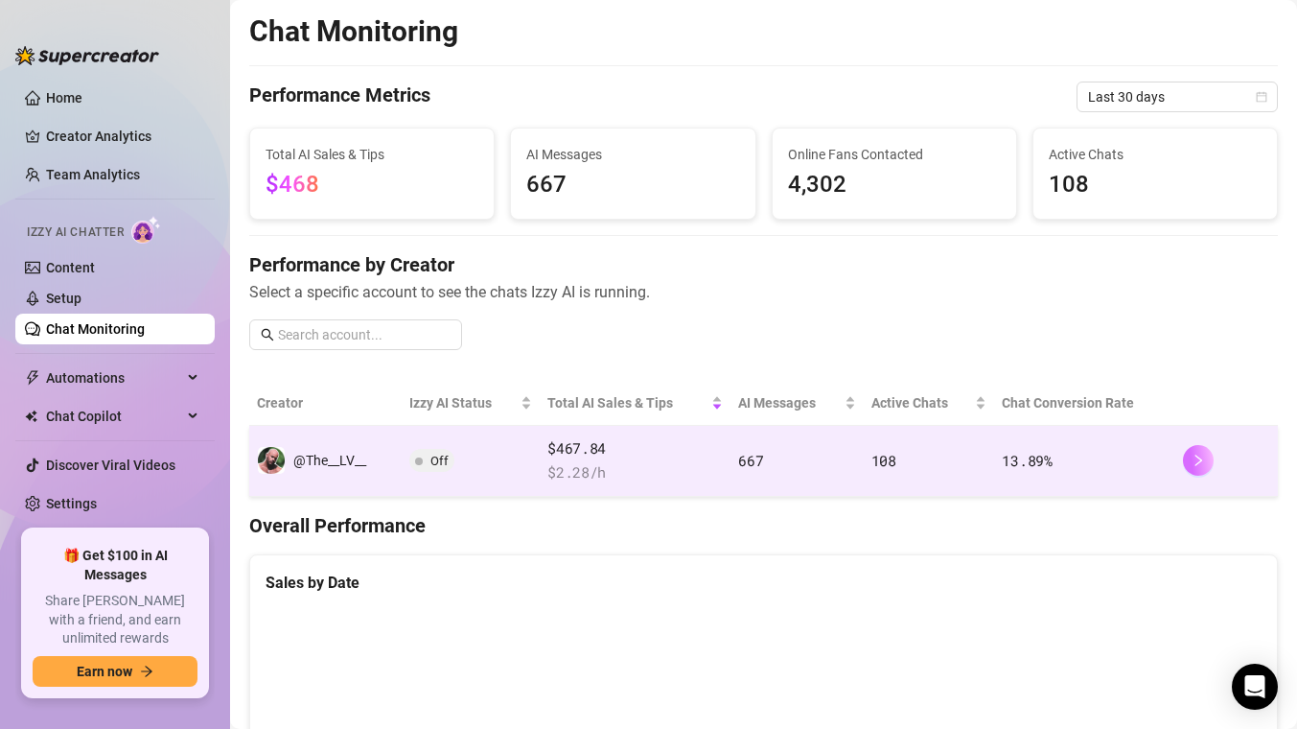
click at [1195, 472] on button "button" at bounding box center [1198, 460] width 31 height 31
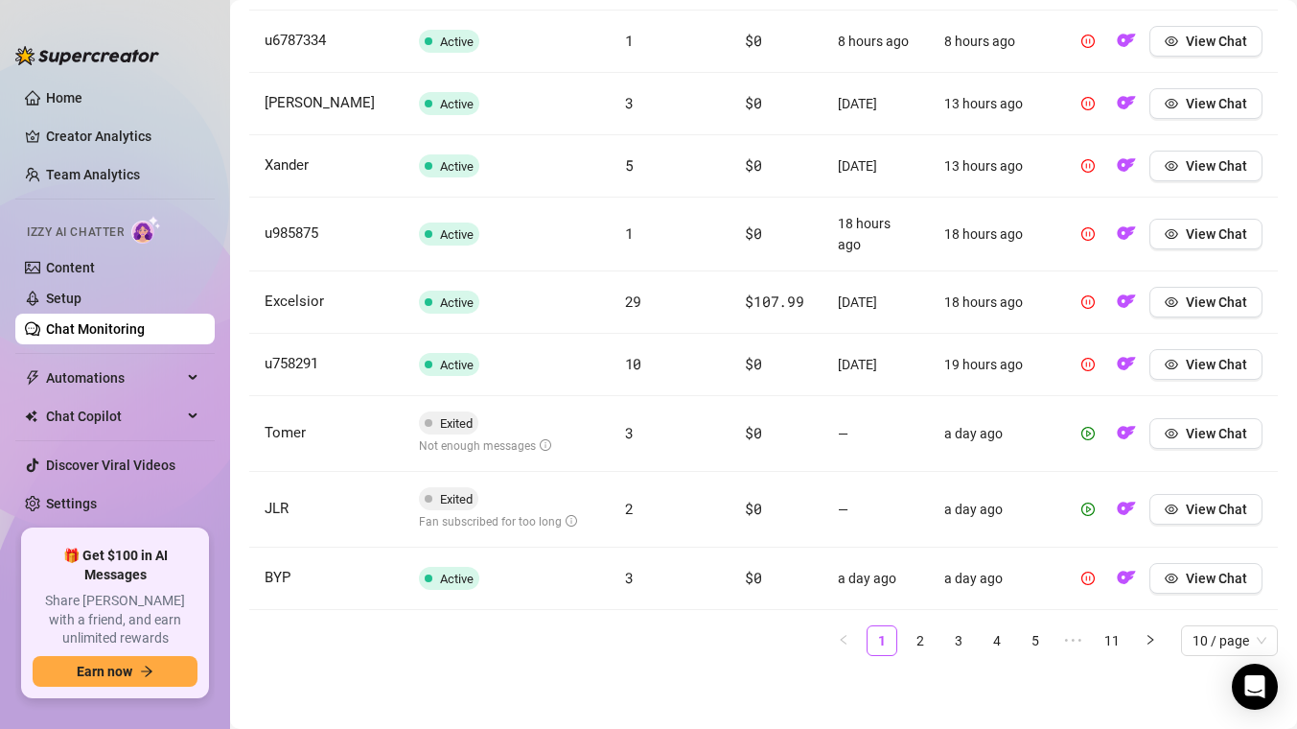
scroll to position [879, 0]
click at [81, 296] on link "Setup" at bounding box center [63, 297] width 35 height 15
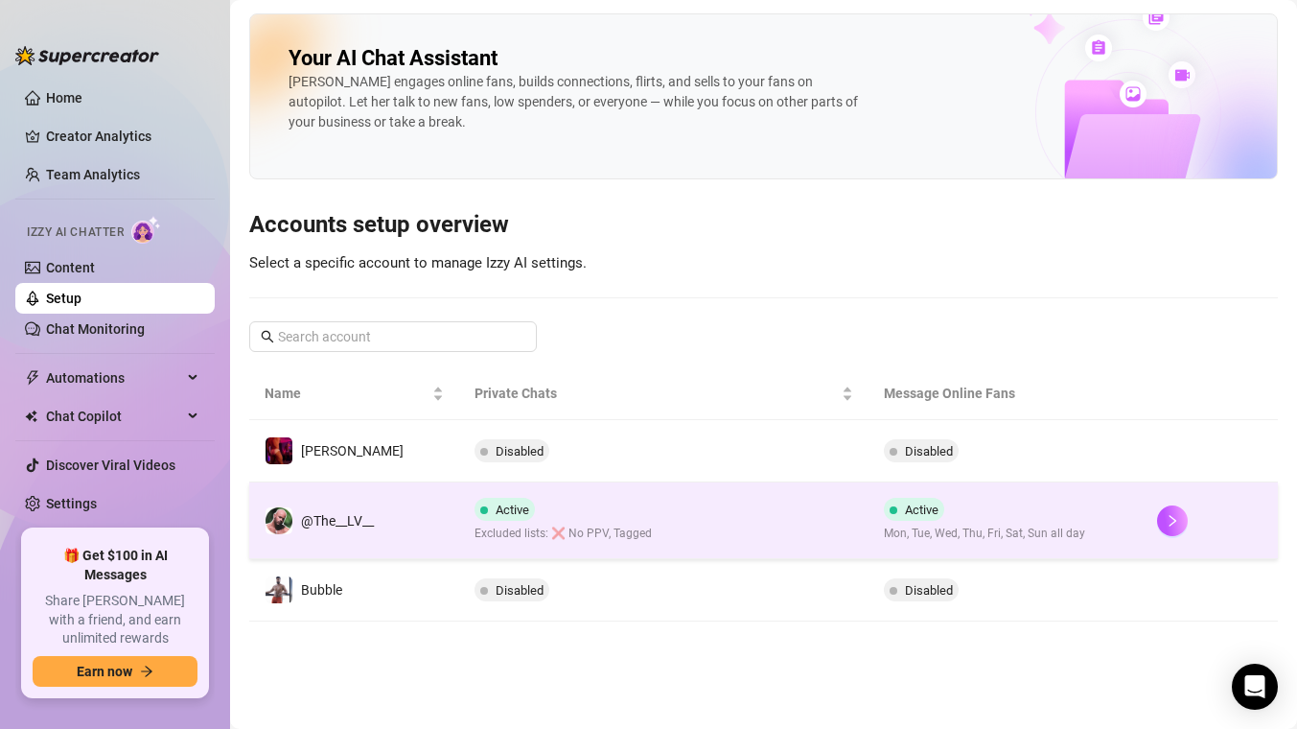
click at [572, 507] on div "Active Excluded lists: ❌ No PPV, Tagged" at bounding box center [563, 520] width 177 height 45
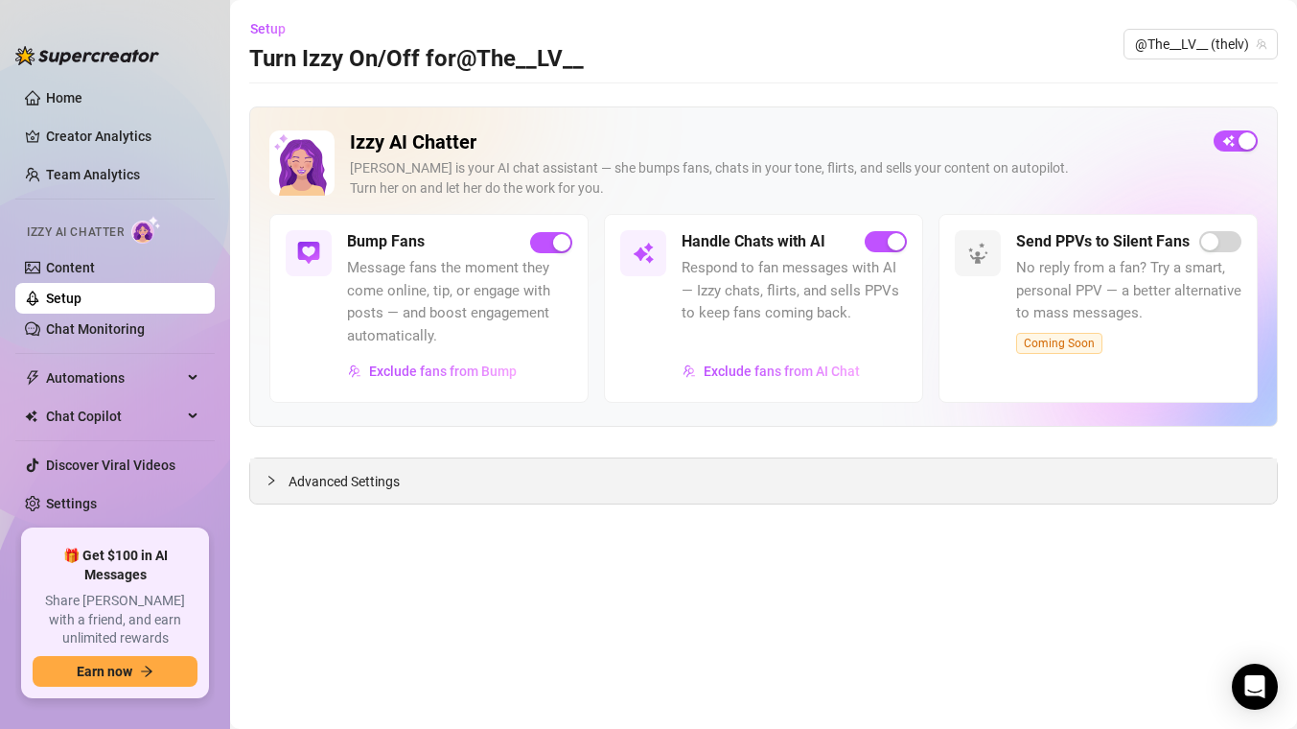
click at [427, 489] on div "Advanced Settings" at bounding box center [763, 480] width 1027 height 45
click at [373, 471] on span "Advanced Settings" at bounding box center [344, 481] width 111 height 21
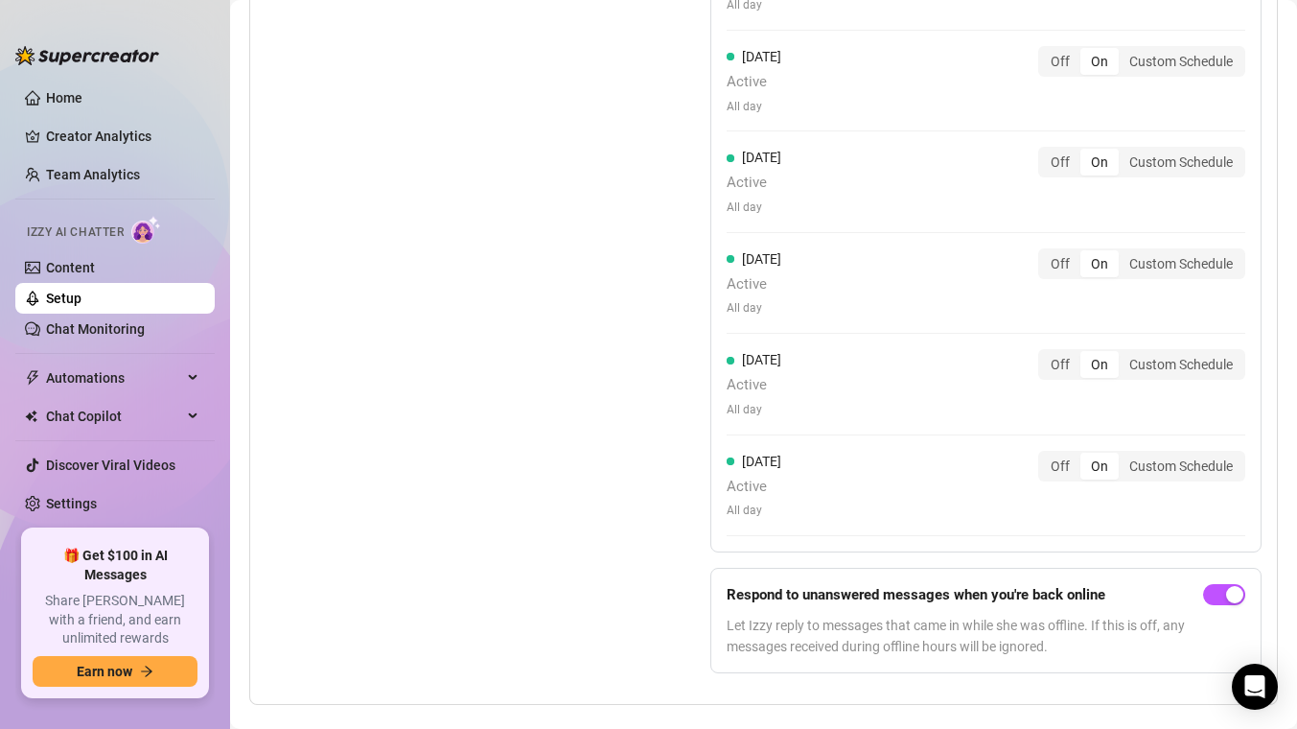
scroll to position [2026, 0]
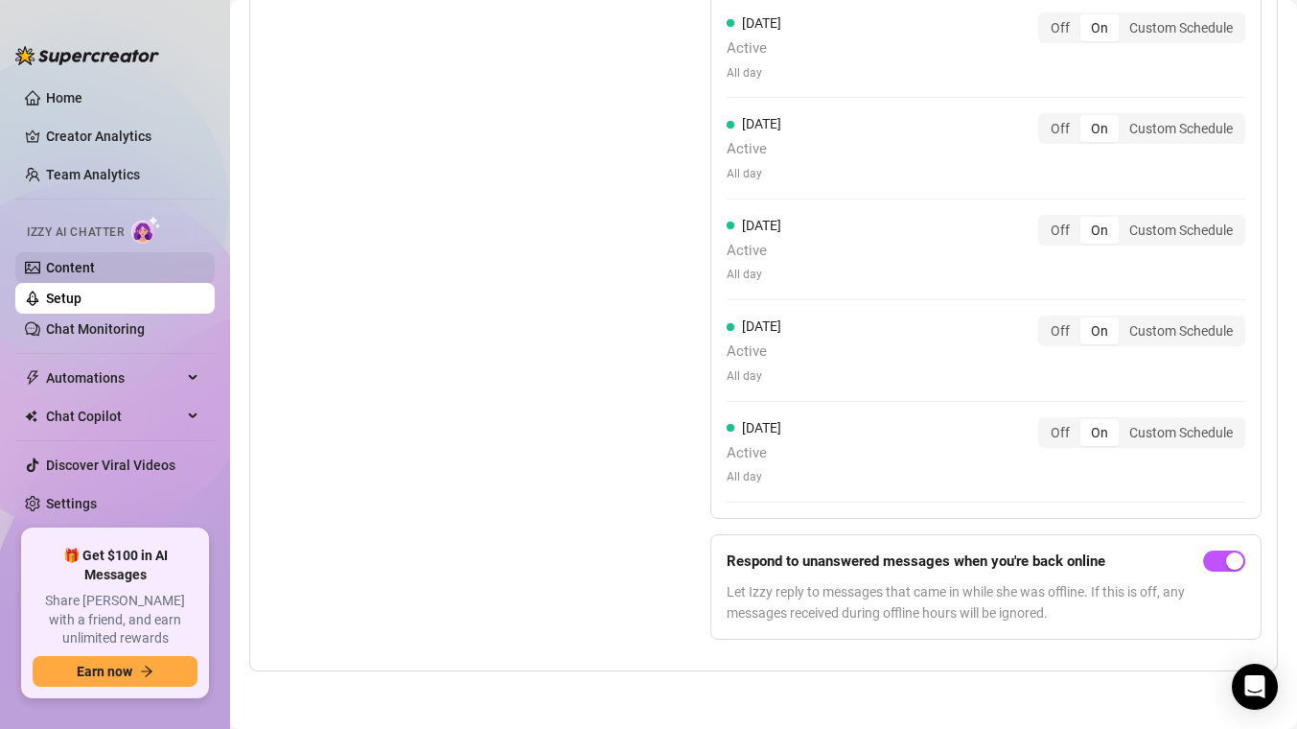
click at [95, 275] on link "Content" at bounding box center [70, 267] width 49 height 15
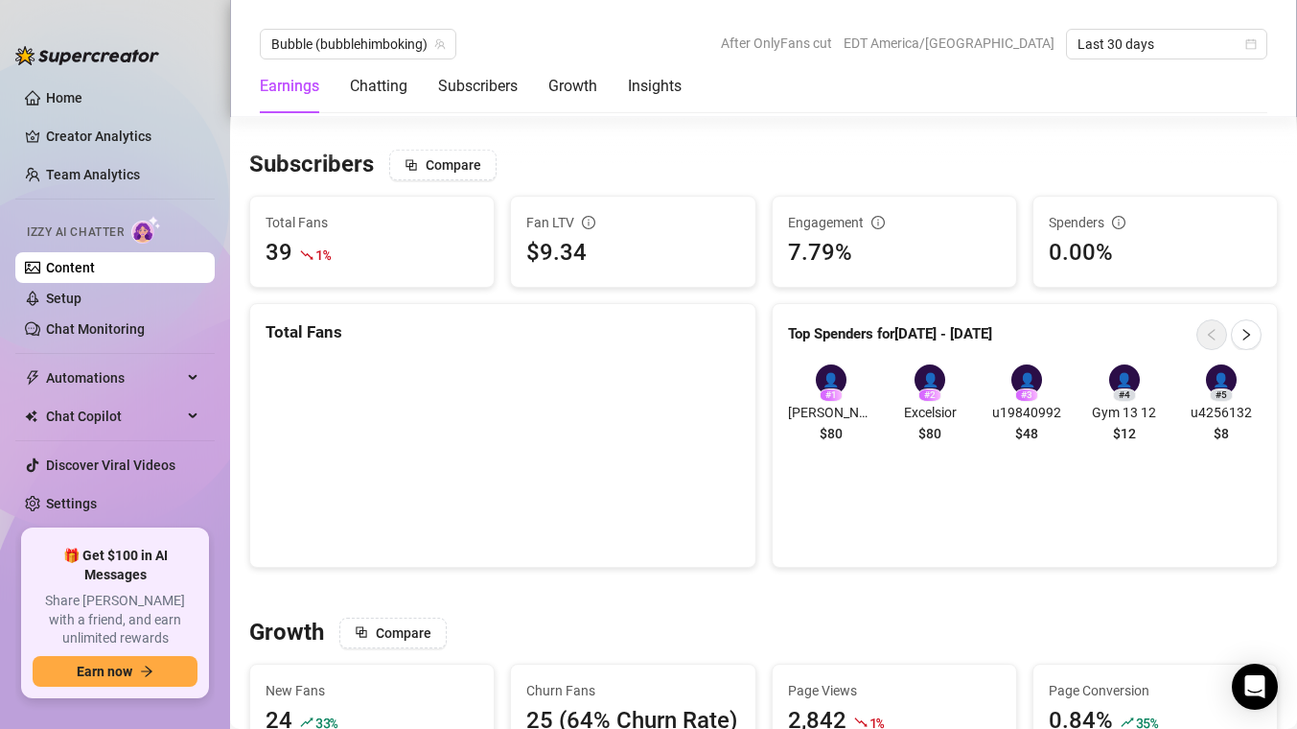
scroll to position [1133, 0]
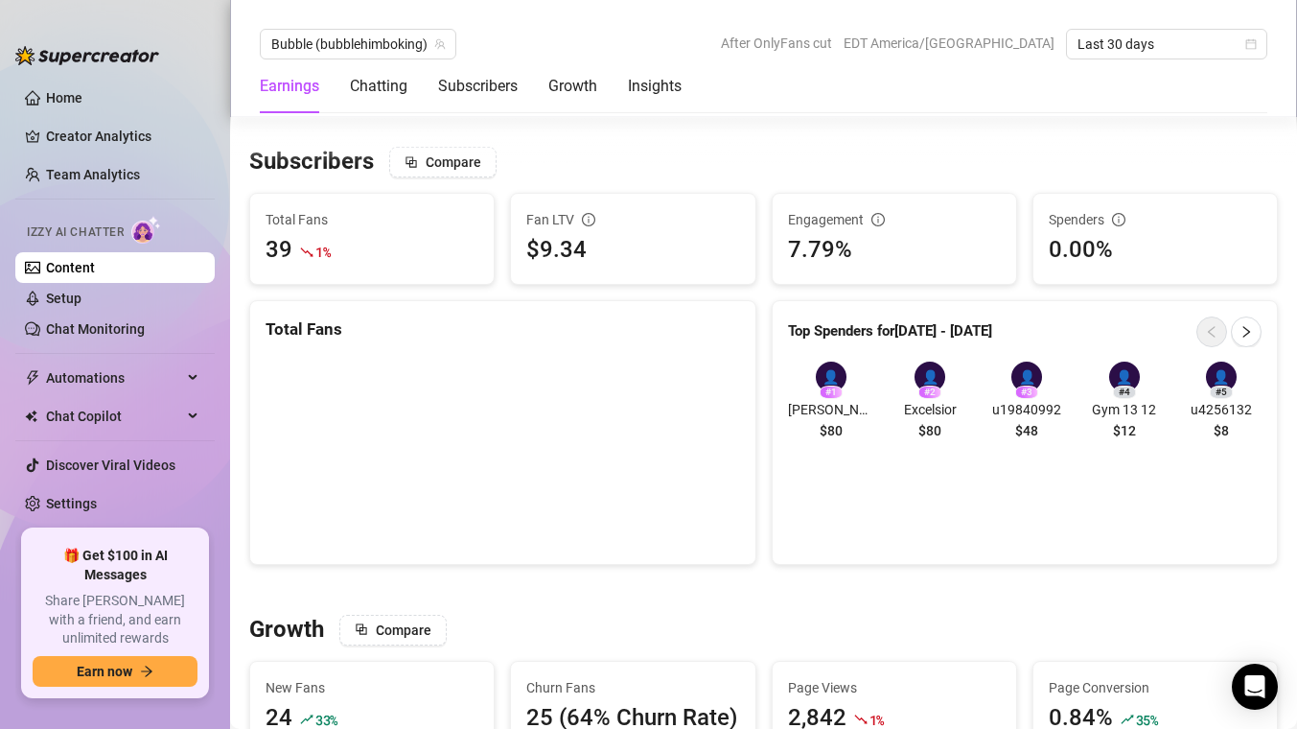
click at [823, 381] on div "👤" at bounding box center [831, 376] width 31 height 31
click at [829, 420] on span "$80" at bounding box center [831, 430] width 23 height 21
click at [823, 380] on div "👤" at bounding box center [831, 376] width 31 height 31
click at [357, 66] on div "Chatting" at bounding box center [379, 86] width 58 height 54
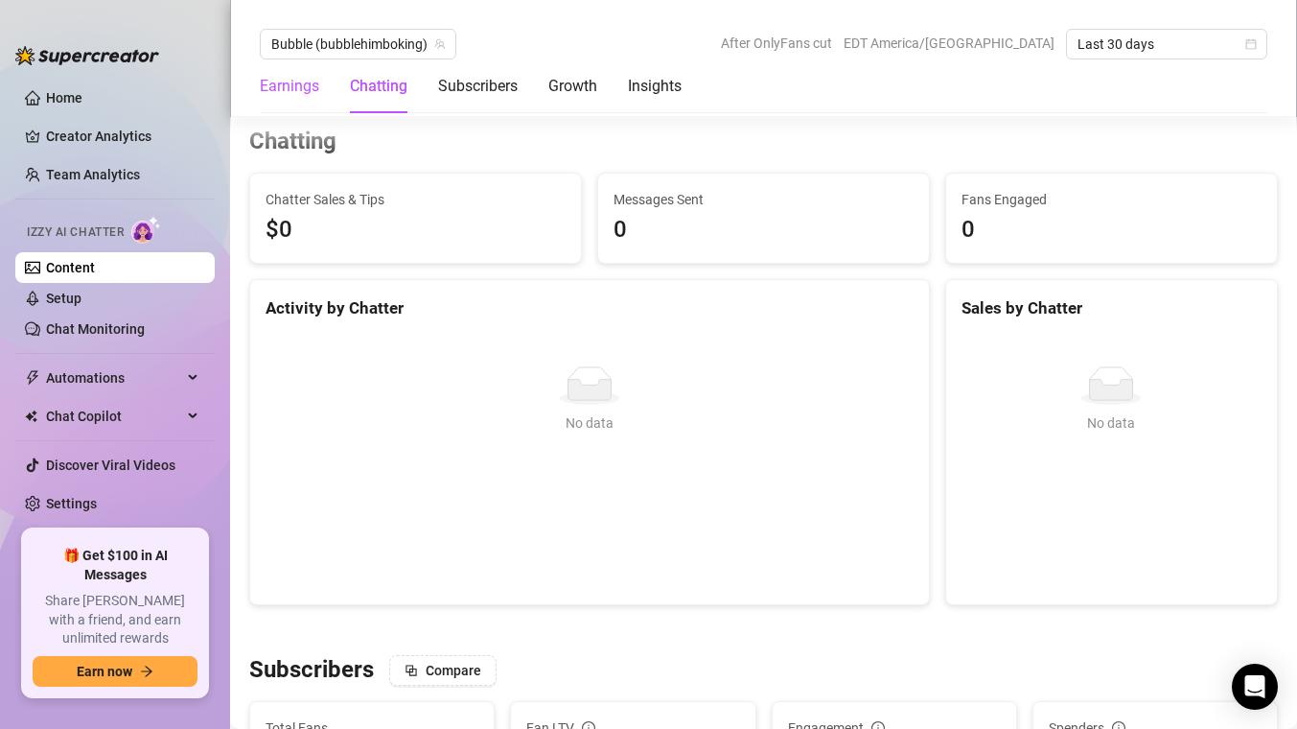
click at [295, 88] on div "Earnings" at bounding box center [289, 86] width 59 height 23
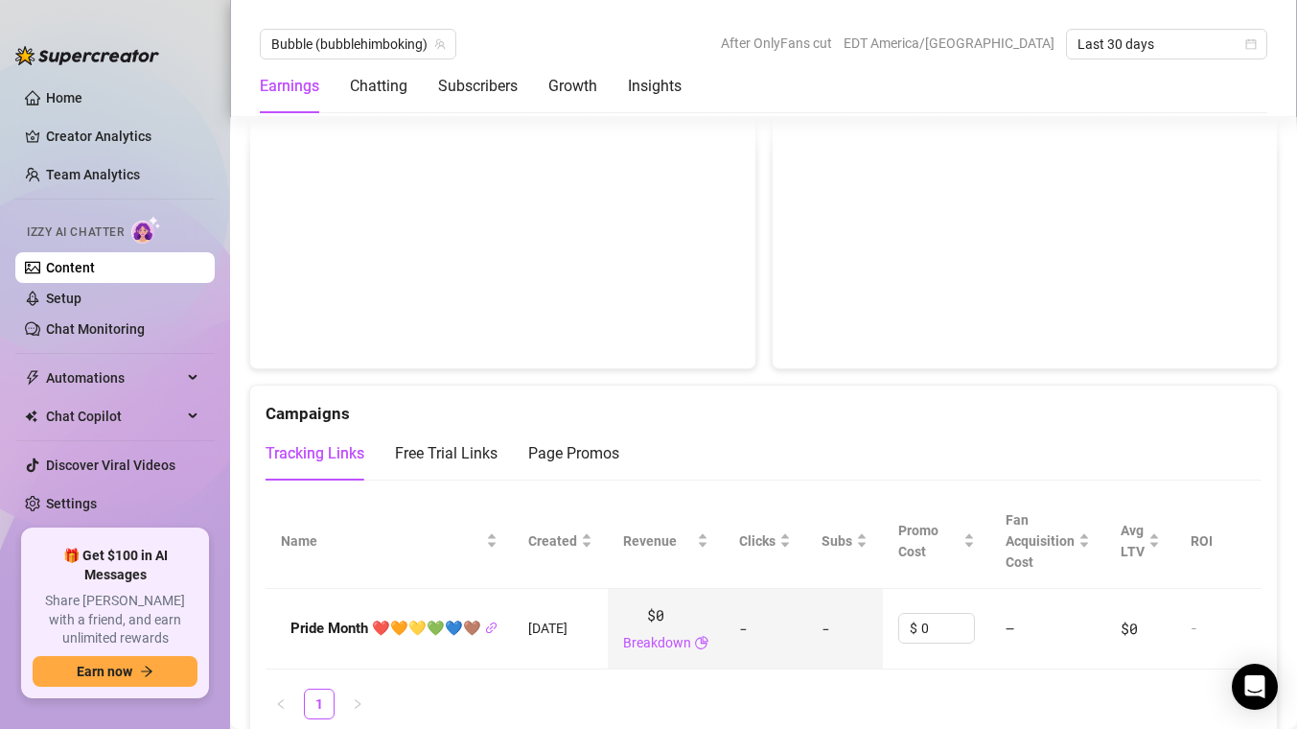
scroll to position [1873, 0]
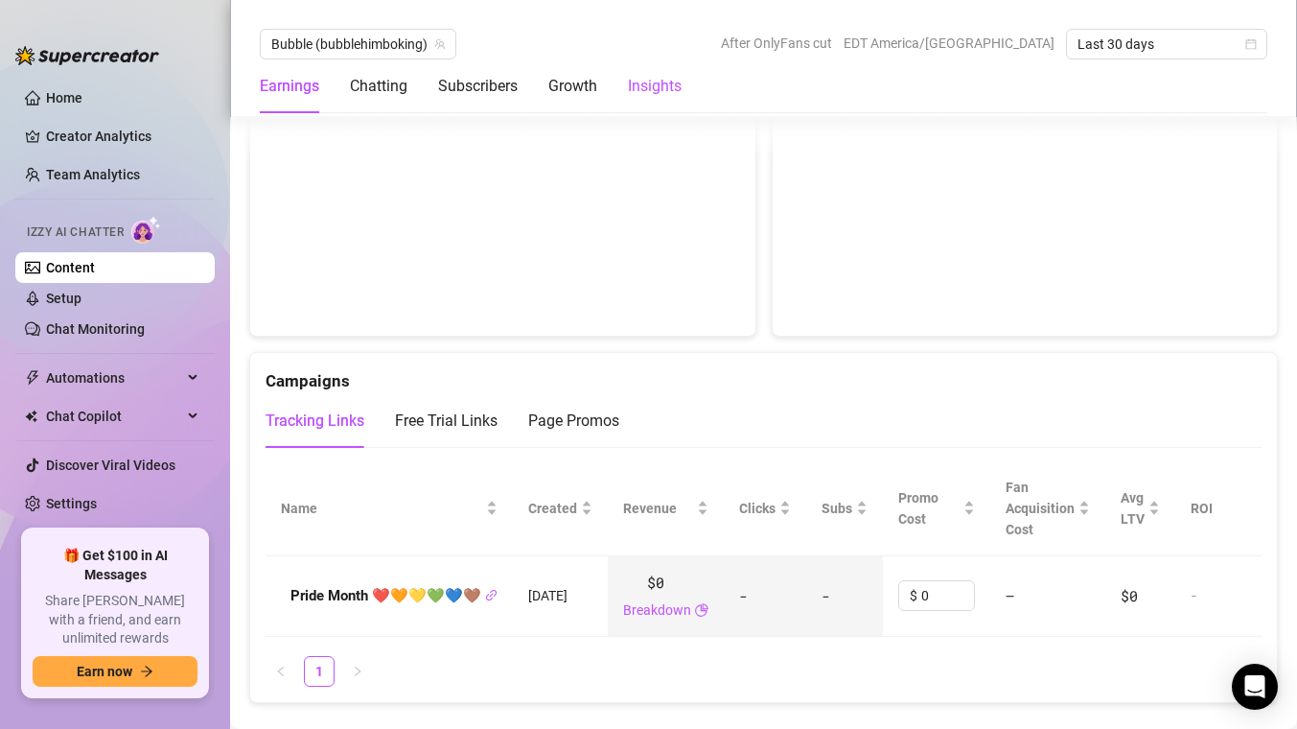
click at [634, 89] on div "Insights" at bounding box center [655, 86] width 54 height 23
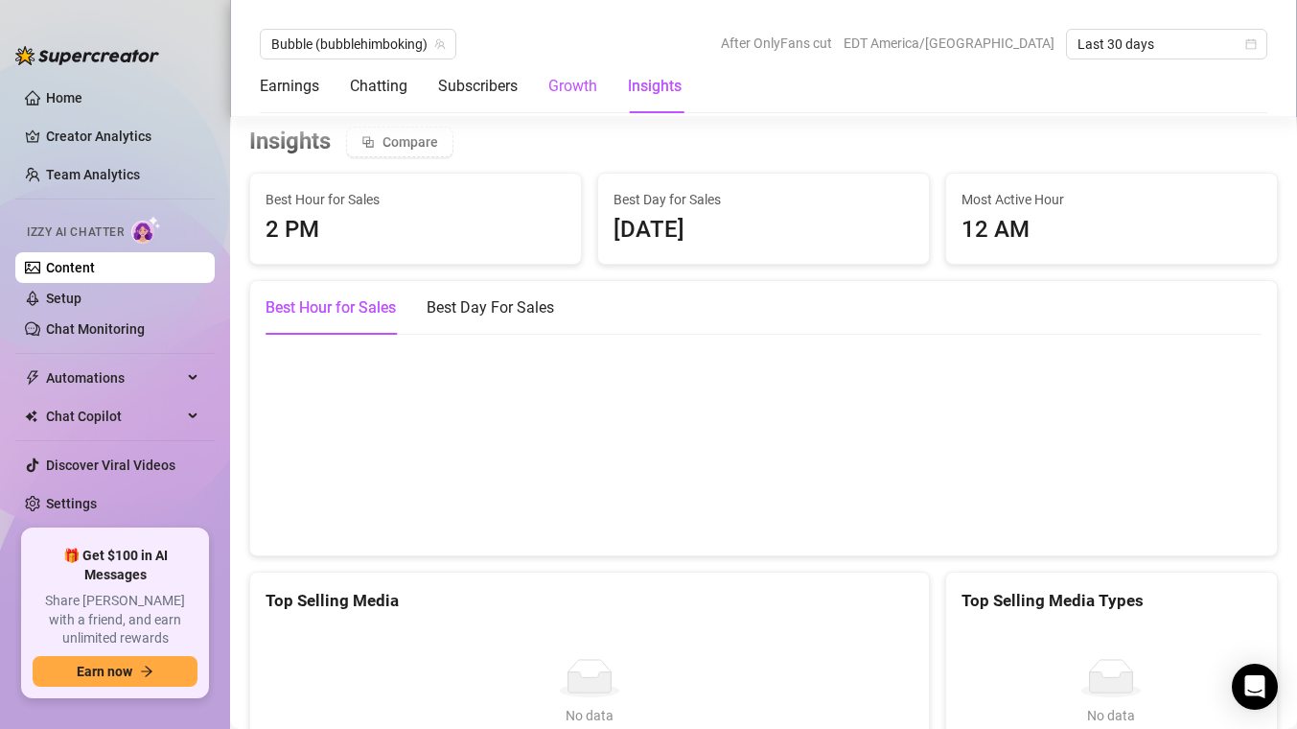
click at [570, 86] on div "Growth" at bounding box center [572, 86] width 49 height 23
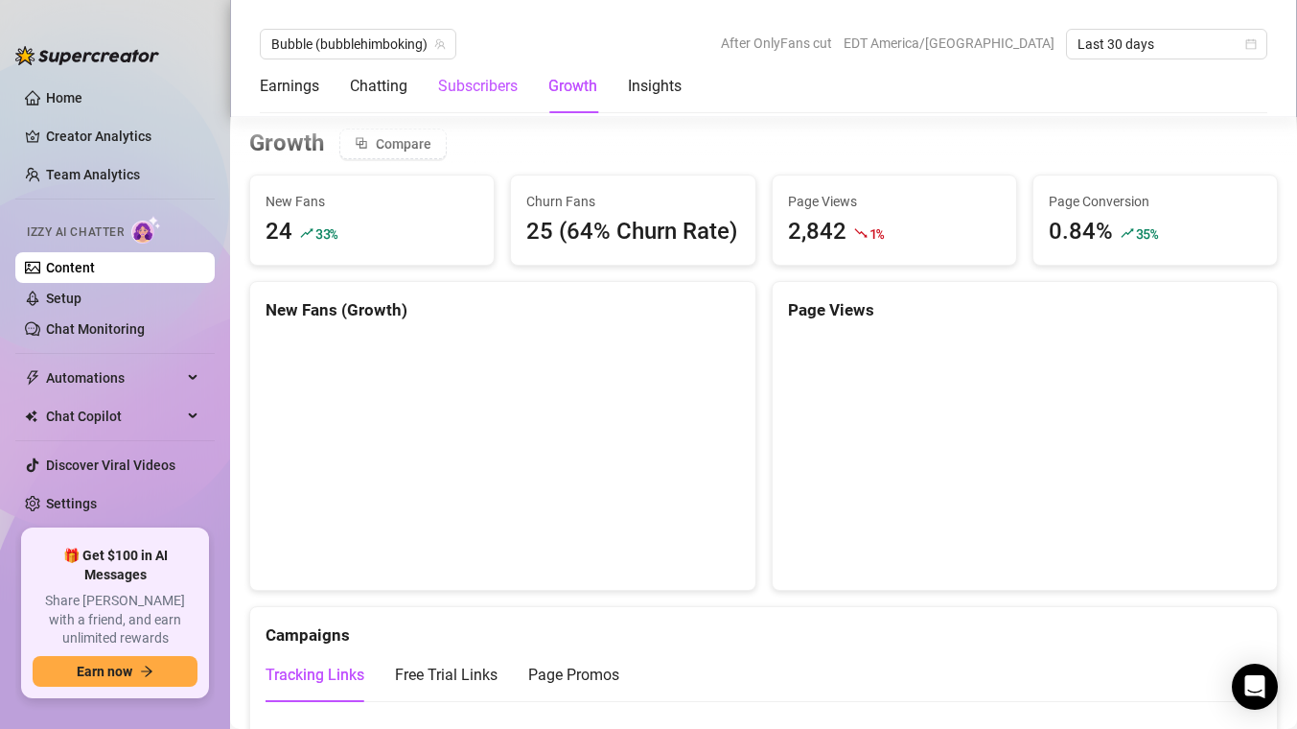
click at [506, 93] on div "Subscribers" at bounding box center [478, 86] width 80 height 23
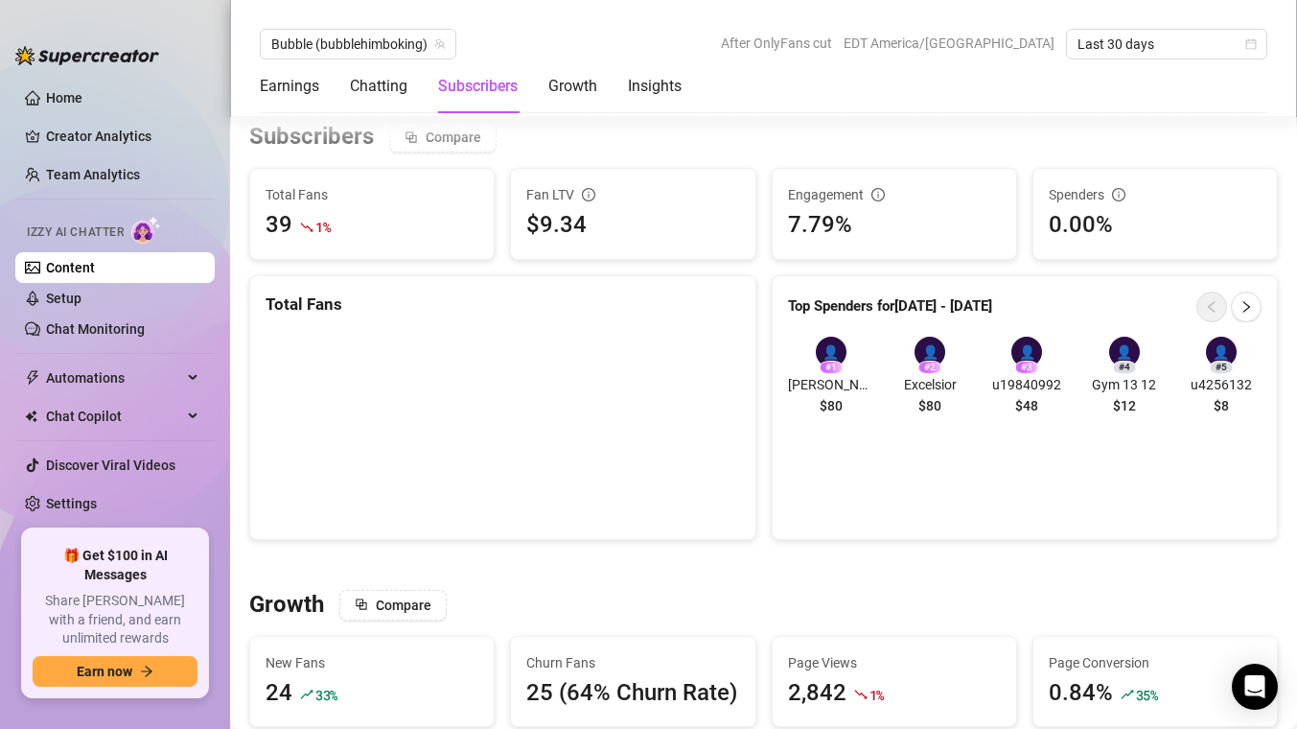
scroll to position [1153, 0]
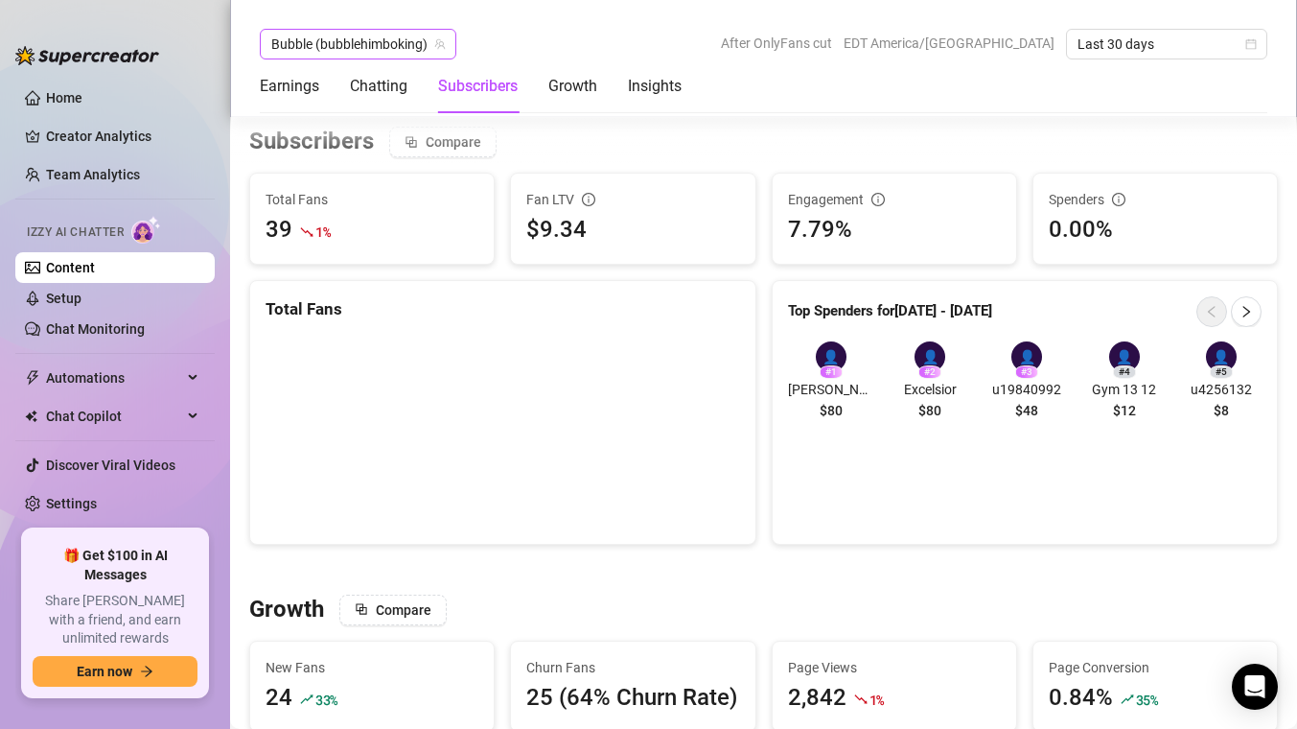
click at [383, 51] on span "Bubble (bubblehimboking)" at bounding box center [358, 44] width 174 height 29
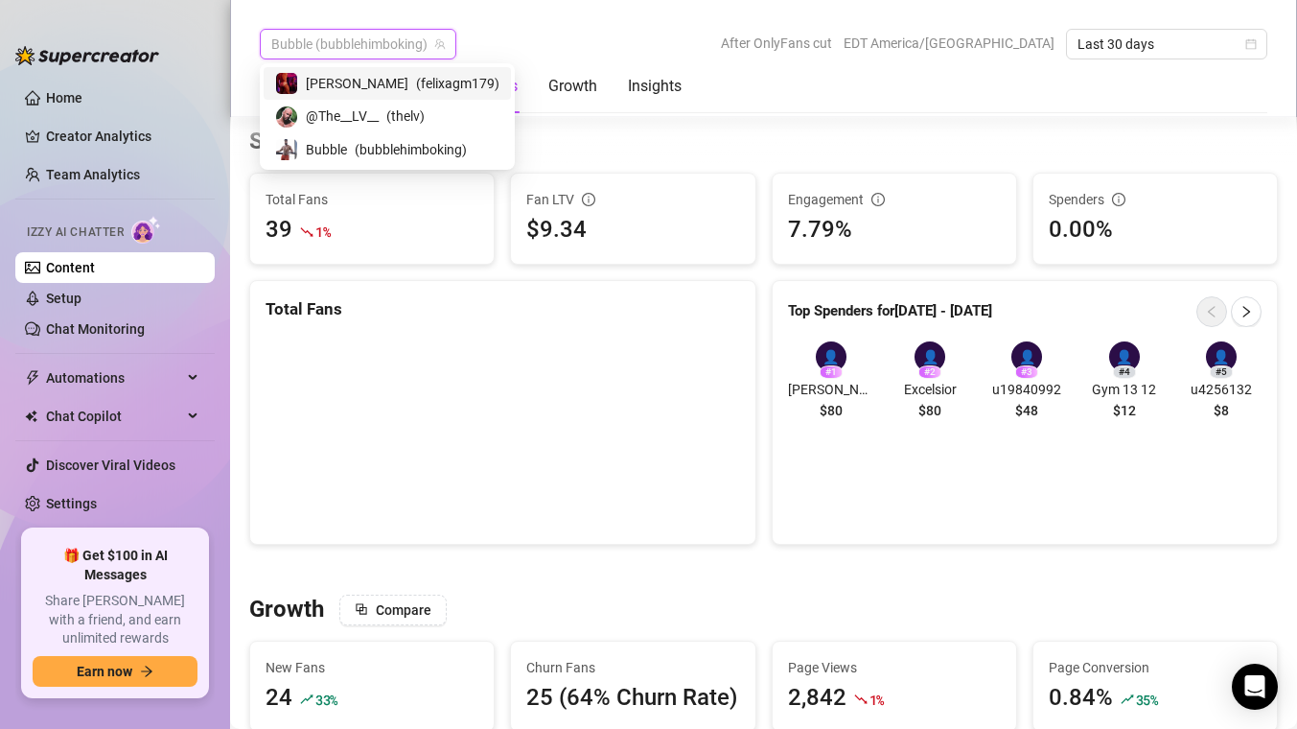
click at [416, 85] on span "( felixagm179 )" at bounding box center [457, 83] width 83 height 21
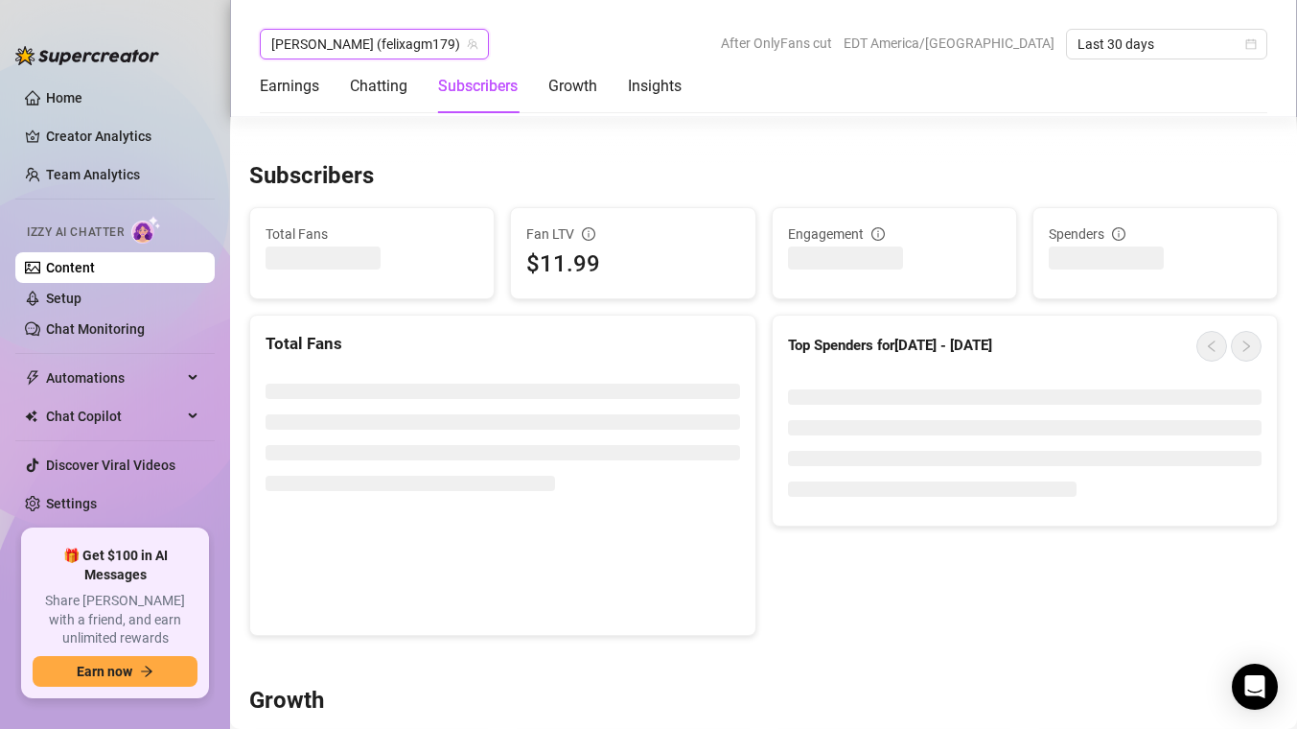
scroll to position [1153, 0]
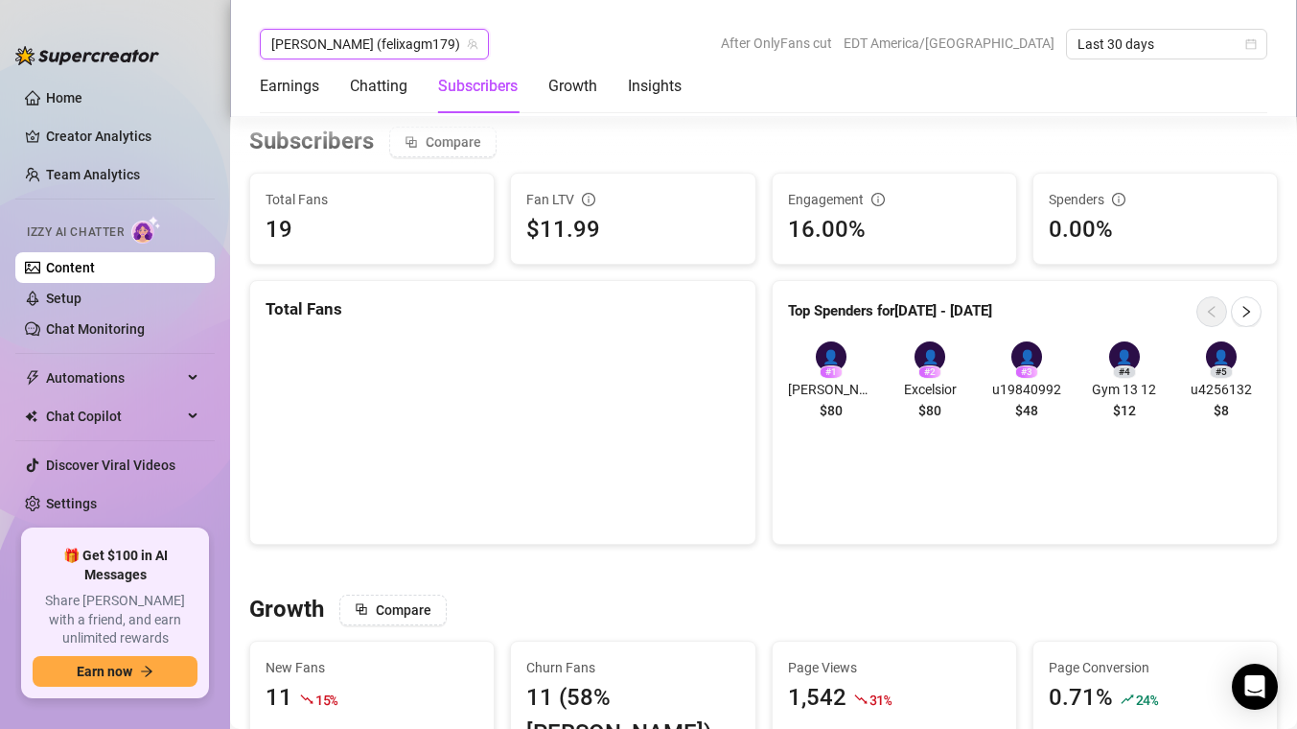
click at [376, 42] on span "[PERSON_NAME] (felixagm179)" at bounding box center [374, 44] width 206 height 29
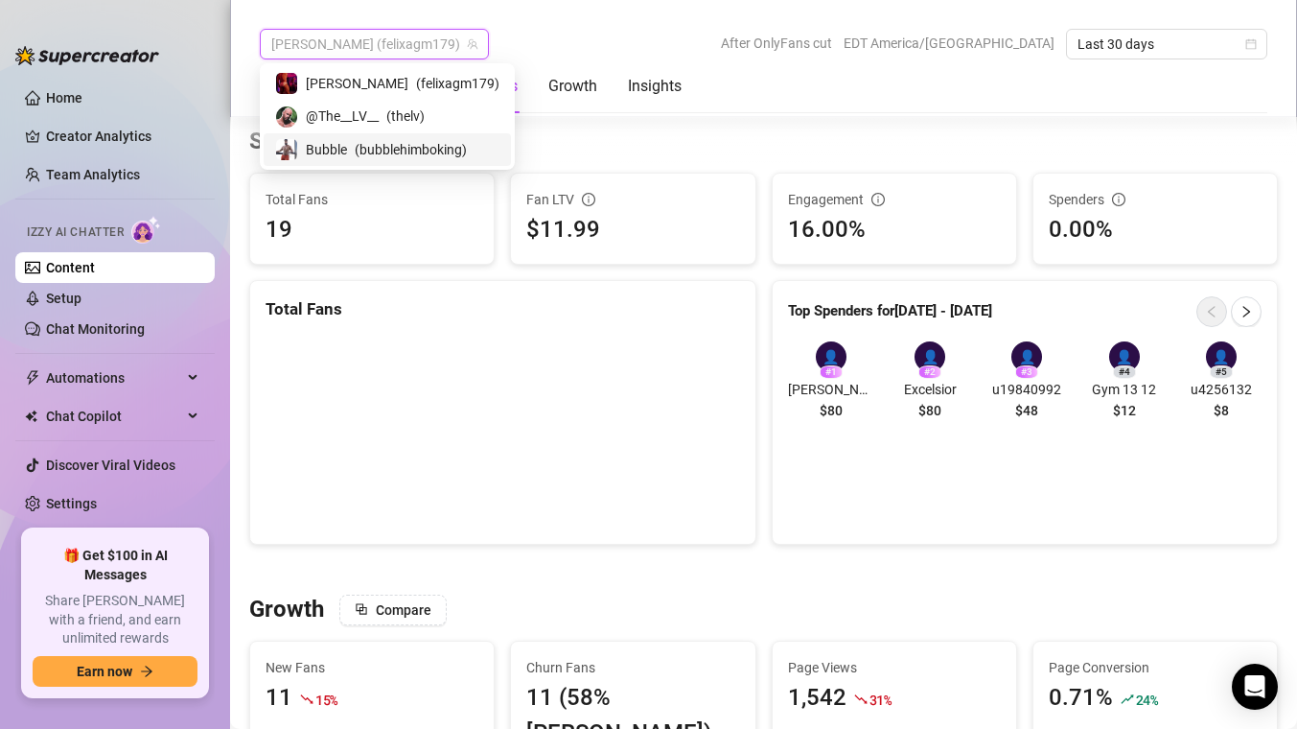
click at [363, 144] on span "( bubblehimboking )" at bounding box center [411, 149] width 112 height 21
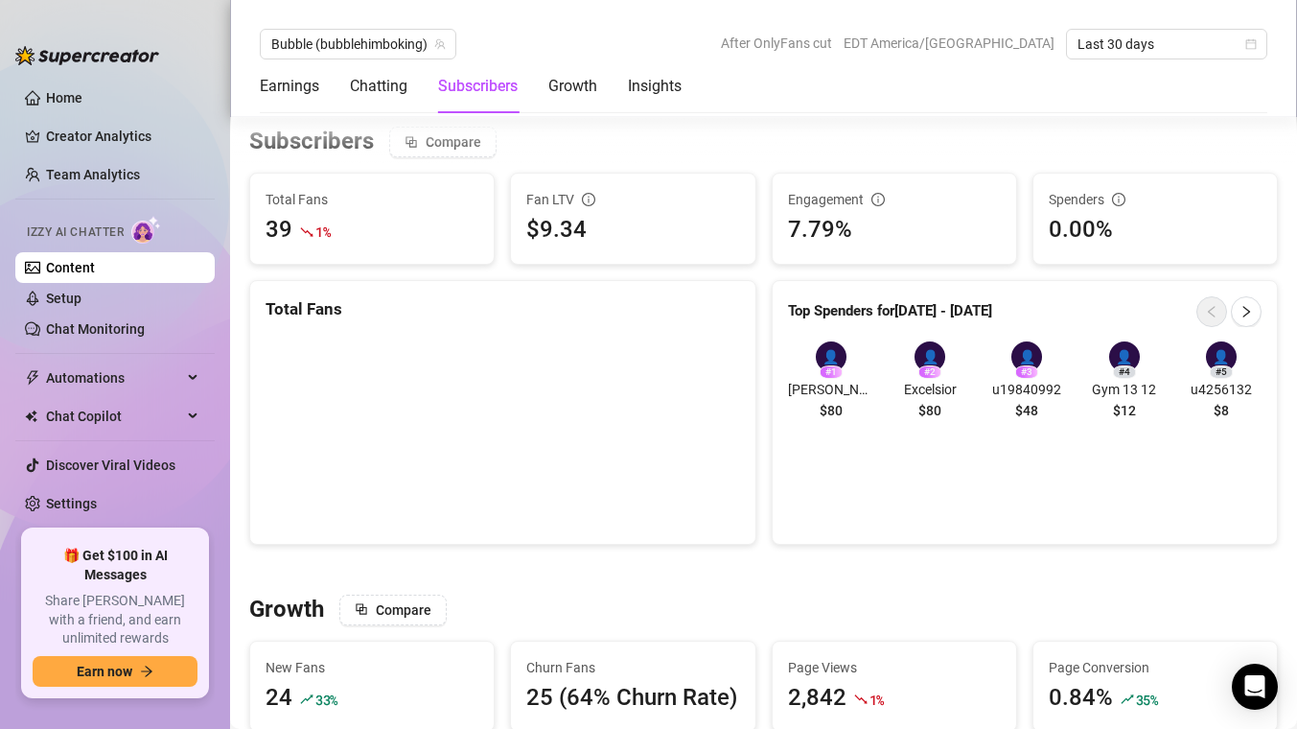
click at [930, 359] on div "👤" at bounding box center [930, 356] width 31 height 31
click at [923, 387] on span "Excelsior" at bounding box center [930, 389] width 81 height 21
click at [406, 49] on span "Bubble (bubblehimboking)" at bounding box center [358, 44] width 174 height 29
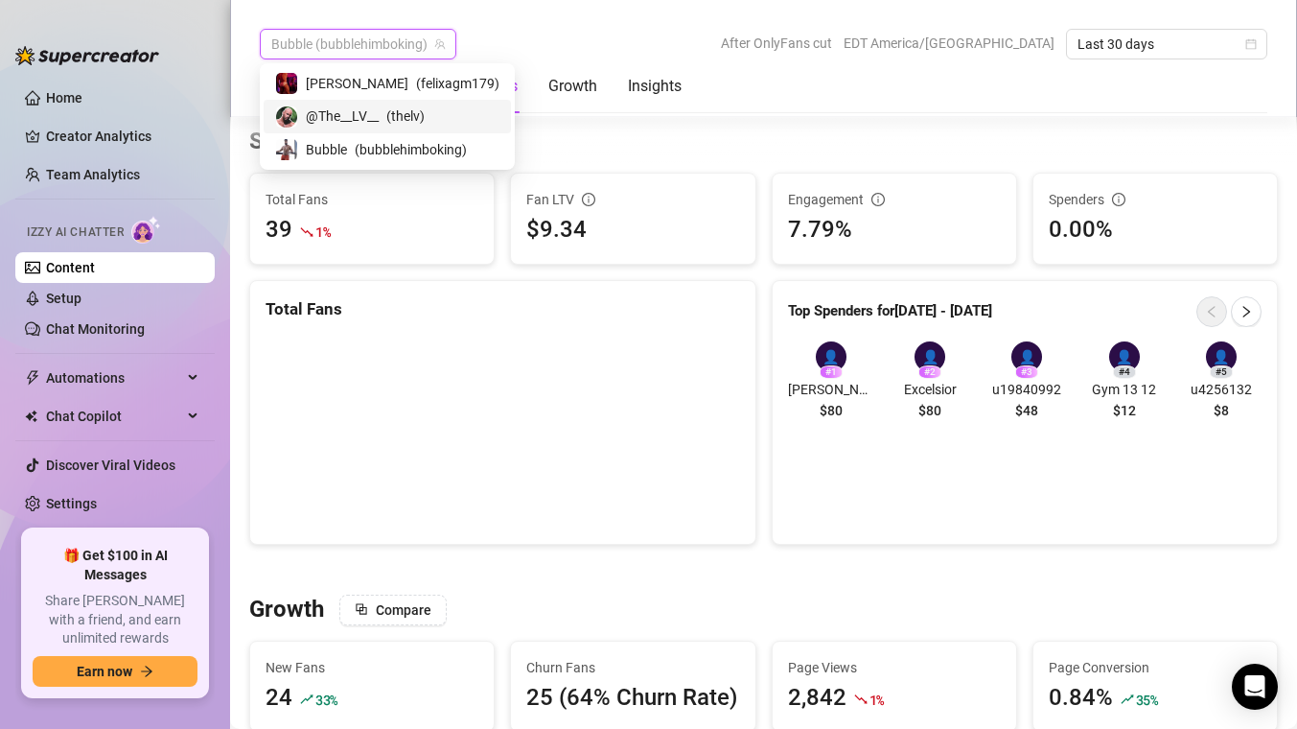
click at [383, 111] on div "@The__LV__ ( thelv )" at bounding box center [387, 115] width 224 height 23
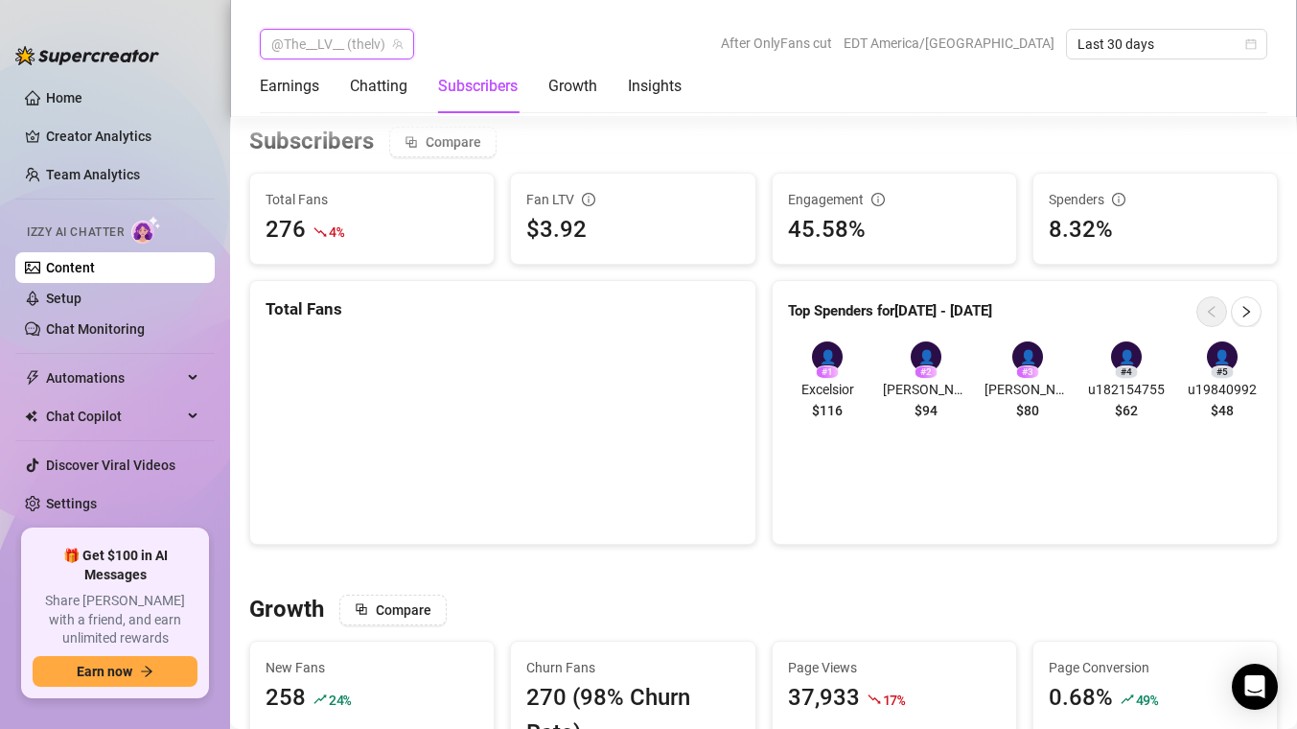
click at [372, 49] on span "@The__LV__ (thelv)" at bounding box center [336, 44] width 131 height 29
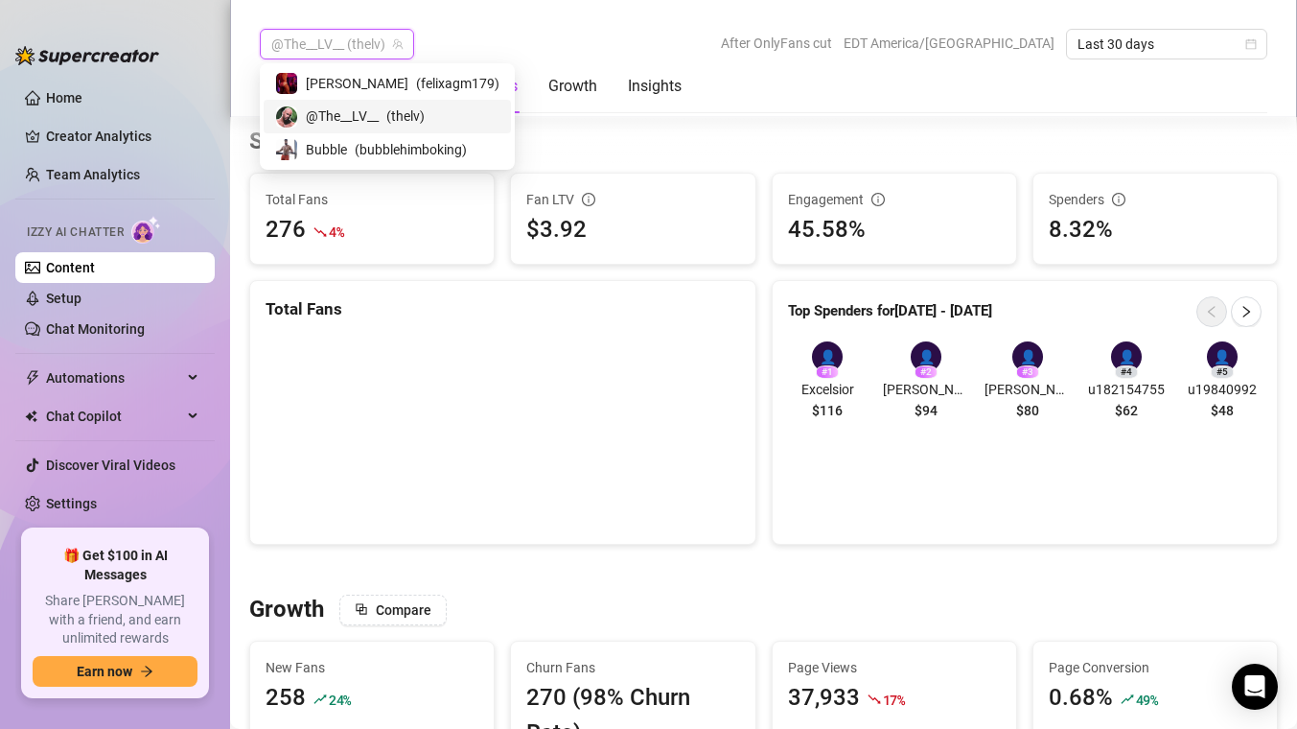
click at [416, 78] on span "( felixagm179 )" at bounding box center [457, 83] width 83 height 21
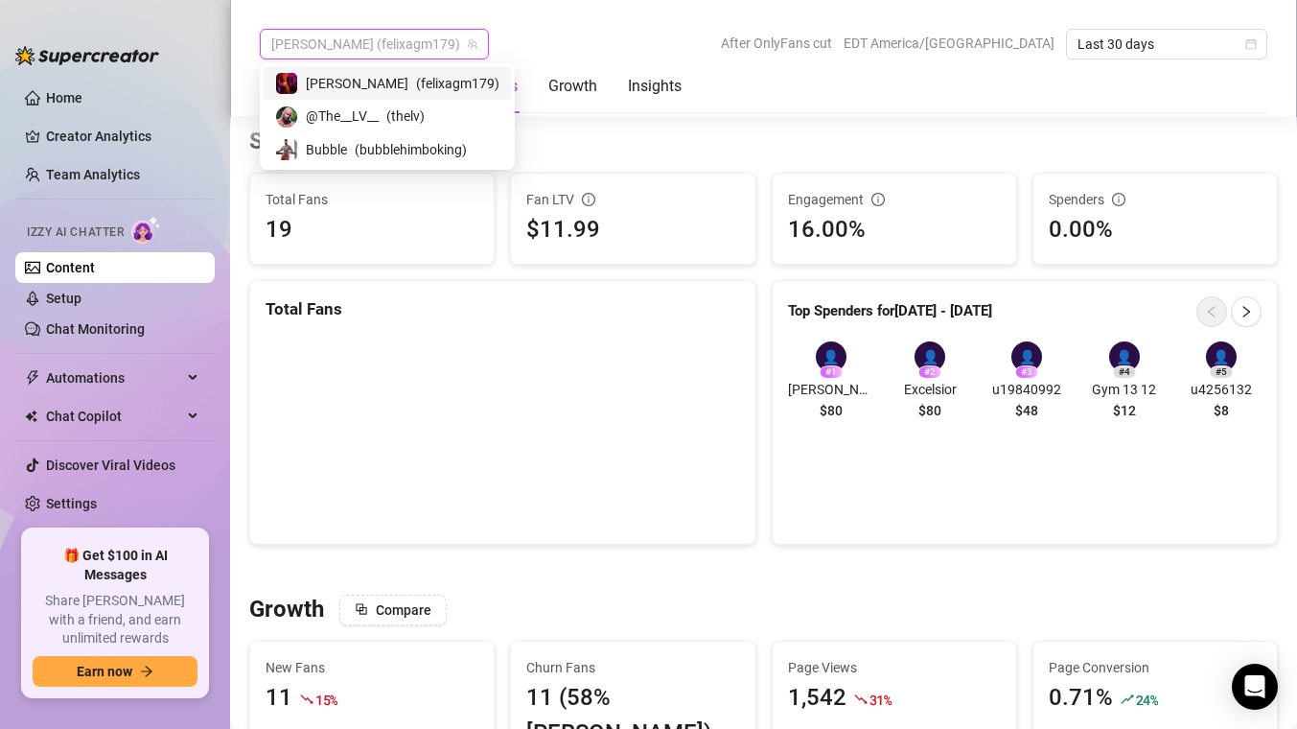
click at [345, 33] on span "[PERSON_NAME] (felixagm179)" at bounding box center [374, 44] width 206 height 29
click at [349, 141] on div "Bubble ( bubblehimboking )" at bounding box center [387, 149] width 224 height 23
